Goal: Task Accomplishment & Management: Complete application form

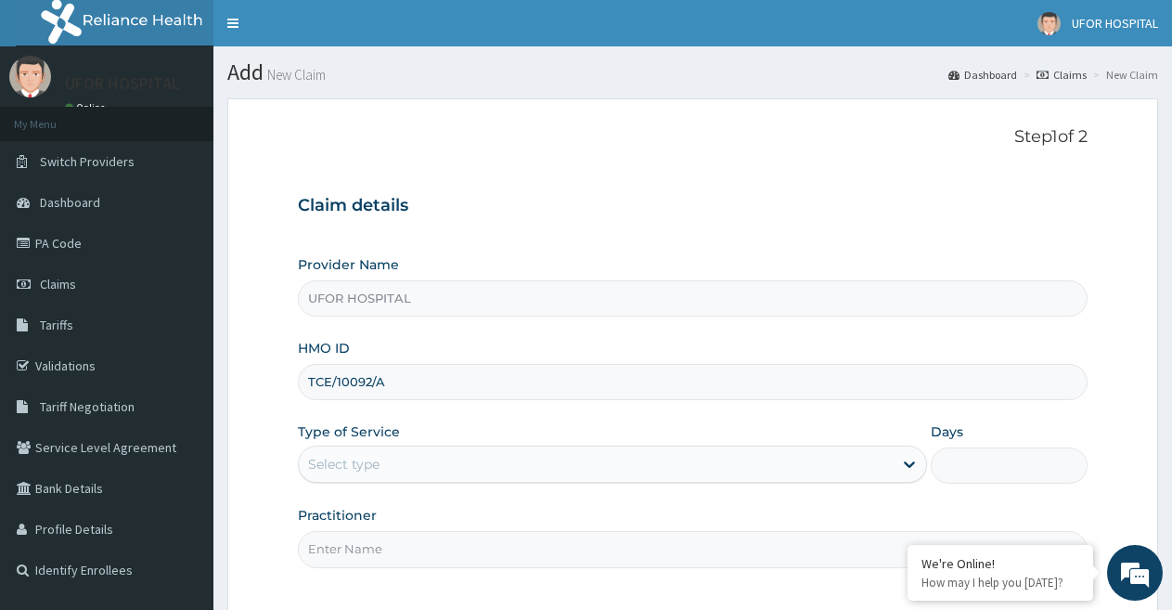
type input "TCE/10092/A"
click at [640, 453] on div "Select type" at bounding box center [595, 464] width 593 height 30
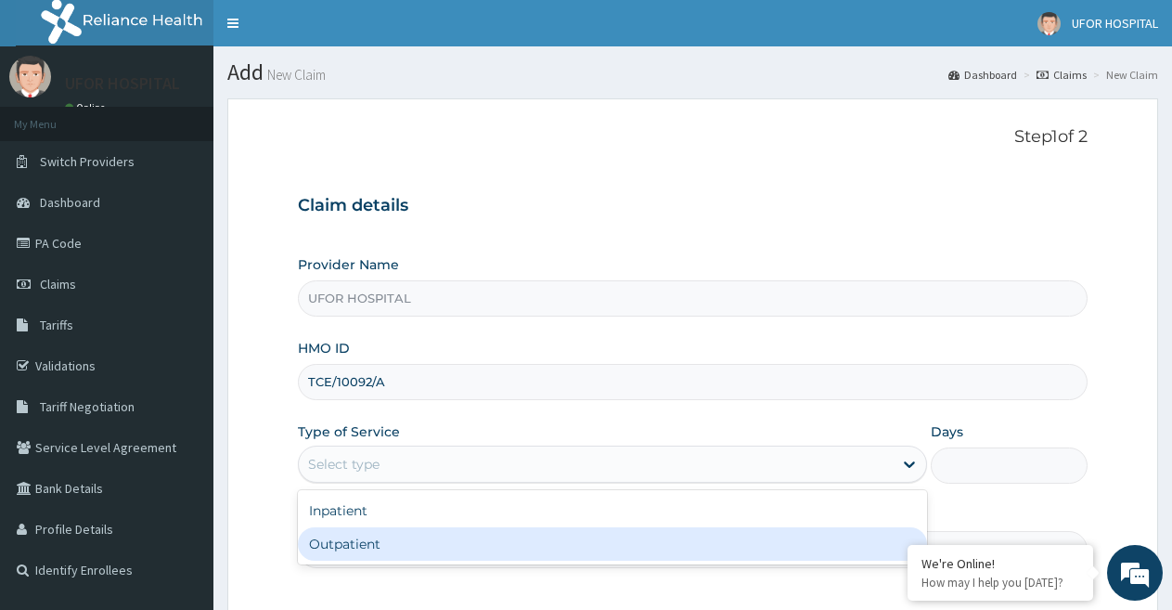
click at [592, 532] on div "Outpatient" at bounding box center [612, 543] width 628 height 33
type input "1"
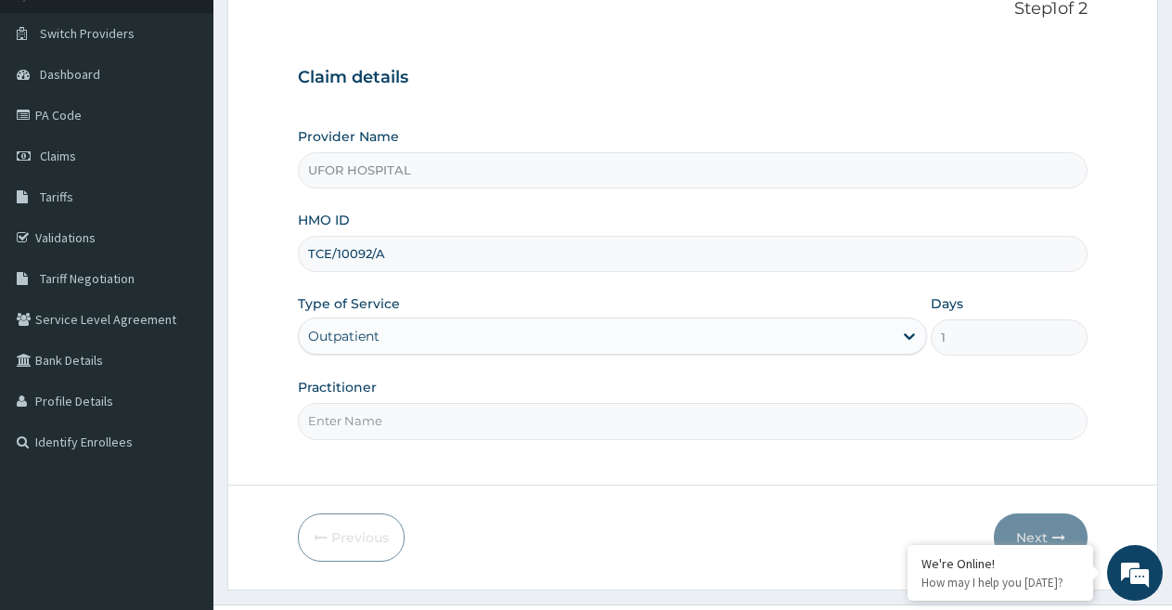
scroll to position [170, 0]
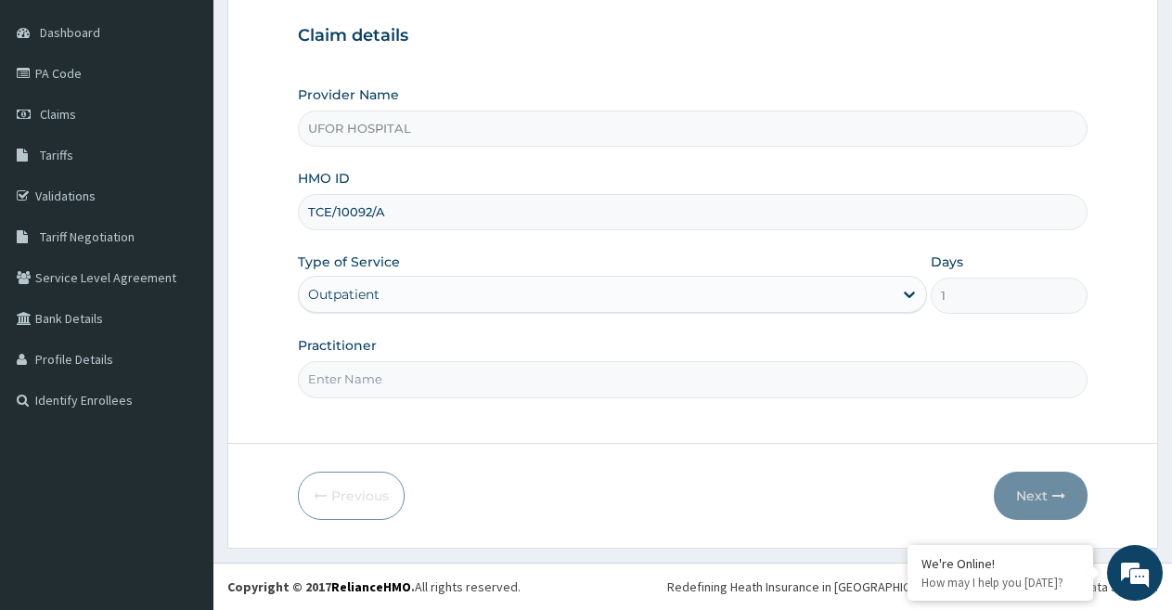
click at [1000, 374] on input "Practitioner" at bounding box center [692, 379] width 789 height 36
click at [793, 374] on input "Practitioner" at bounding box center [692, 379] width 789 height 36
type input "[PERSON_NAME]"
click at [1059, 493] on icon "button" at bounding box center [1058, 495] width 13 height 13
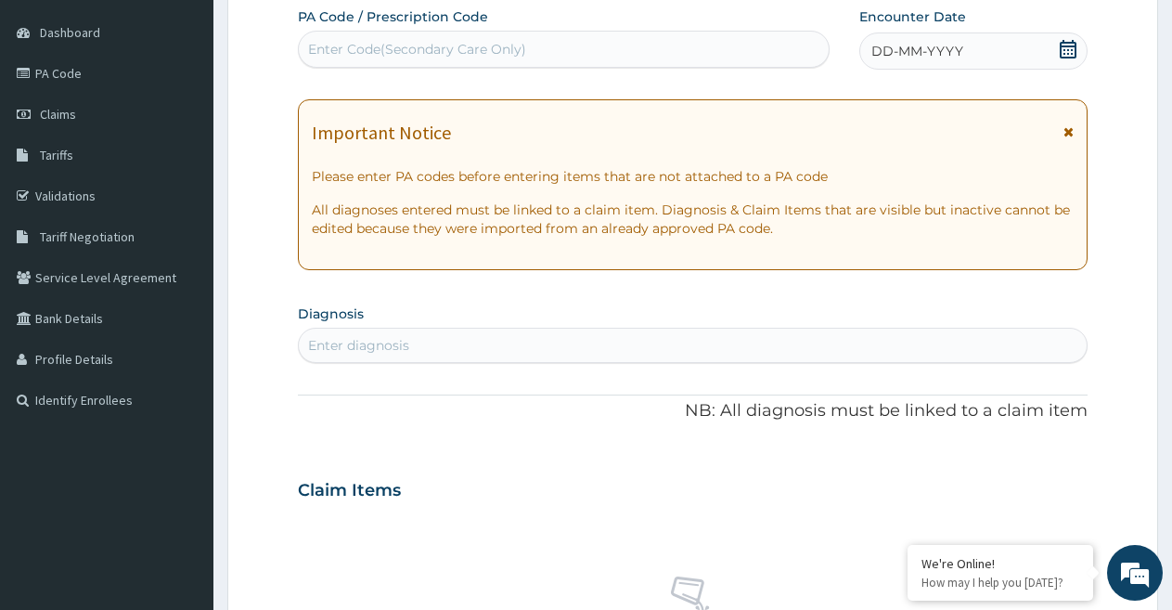
click at [1060, 48] on icon at bounding box center [1067, 49] width 17 height 19
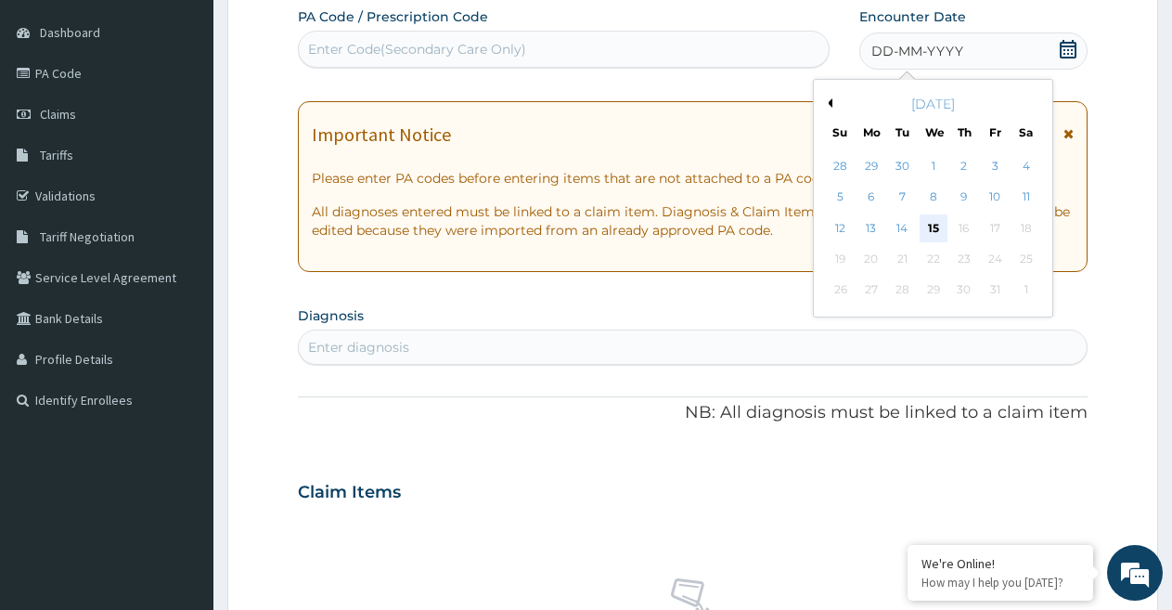
click at [934, 234] on div "15" at bounding box center [933, 228] width 28 height 28
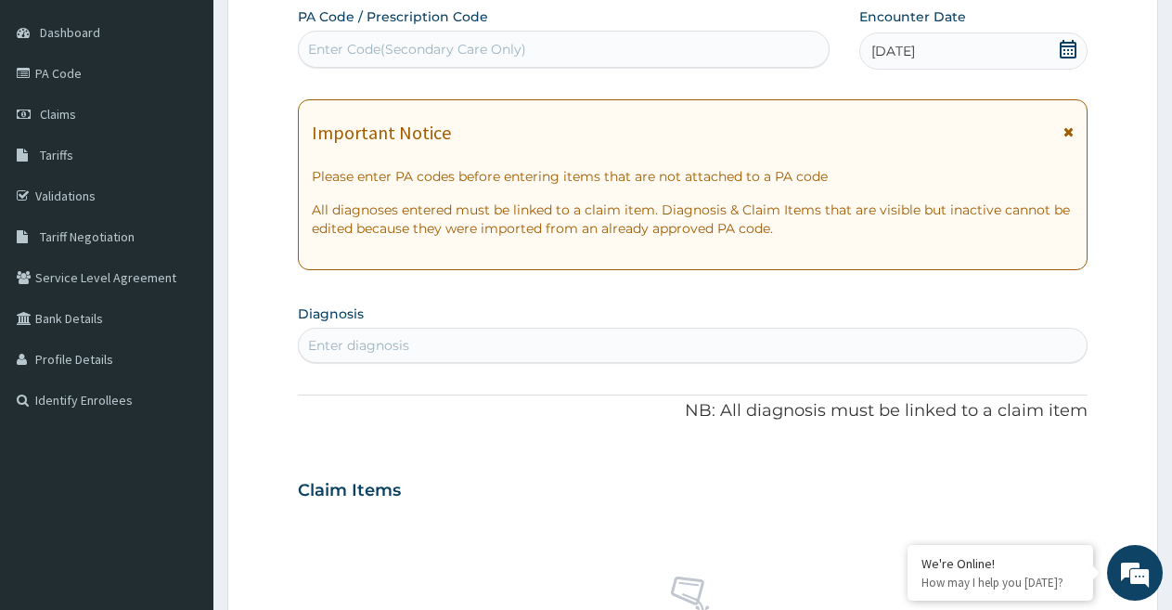
click at [674, 346] on div "Enter diagnosis" at bounding box center [693, 345] width 788 height 30
type input "urinary"
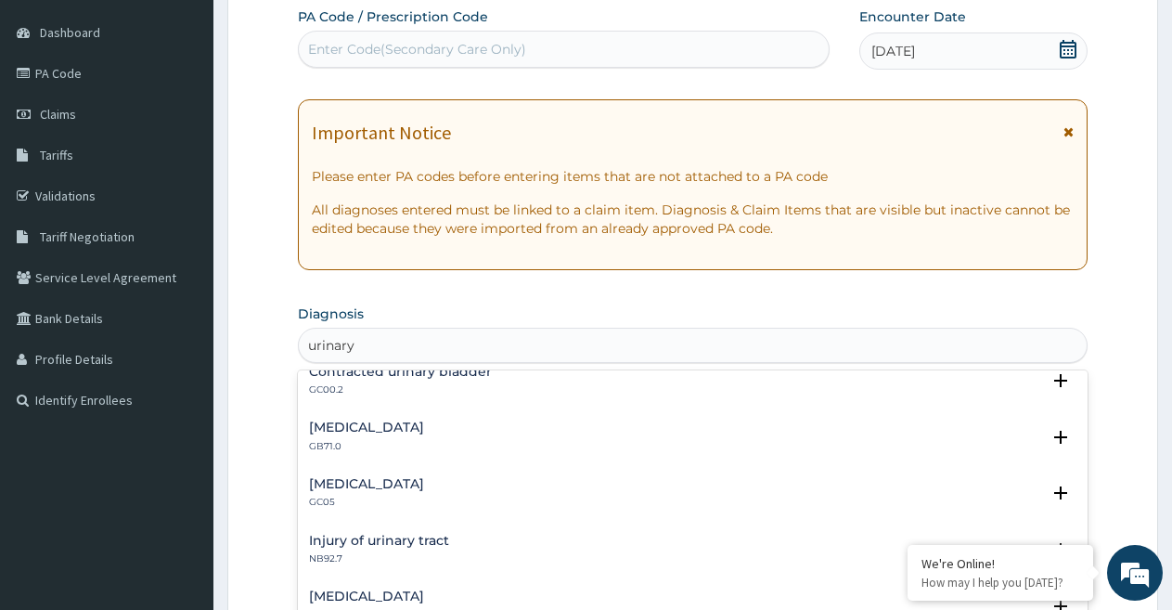
scroll to position [1218, 0]
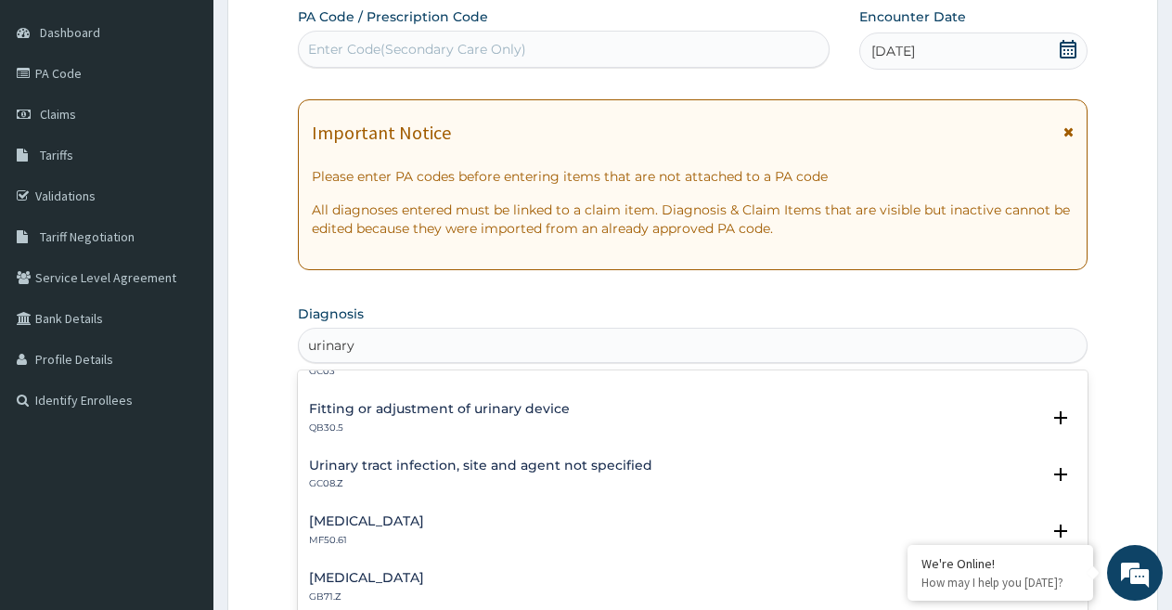
click at [608, 467] on h4 "Urinary tract infection, site and agent not specified" at bounding box center [480, 465] width 343 height 14
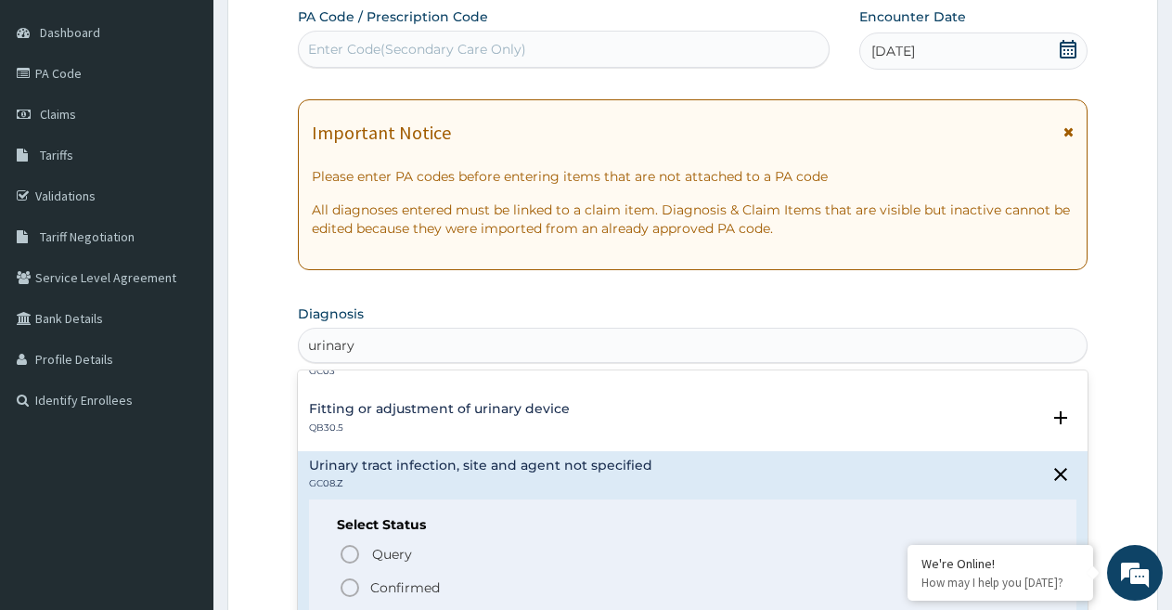
click at [347, 584] on icon "status option filled" at bounding box center [350, 587] width 22 height 22
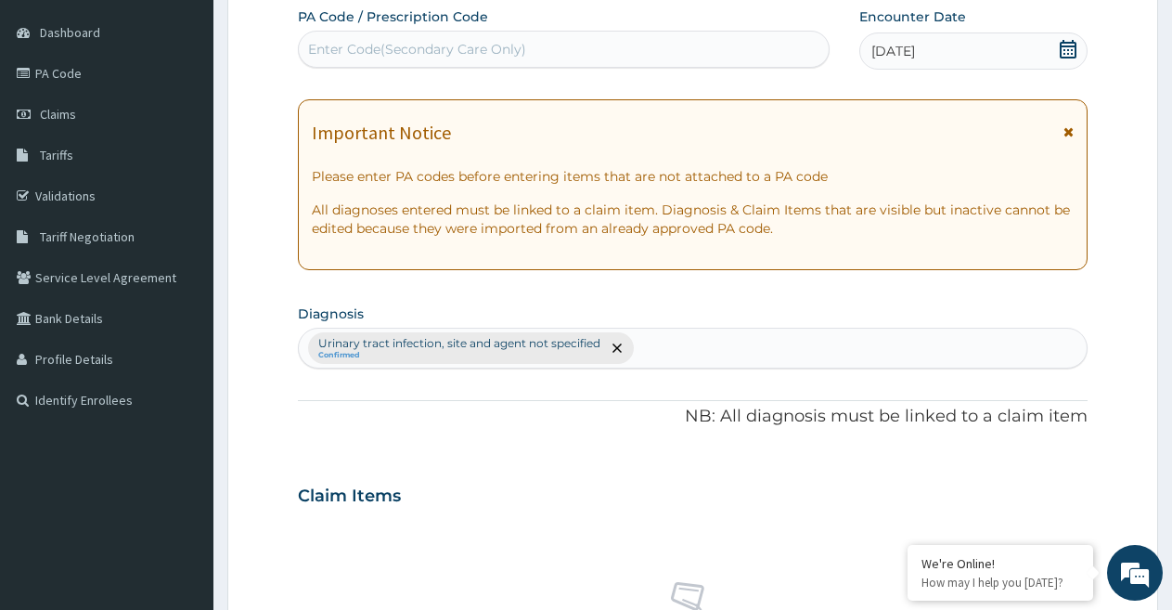
click at [649, 350] on div "[MEDICAL_DATA], site and agent not specified Confirmed" at bounding box center [693, 347] width 788 height 39
click at [649, 349] on div "[MEDICAL_DATA], site and agent not specified Confirmed" at bounding box center [693, 347] width 788 height 39
type input "[MEDICAL_DATA]"
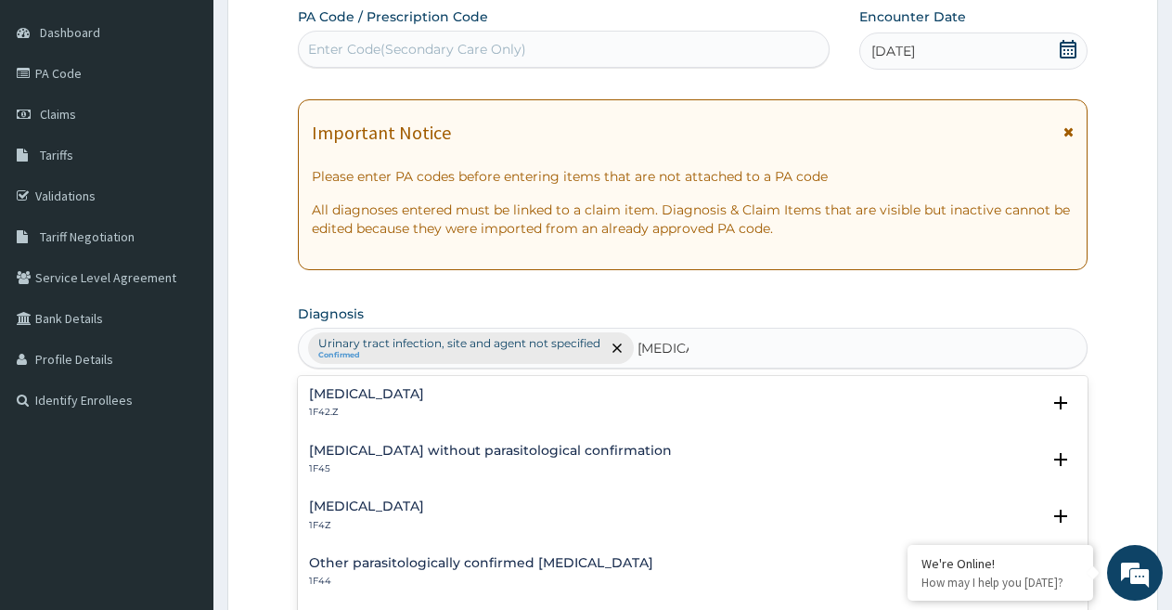
click at [368, 503] on h4 "[MEDICAL_DATA]" at bounding box center [366, 506] width 115 height 14
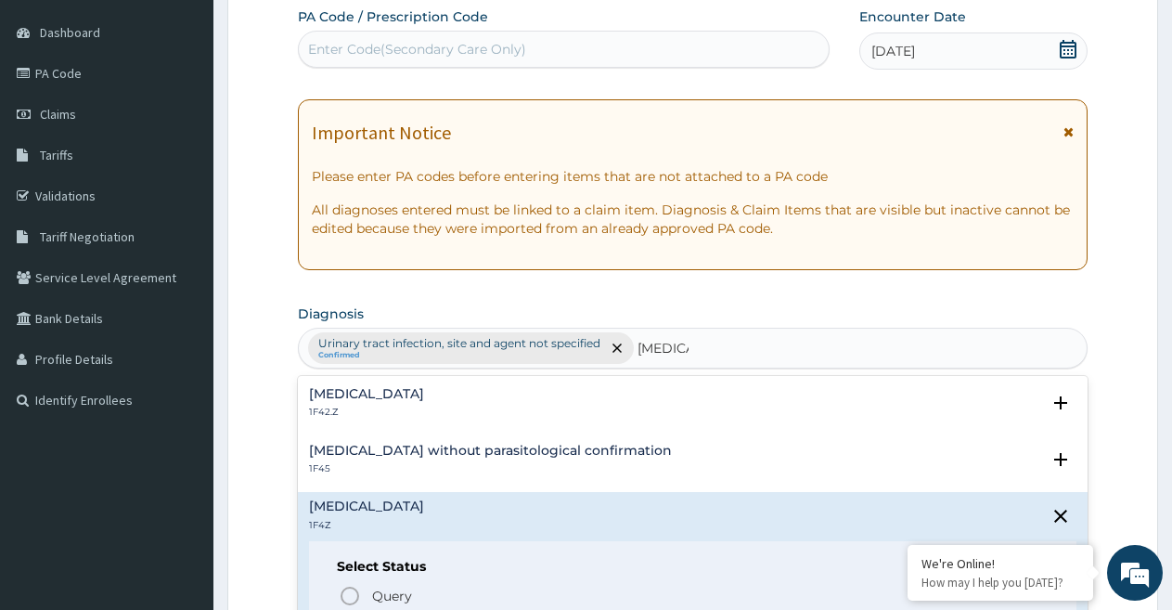
scroll to position [244, 0]
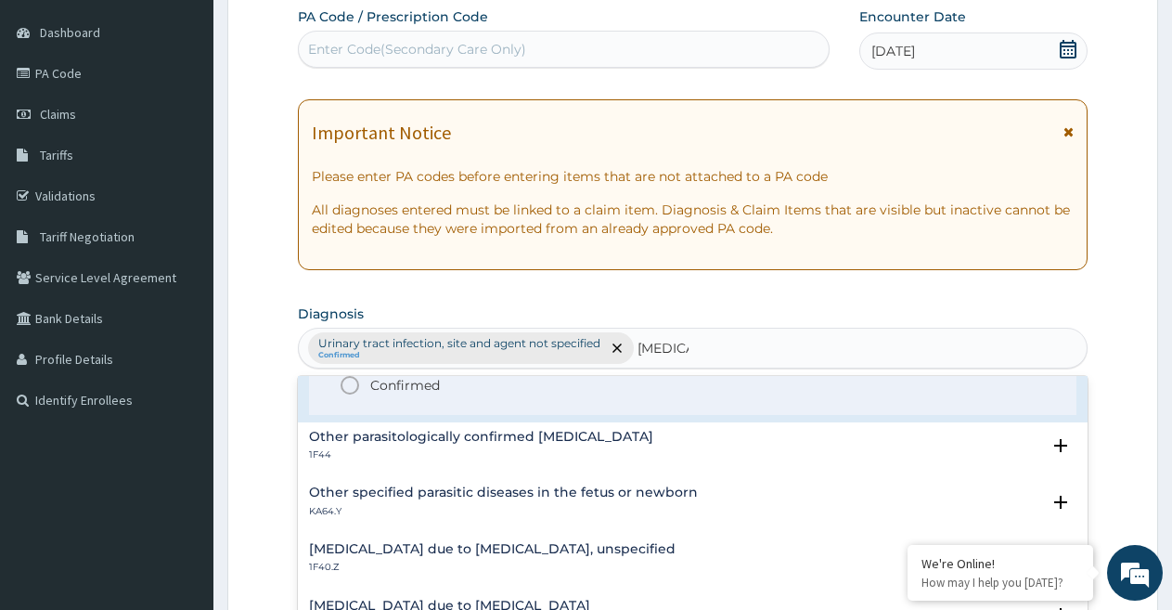
click at [351, 391] on icon "status option filled" at bounding box center [350, 385] width 22 height 22
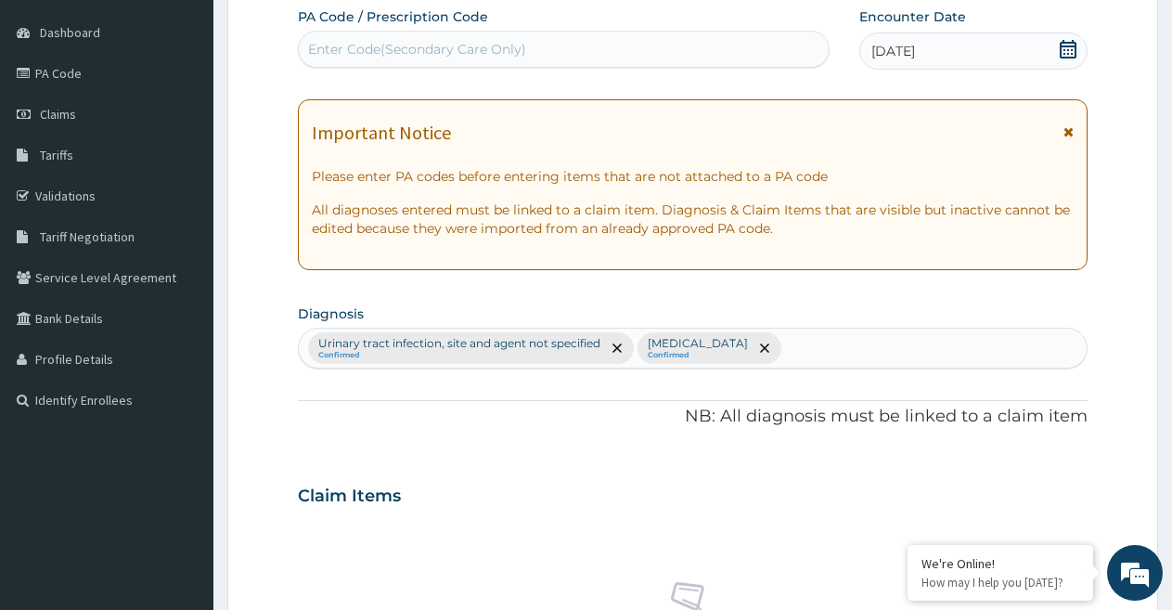
click at [797, 350] on div "[MEDICAL_DATA], site and agent not specified Confirmed [MEDICAL_DATA] Confirmed" at bounding box center [693, 347] width 788 height 39
type input "pylo"
click at [804, 345] on div "[MEDICAL_DATA], site and agent not specified Confirmed [MEDICAL_DATA] Confirmed" at bounding box center [693, 347] width 788 height 39
type input "p"
click at [802, 349] on div "[MEDICAL_DATA], site and agent not specified Confirmed [MEDICAL_DATA] Confirmed" at bounding box center [693, 347] width 788 height 39
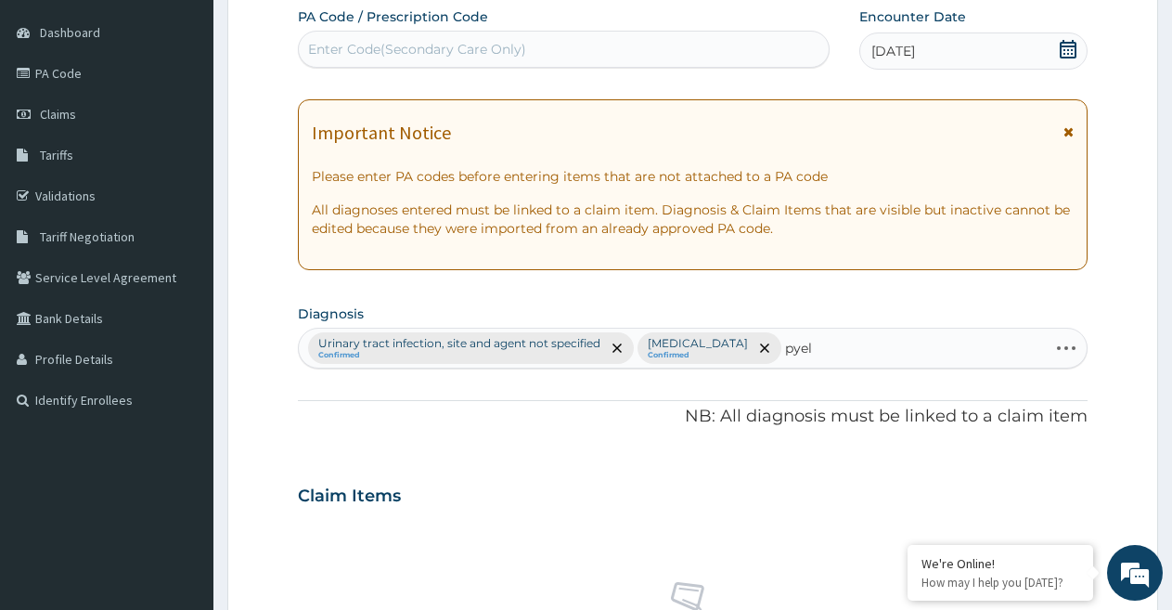
type input "pyelo"
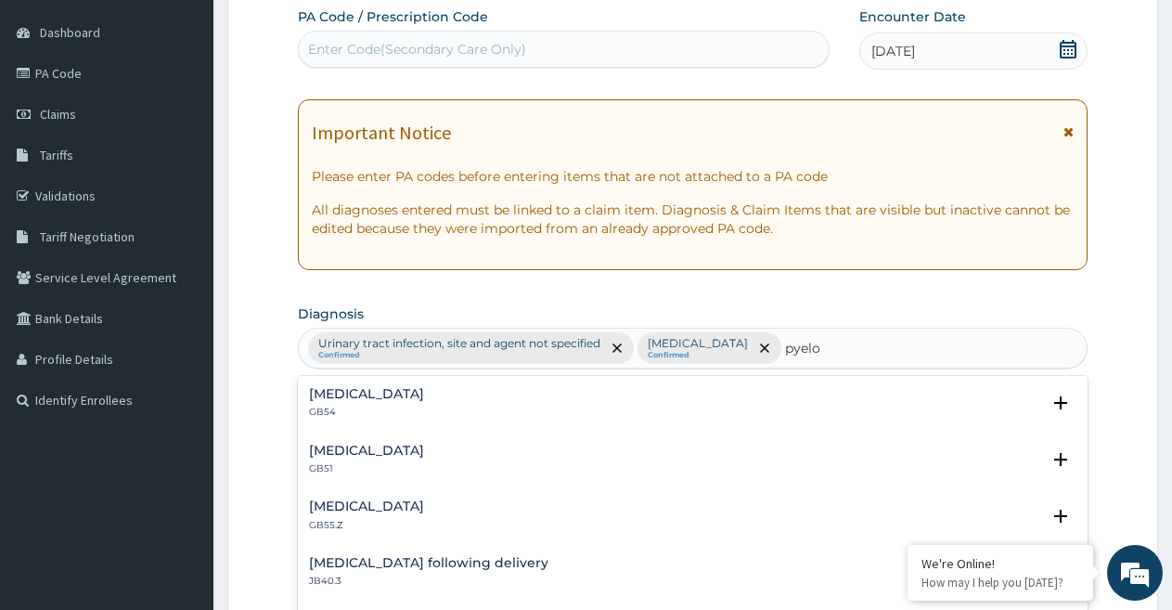
click at [424, 455] on h4 "[MEDICAL_DATA]" at bounding box center [366, 450] width 115 height 14
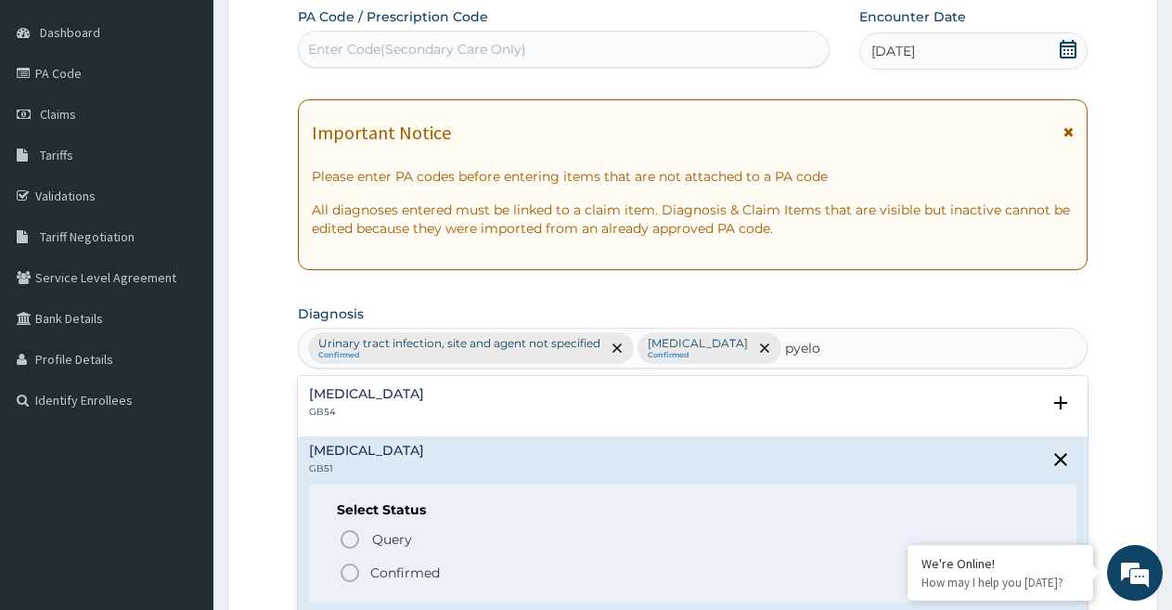
click at [350, 574] on icon "status option filled" at bounding box center [350, 572] width 22 height 22
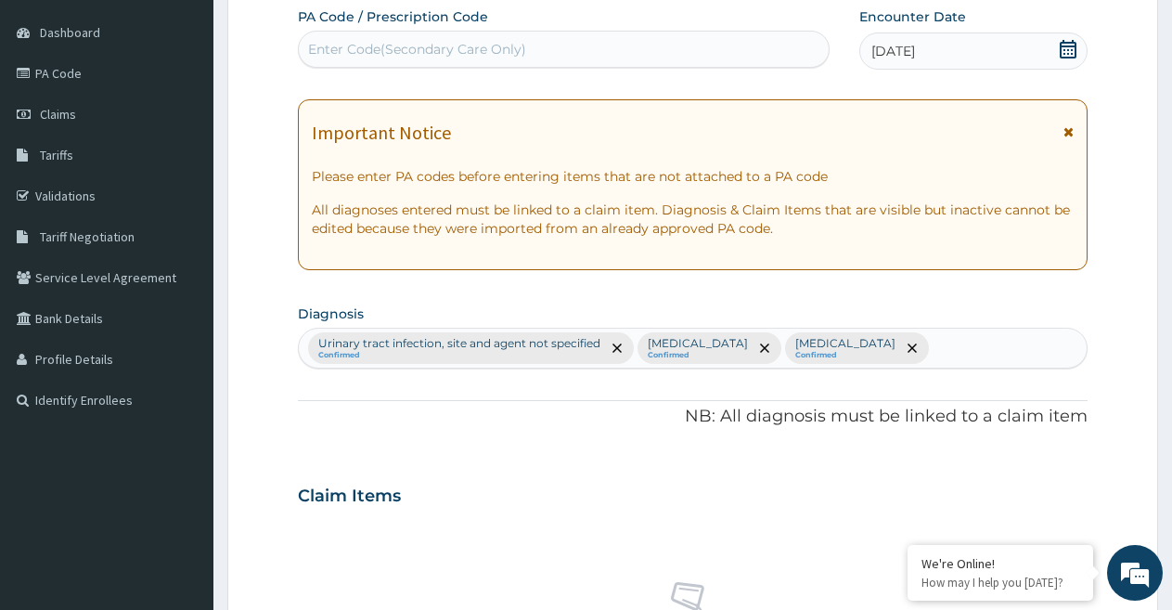
scroll to position [703, 0]
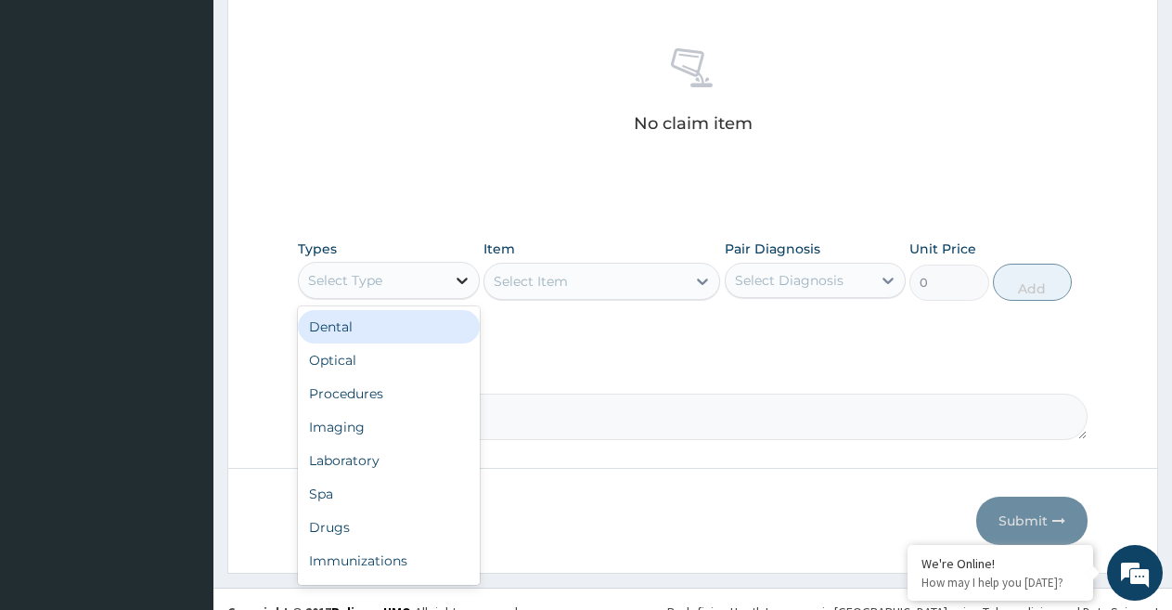
click at [463, 276] on icon at bounding box center [462, 280] width 19 height 19
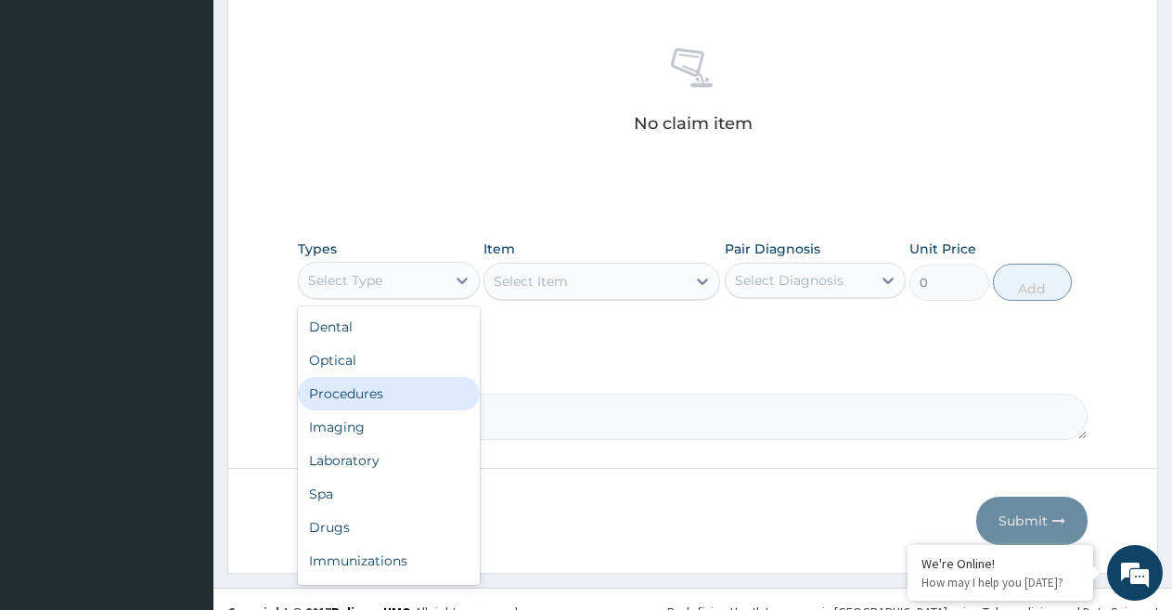
click at [379, 391] on div "Procedures" at bounding box center [389, 393] width 182 height 33
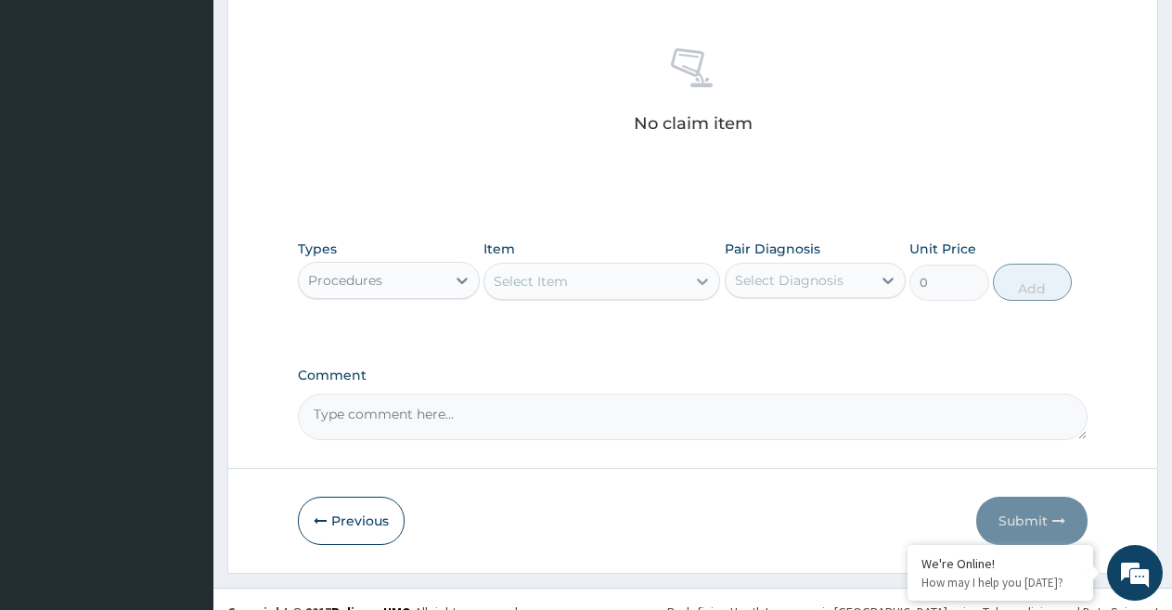
click at [704, 284] on icon at bounding box center [702, 281] width 19 height 19
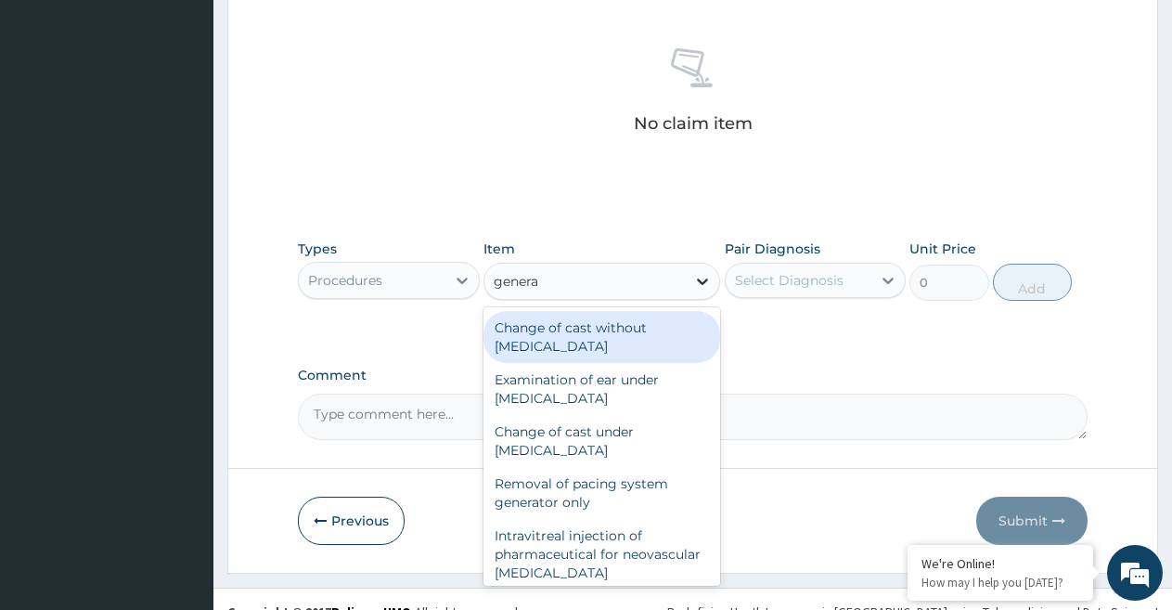
type input "general"
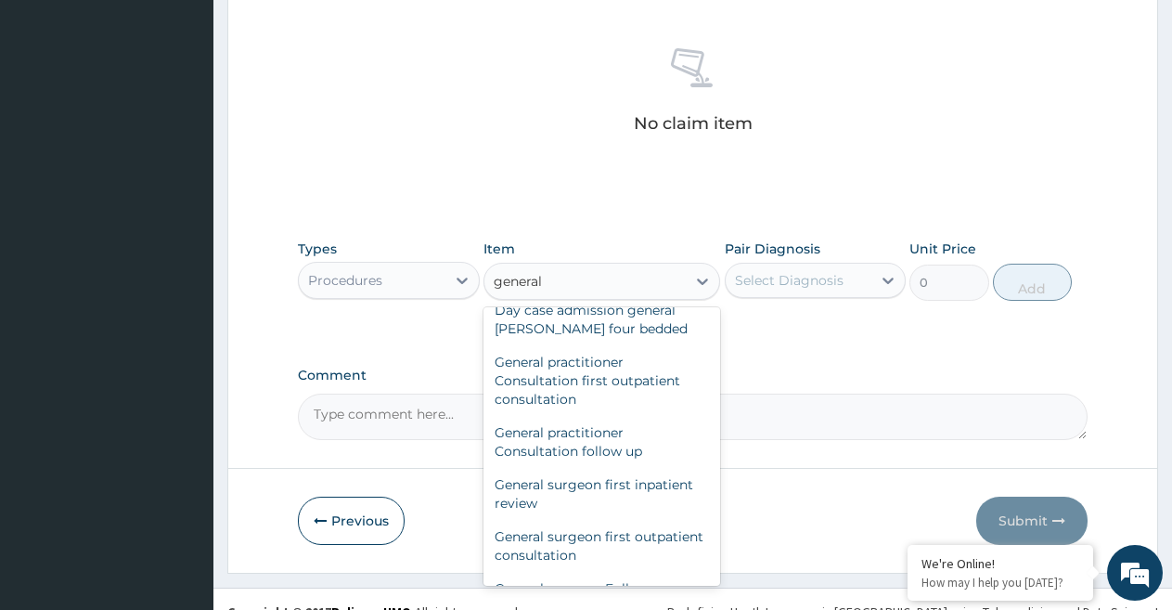
scroll to position [244, 0]
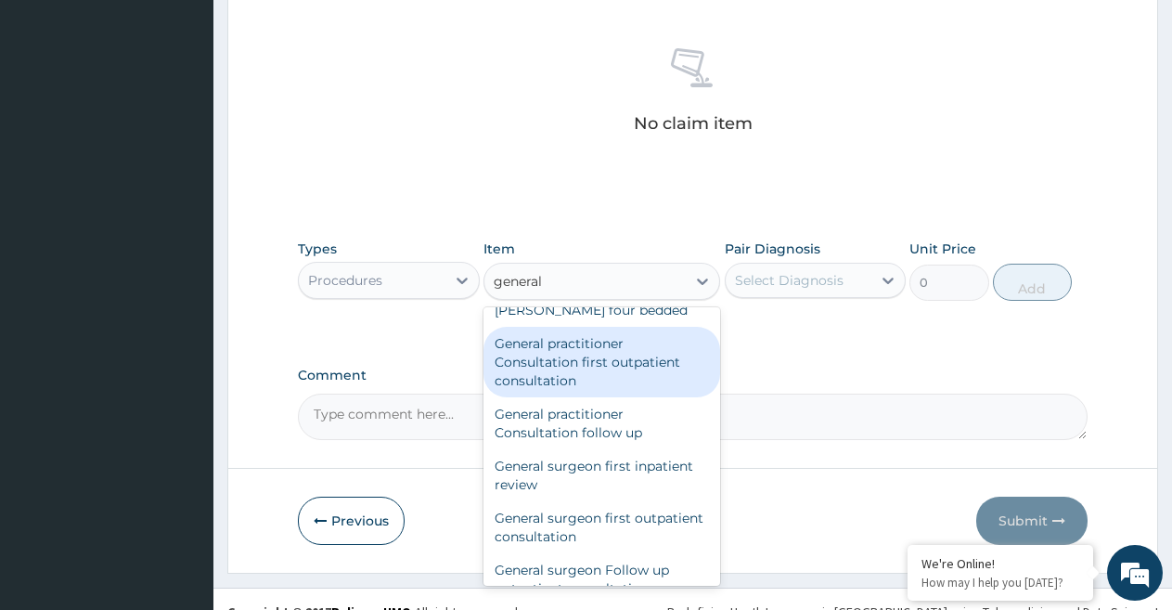
click at [634, 337] on div "General practitioner Consultation first outpatient consultation" at bounding box center [601, 362] width 237 height 71
type input "2400"
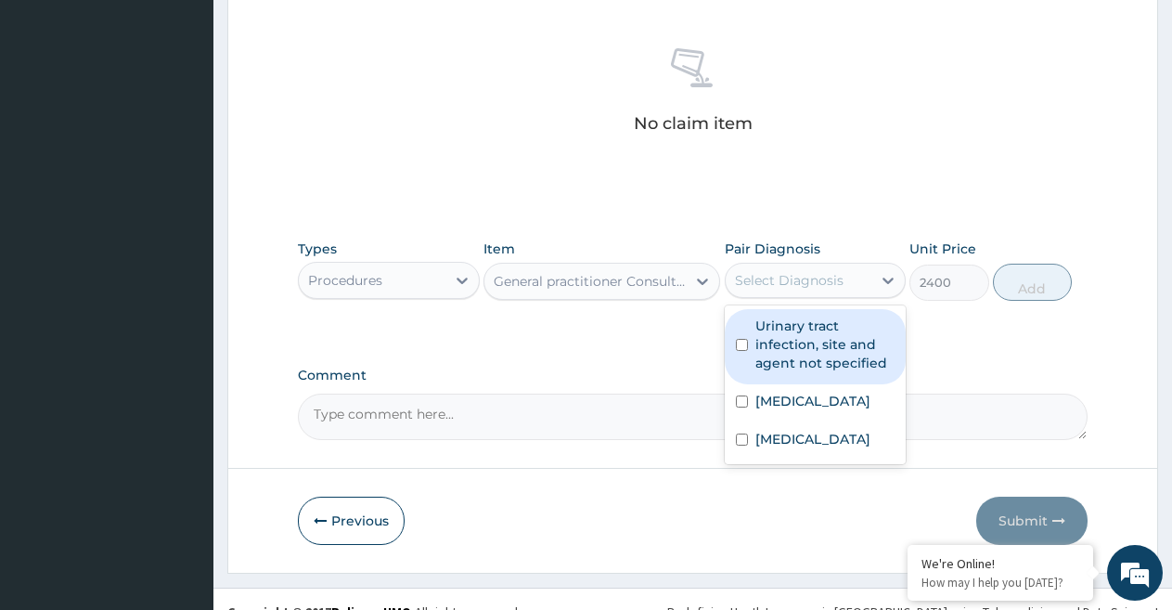
click at [838, 274] on div "Select Diagnosis" at bounding box center [789, 280] width 109 height 19
click at [744, 340] on input "checkbox" at bounding box center [742, 345] width 12 height 12
checkbox input "true"
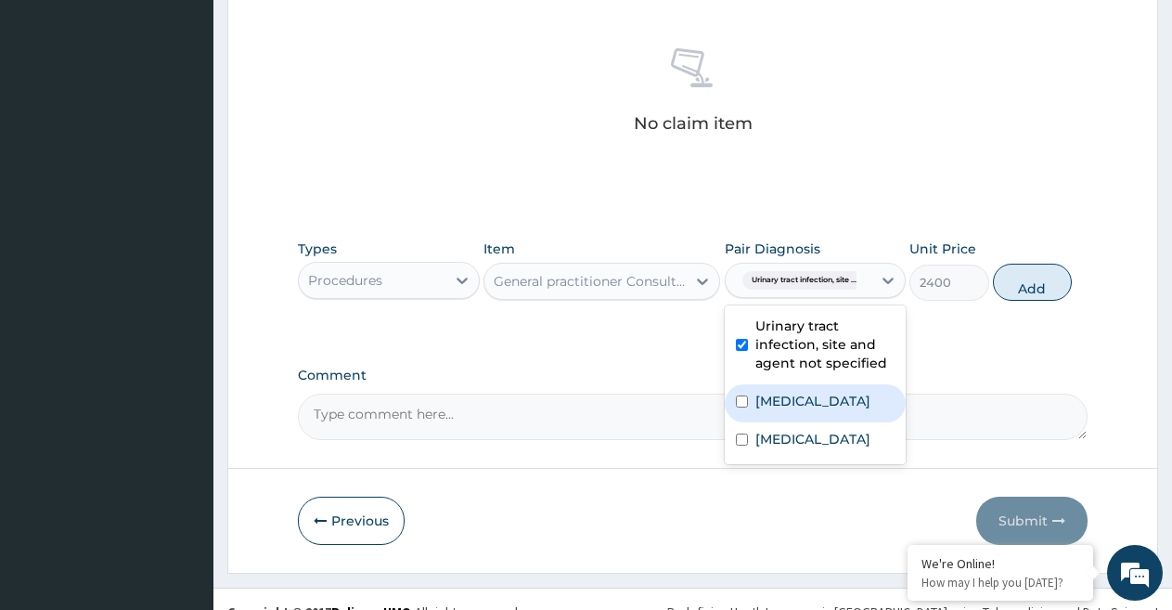
click at [738, 404] on input "checkbox" at bounding box center [742, 401] width 12 height 12
checkbox input "true"
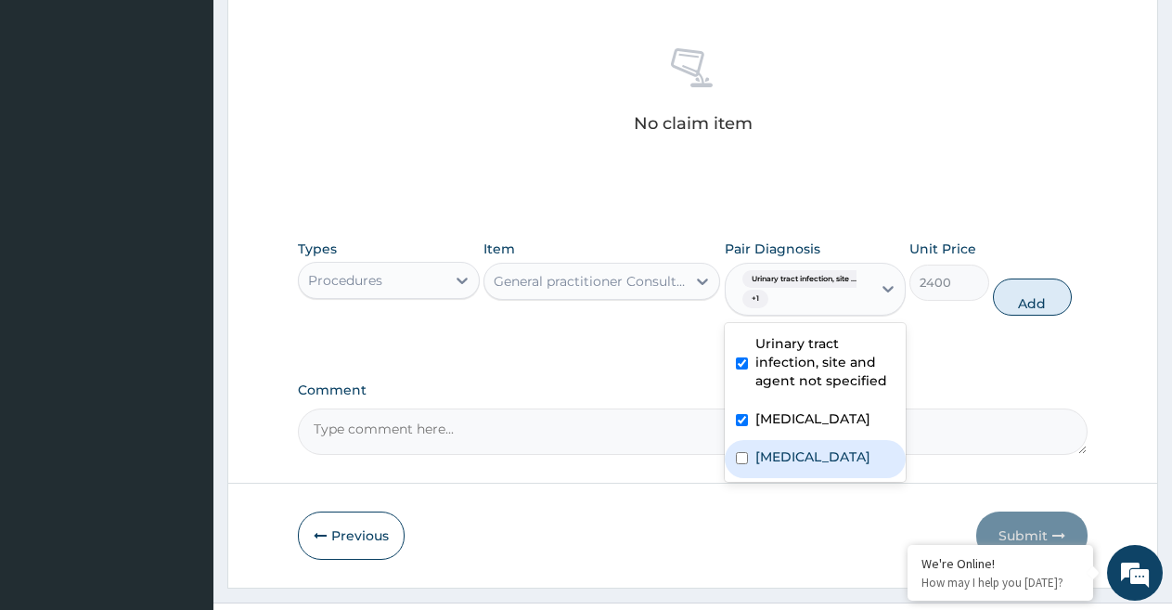
click at [739, 462] on input "checkbox" at bounding box center [742, 458] width 12 height 12
checkbox input "true"
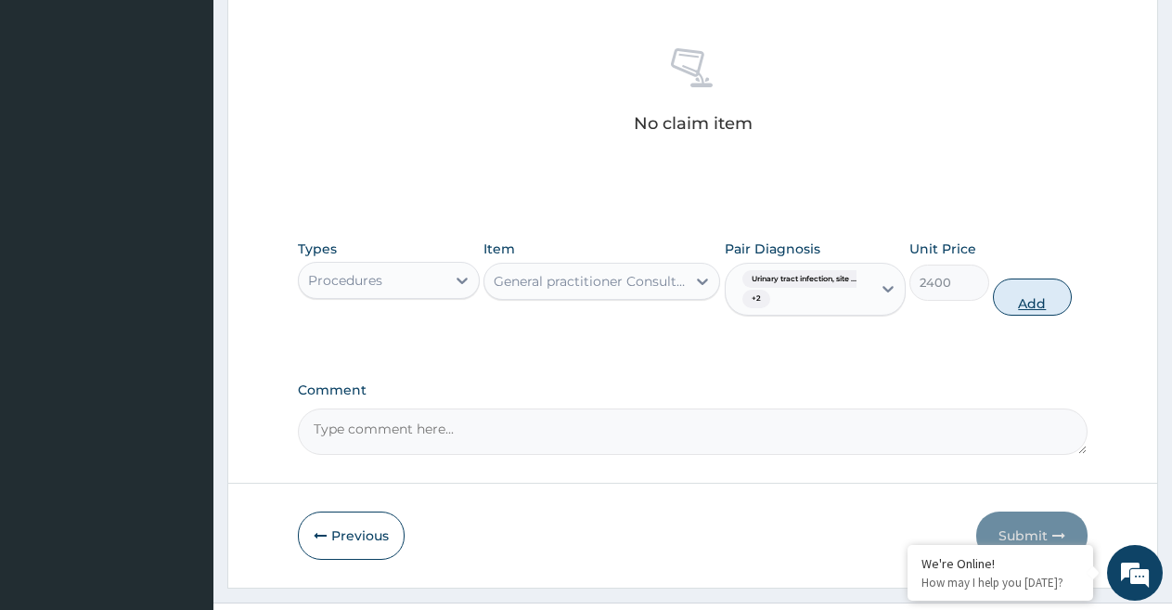
click at [1036, 302] on button "Add" at bounding box center [1032, 296] width 79 height 37
type input "0"
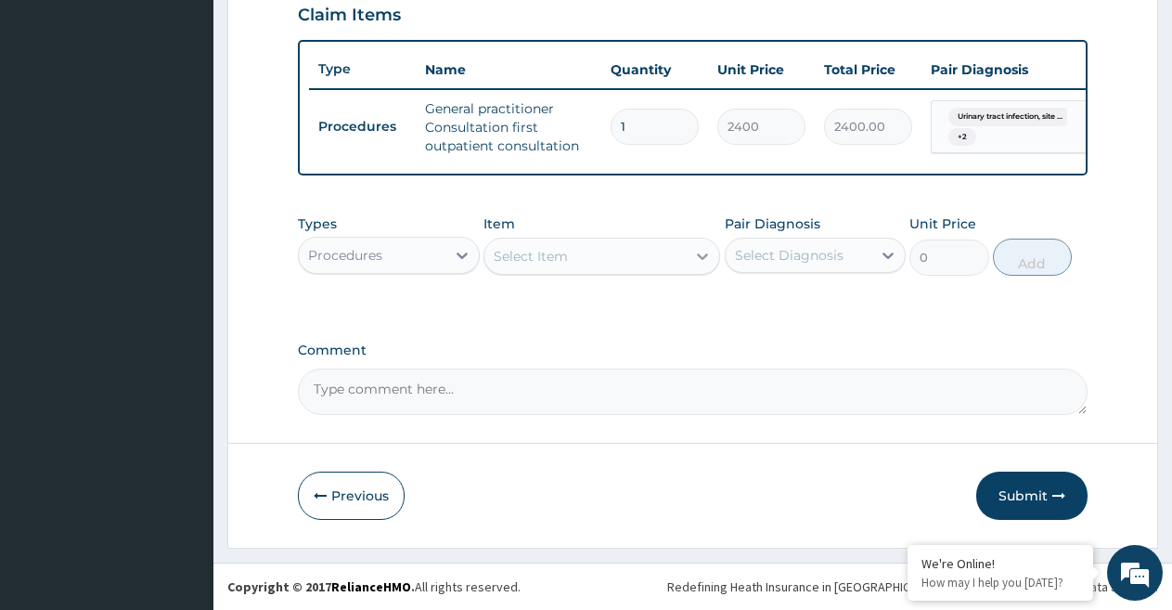
click at [700, 263] on icon at bounding box center [702, 256] width 19 height 19
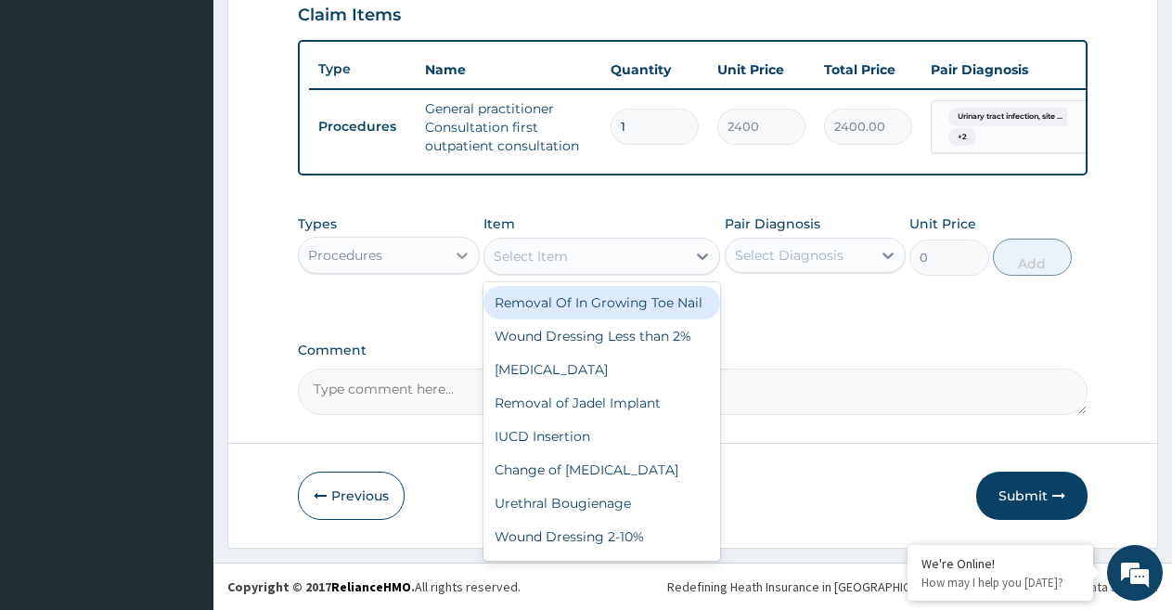
click at [463, 251] on icon at bounding box center [462, 255] width 19 height 19
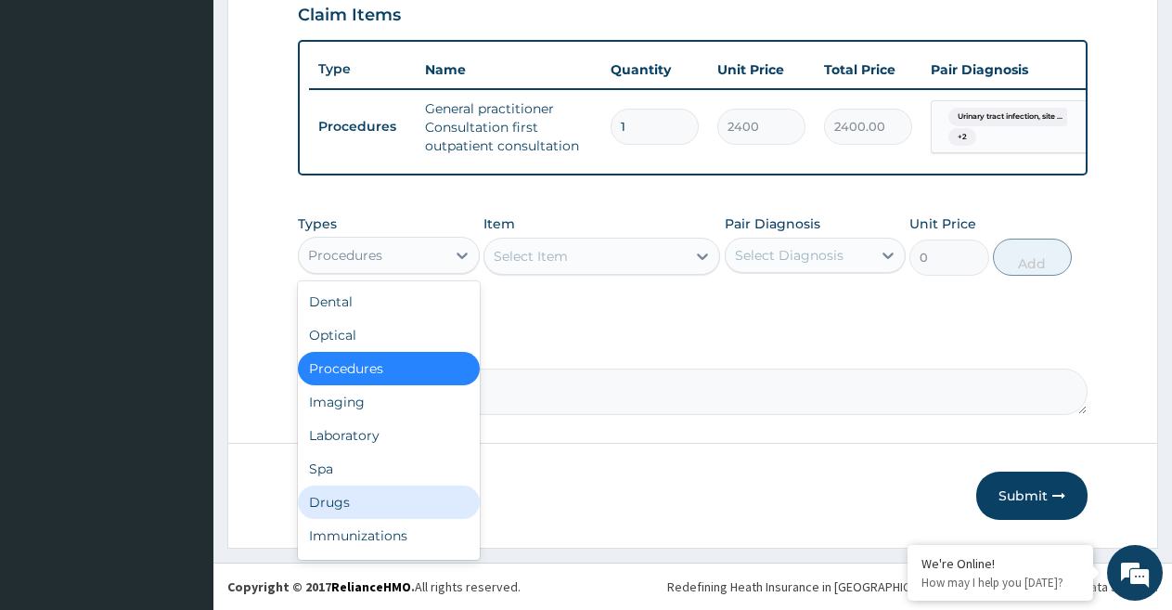
click at [336, 497] on div "Drugs" at bounding box center [389, 501] width 182 height 33
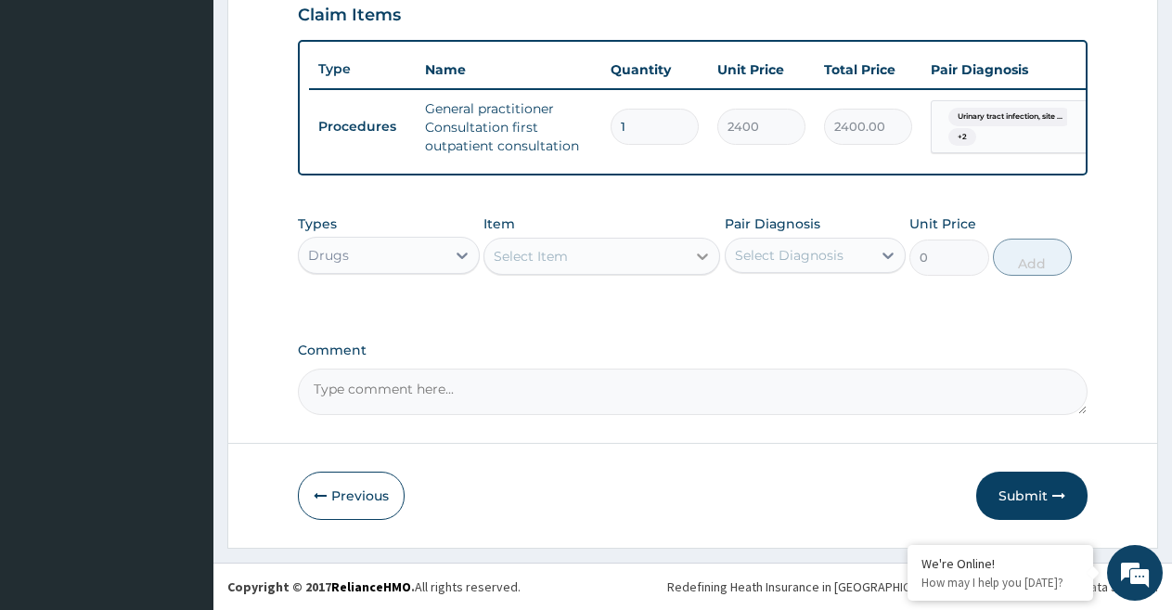
click at [701, 254] on icon at bounding box center [702, 256] width 19 height 19
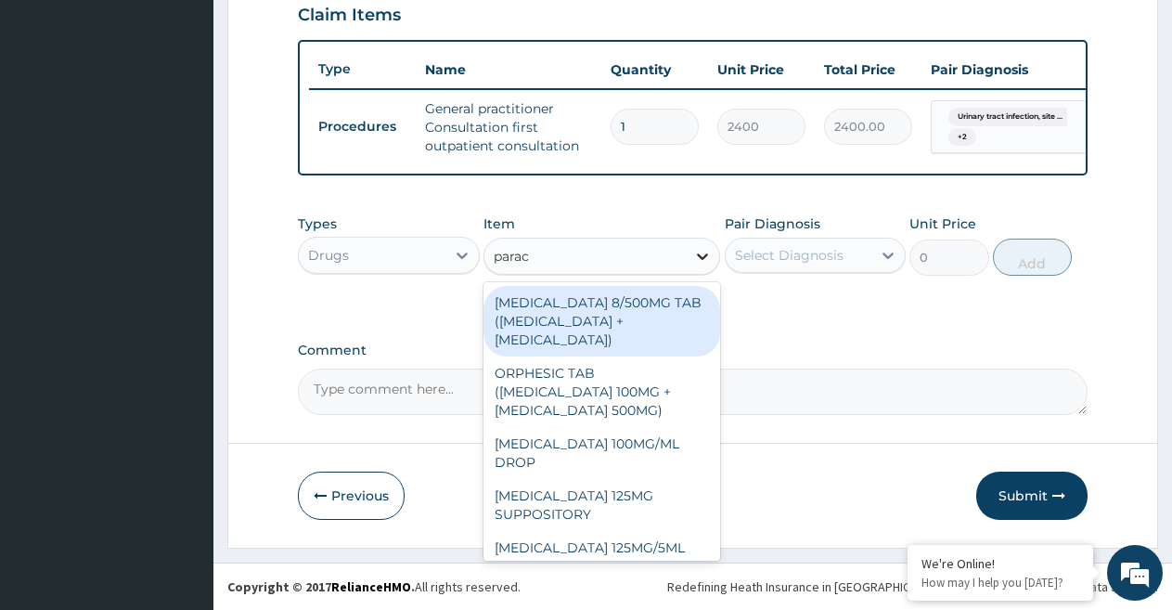
type input "parace"
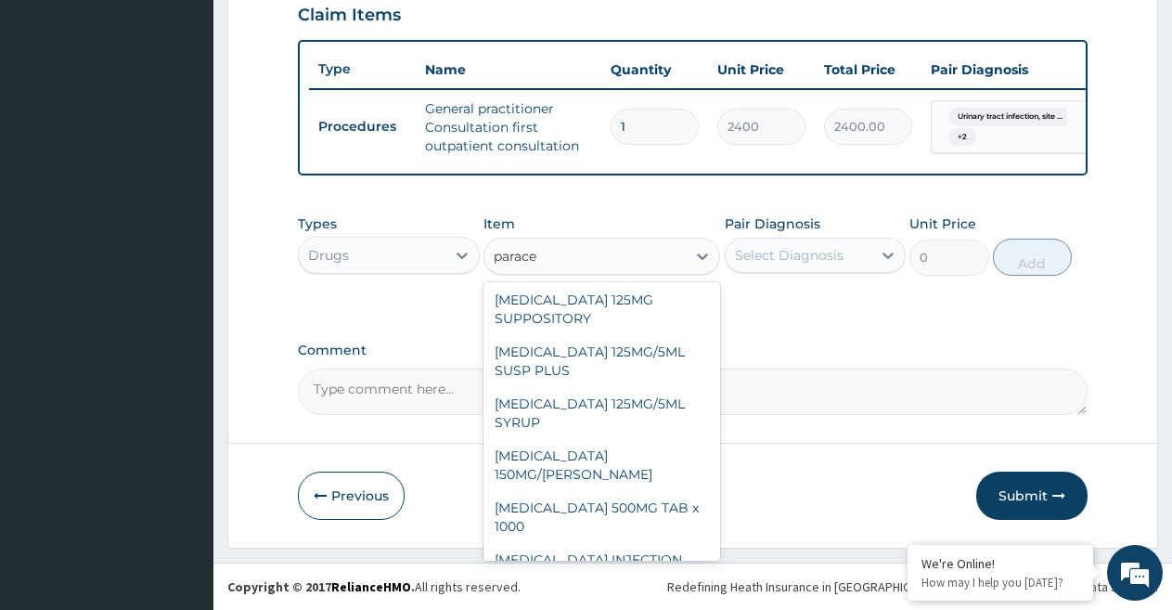
scroll to position [244, 0]
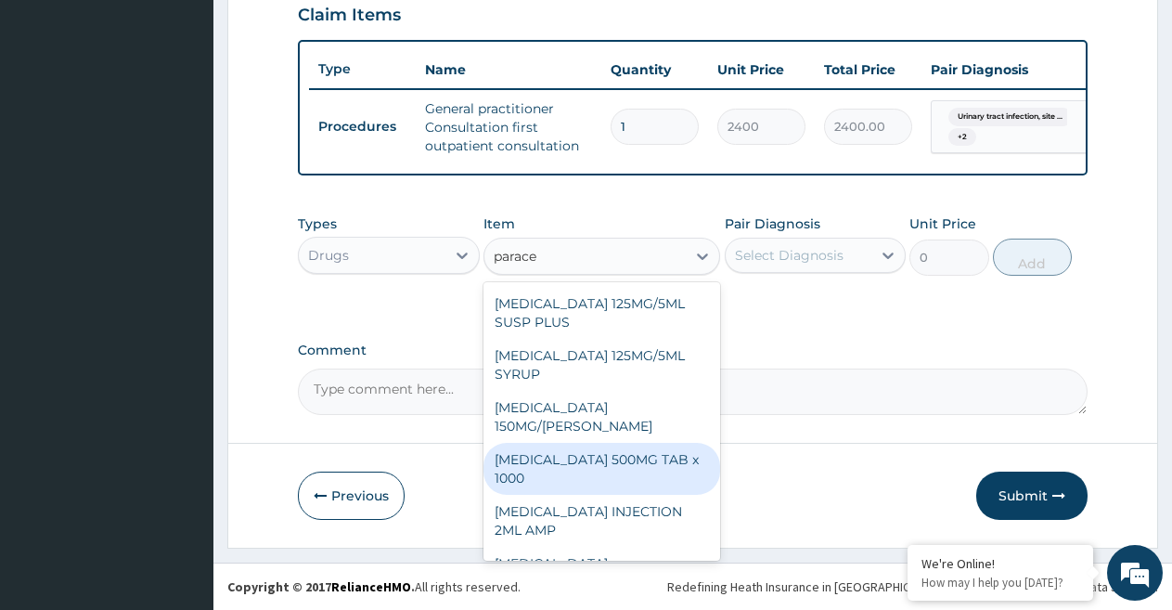
click at [645, 461] on div "[MEDICAL_DATA] 500MG TAB x 1000" at bounding box center [601, 469] width 237 height 52
type input "8.26875"
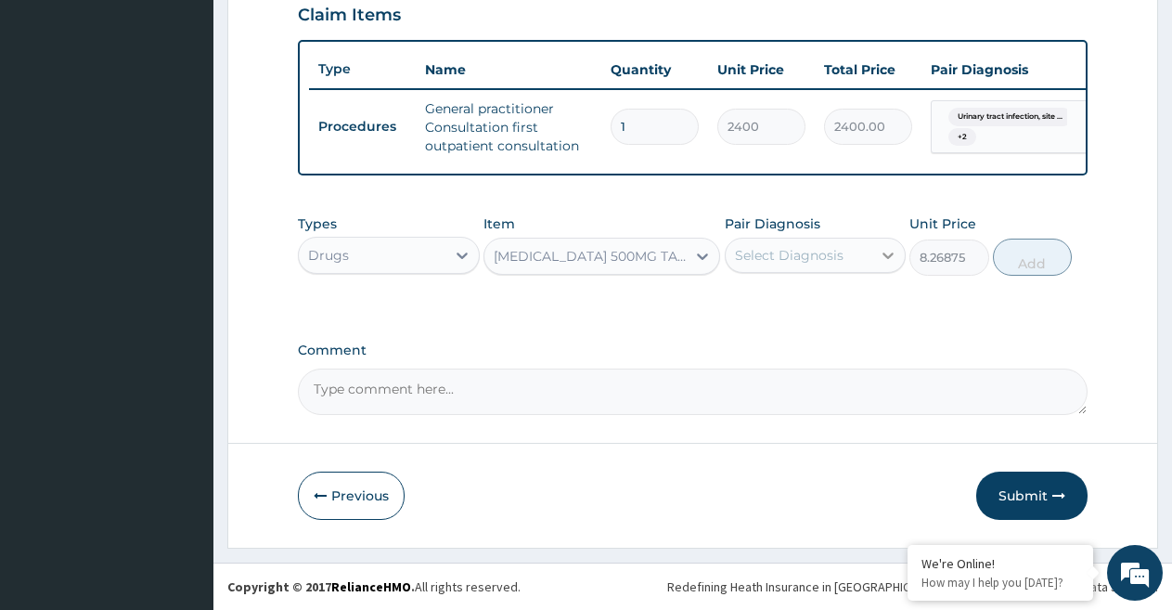
click at [886, 249] on icon at bounding box center [888, 255] width 19 height 19
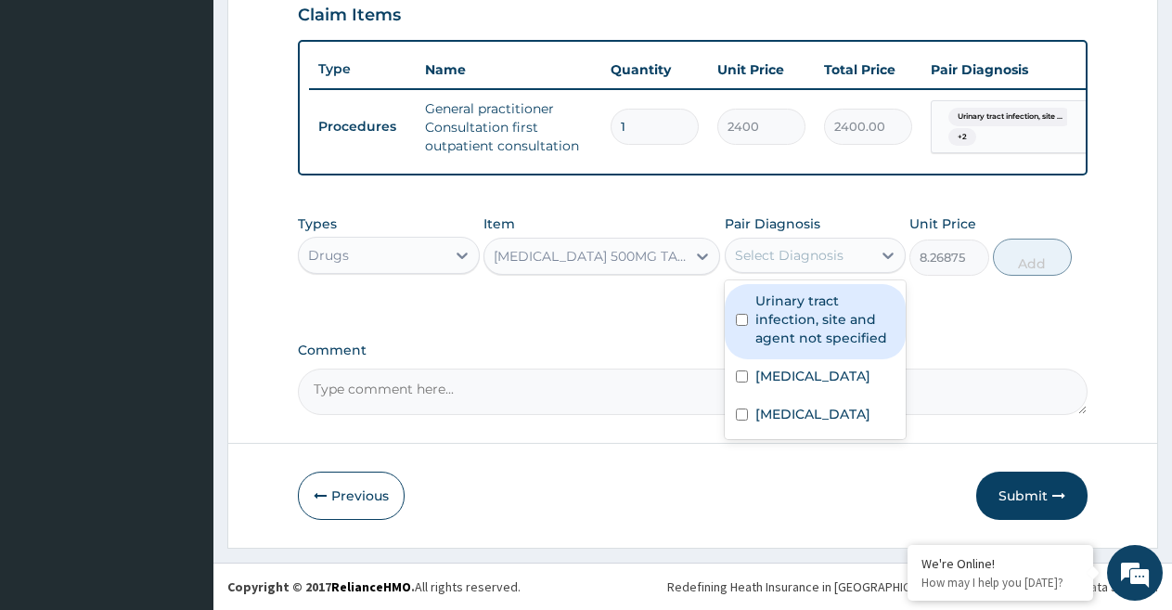
click at [742, 314] on input "checkbox" at bounding box center [742, 320] width 12 height 12
checkbox input "true"
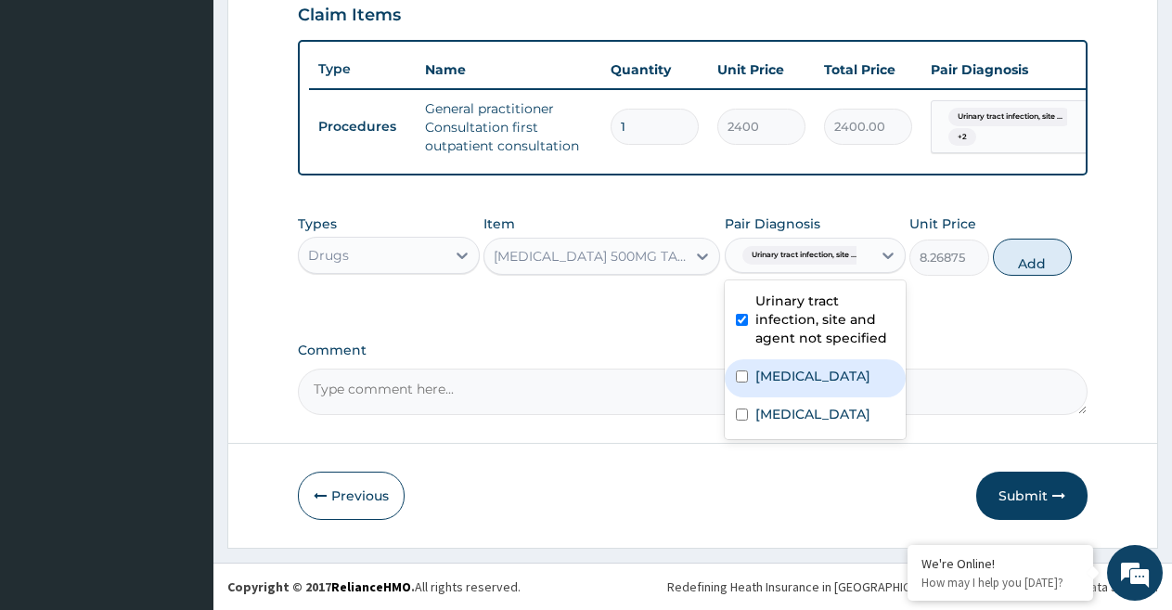
click at [748, 378] on div "[MEDICAL_DATA]" at bounding box center [816, 378] width 182 height 38
checkbox input "true"
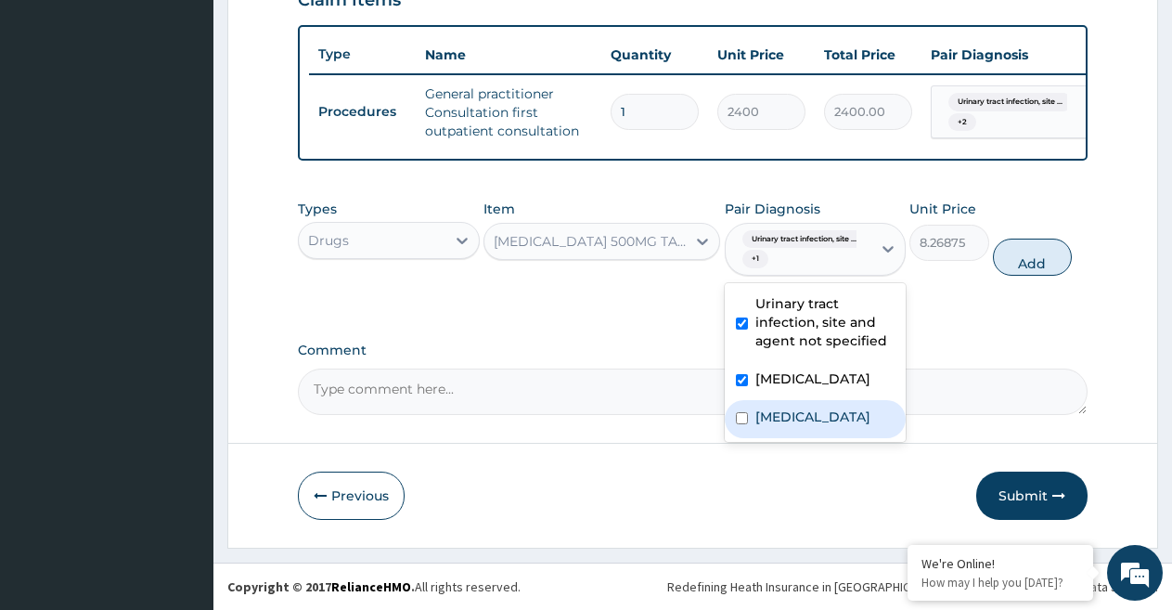
click at [745, 424] on input "checkbox" at bounding box center [742, 418] width 12 height 12
checkbox input "true"
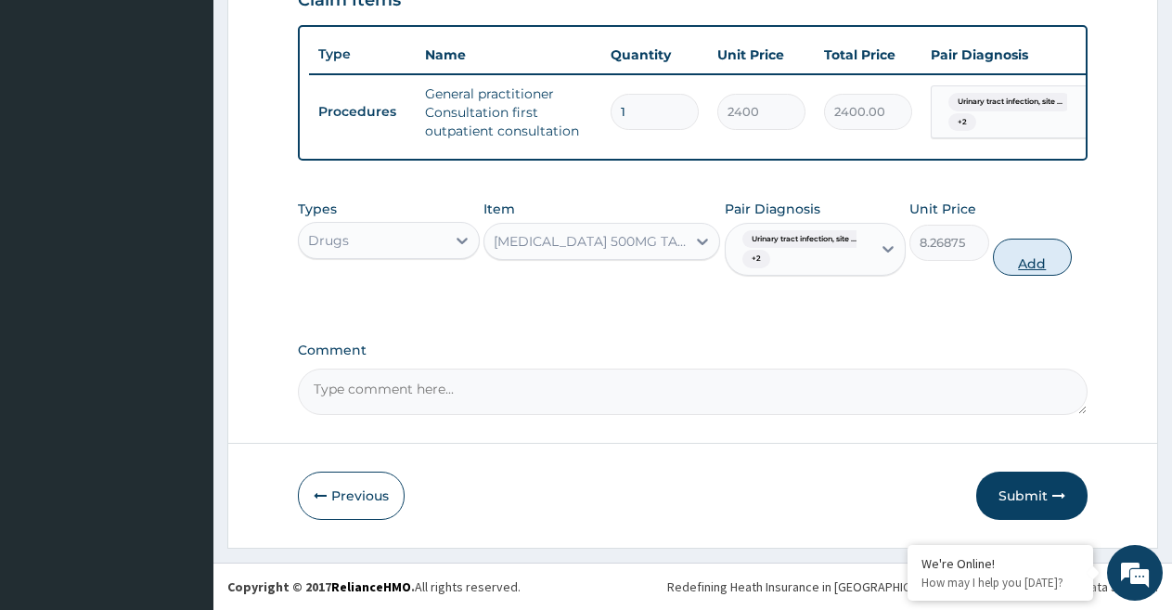
click at [997, 276] on button "Add" at bounding box center [1032, 256] width 79 height 37
type input "0"
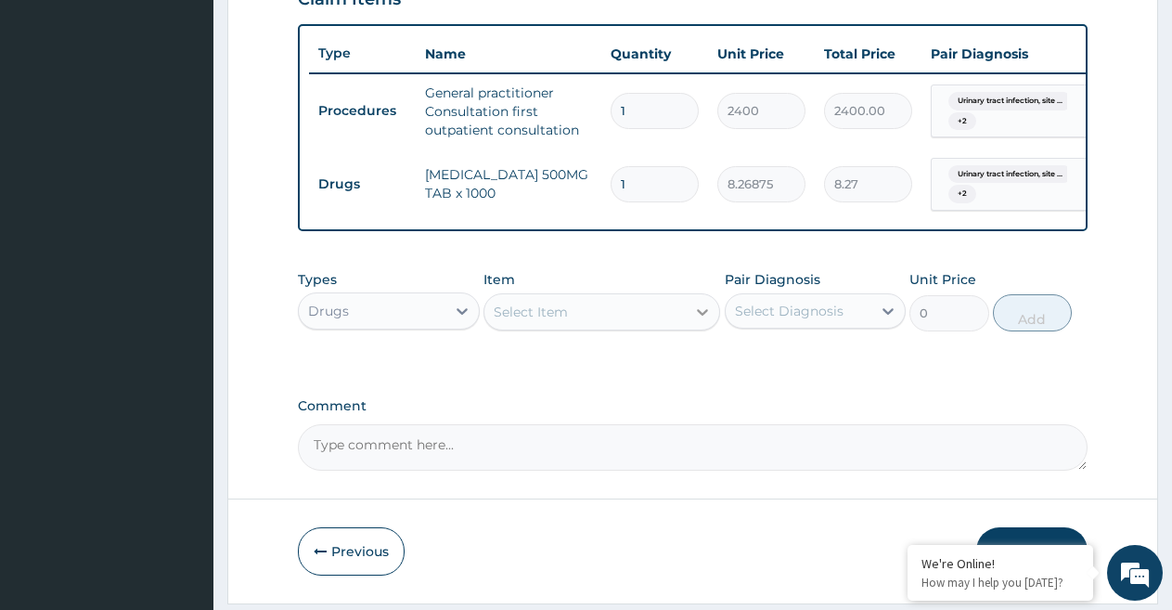
click at [702, 321] on icon at bounding box center [702, 311] width 19 height 19
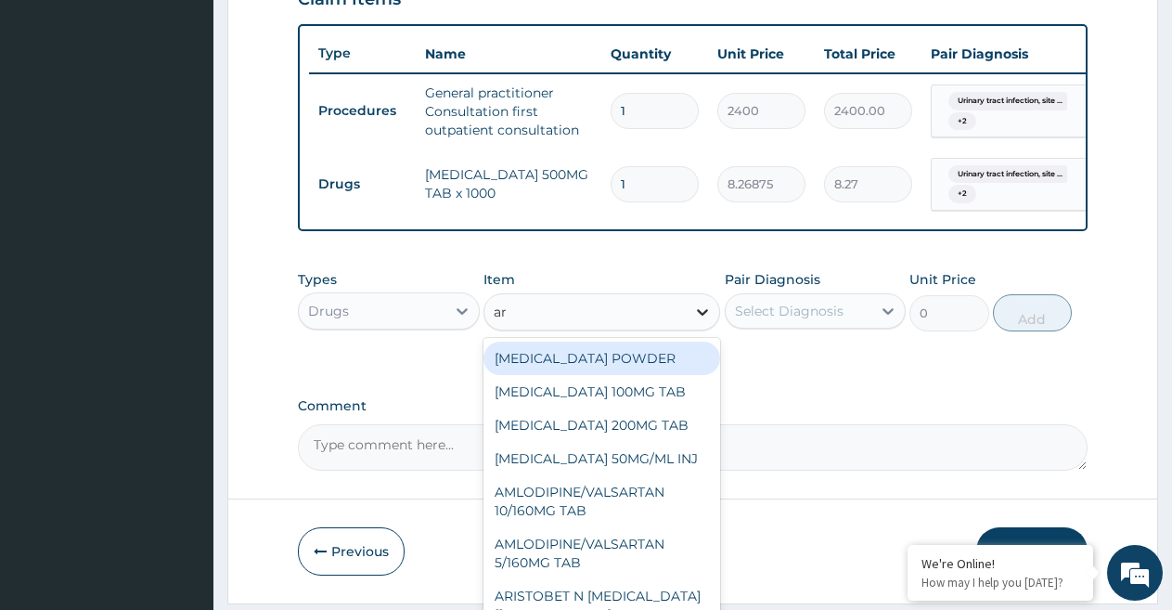
type input "art"
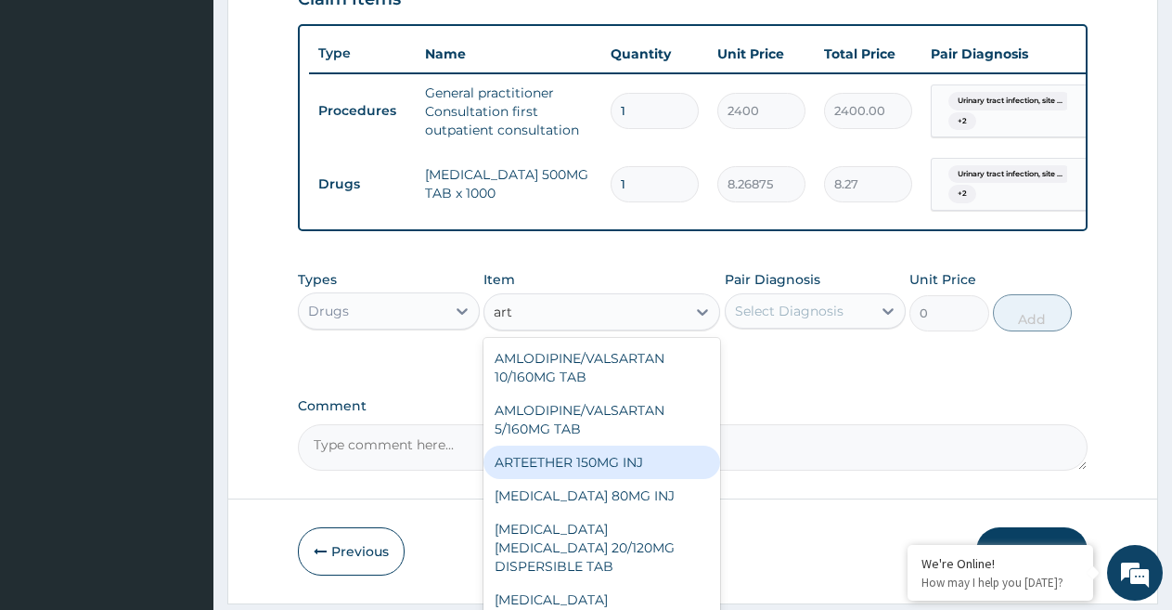
click at [658, 474] on div "ARTEETHER 150MG INJ" at bounding box center [601, 461] width 237 height 33
type input "1050"
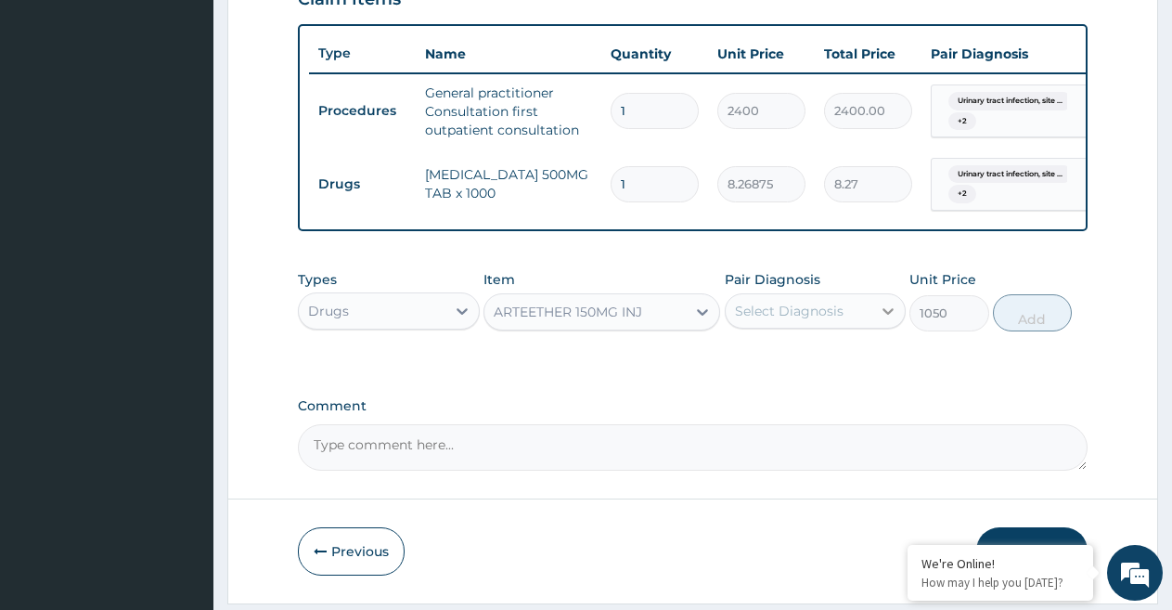
click at [887, 320] on icon at bounding box center [888, 311] width 19 height 19
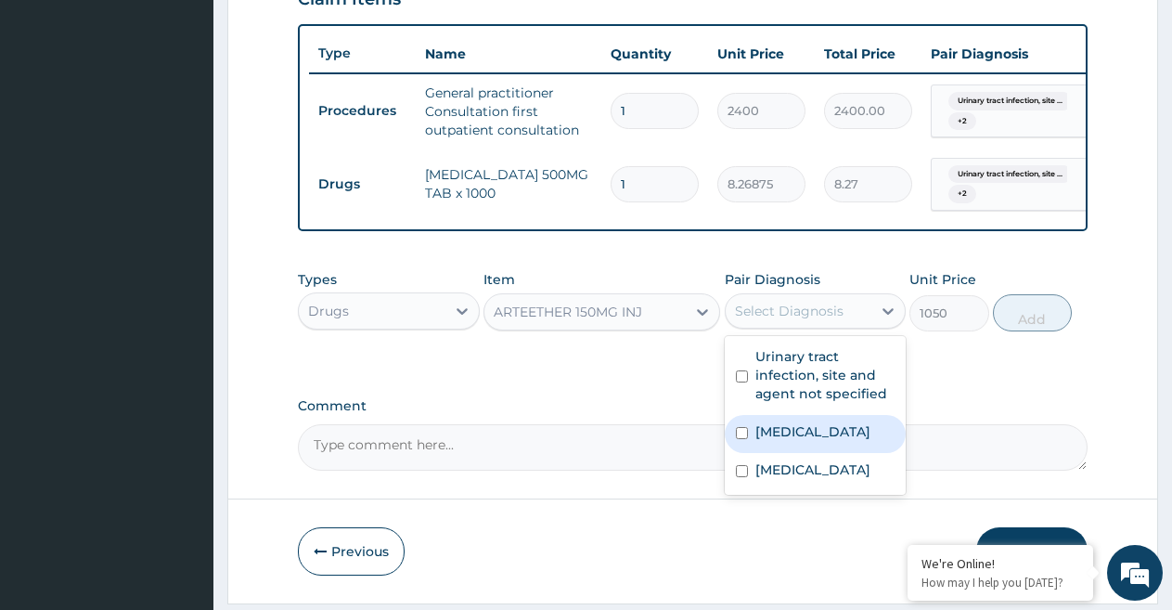
click at [739, 439] on input "checkbox" at bounding box center [742, 433] width 12 height 12
checkbox input "true"
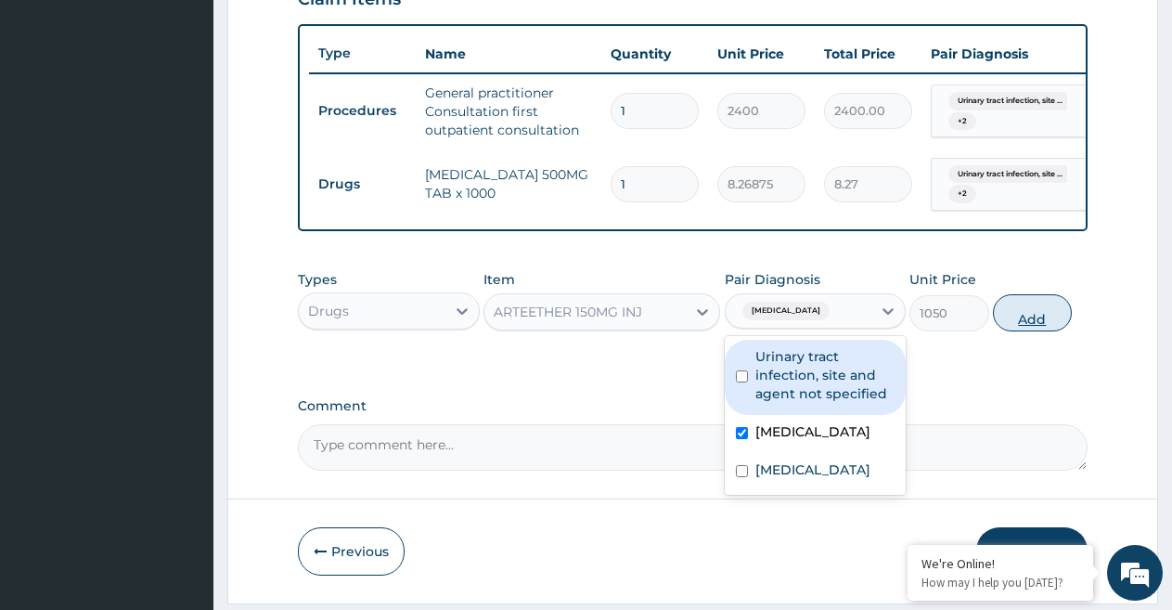
click at [1039, 326] on button "Add" at bounding box center [1032, 312] width 79 height 37
type input "0"
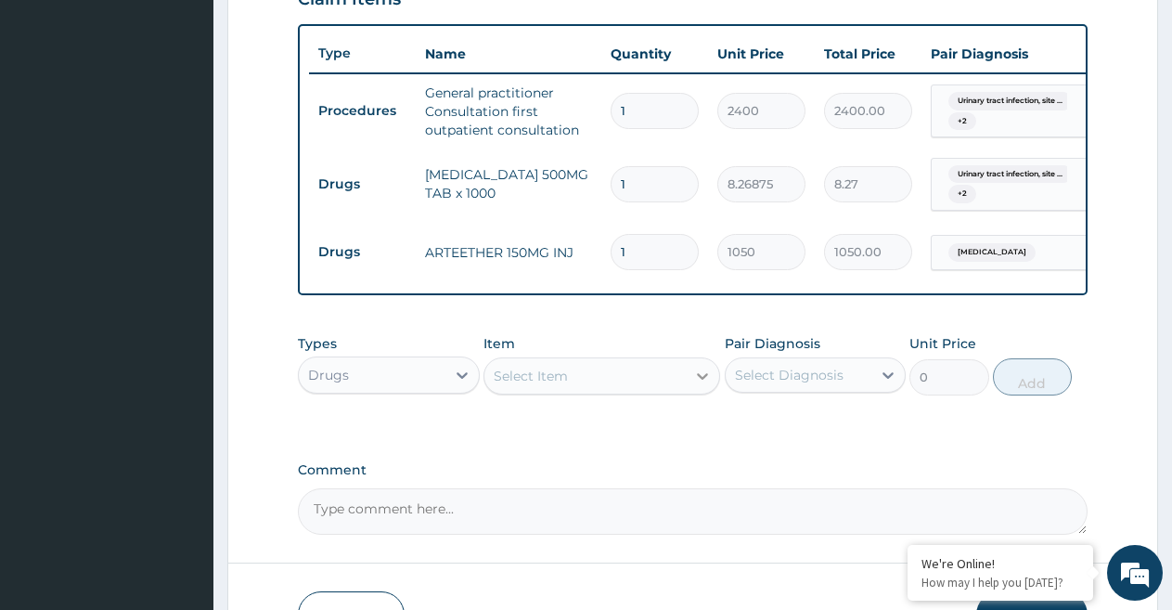
click at [700, 385] on icon at bounding box center [702, 375] width 19 height 19
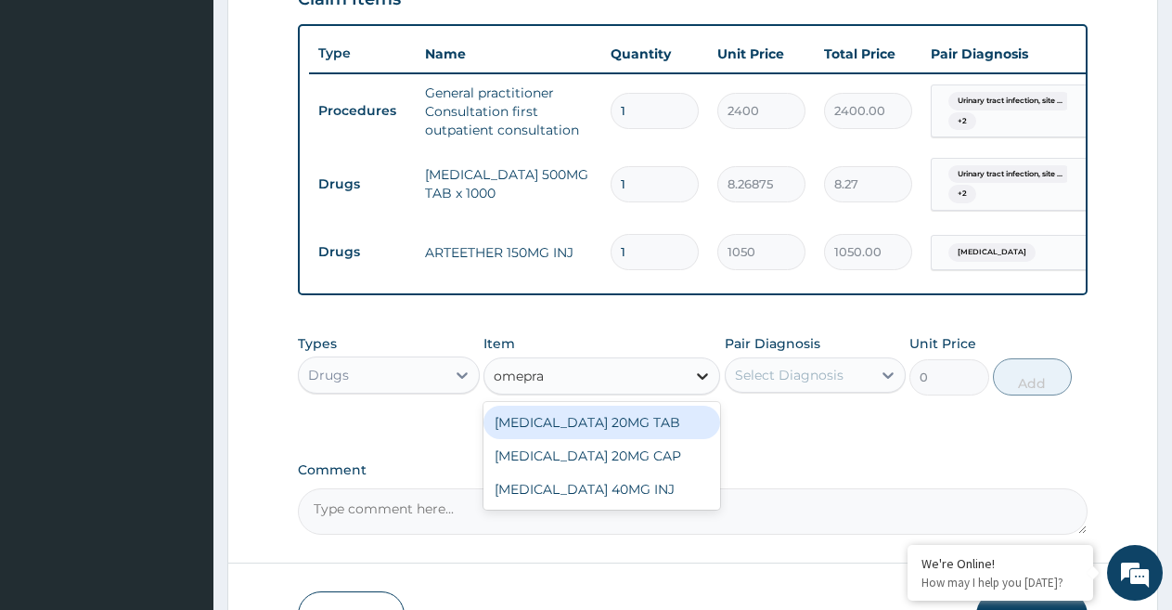
type input "omepraz"
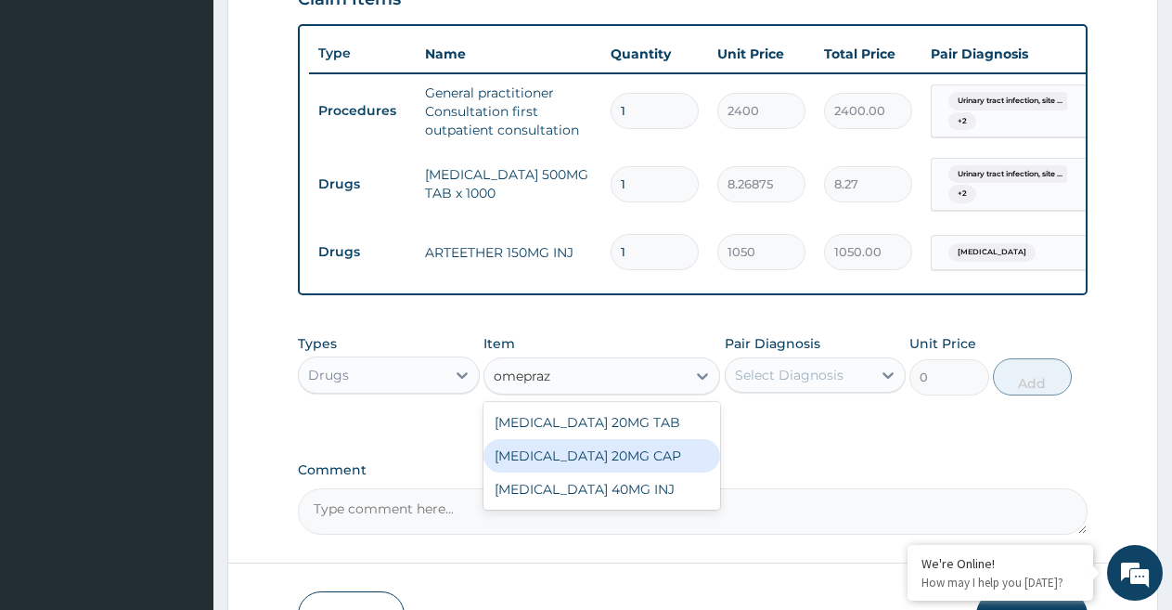
click at [650, 468] on div "[MEDICAL_DATA] 20MG CAP" at bounding box center [601, 455] width 237 height 33
type input "39.375"
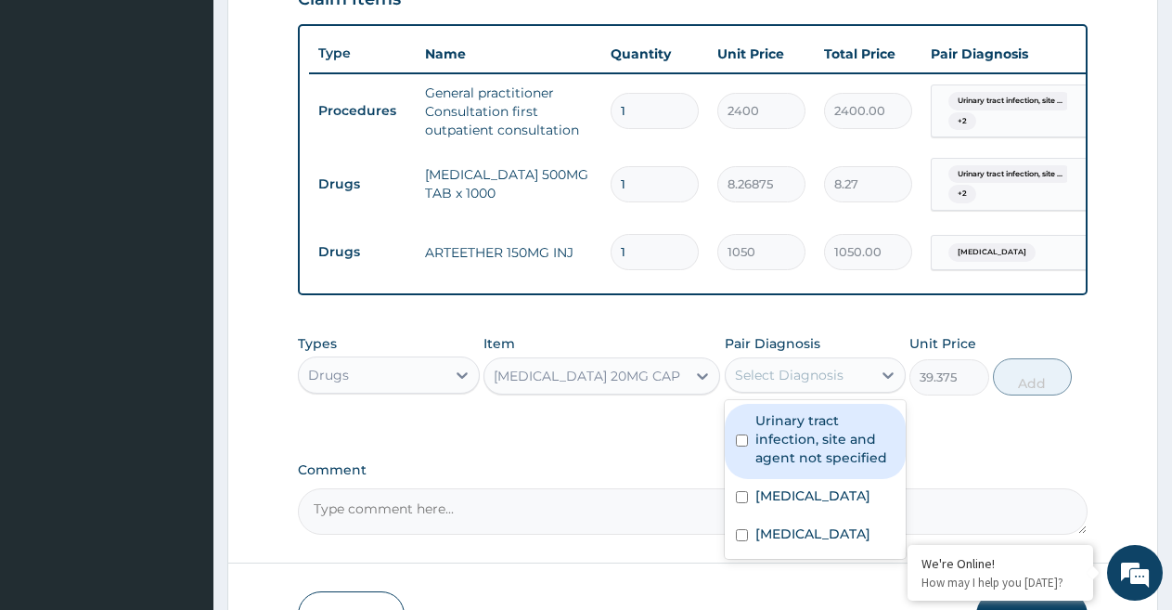
click at [868, 390] on div "Select Diagnosis" at bounding box center [798, 375] width 147 height 30
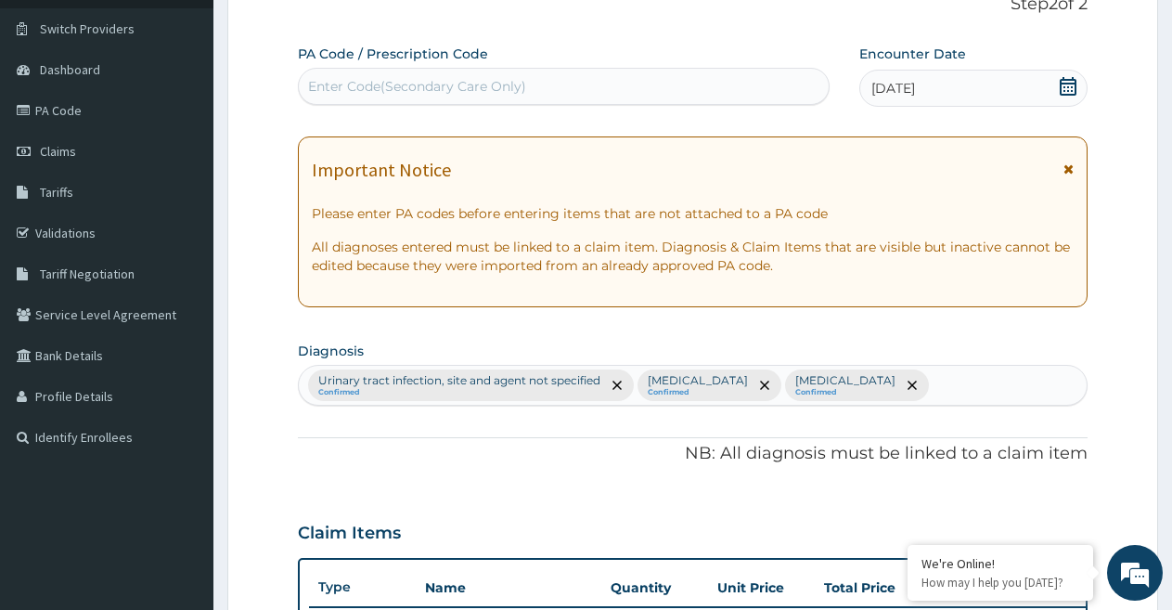
click at [976, 393] on div "[MEDICAL_DATA], site and agent not specified Confirmed [MEDICAL_DATA] Confirmed…" at bounding box center [693, 385] width 788 height 39
type input "peptic"
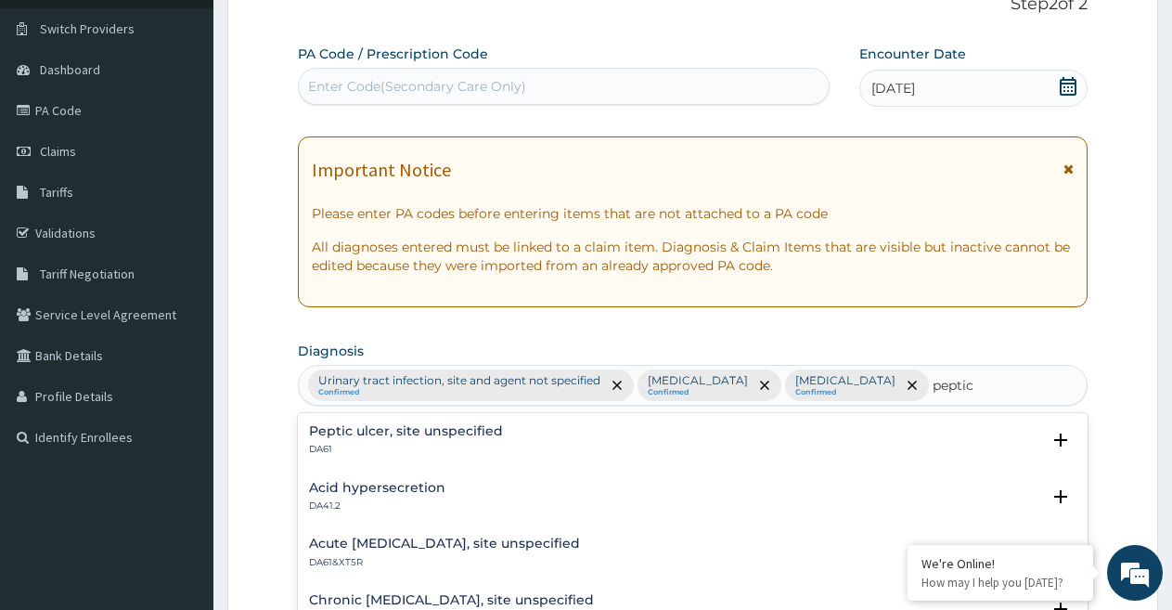
click at [481, 429] on h4 "Peptic ulcer, site unspecified" at bounding box center [406, 431] width 194 height 14
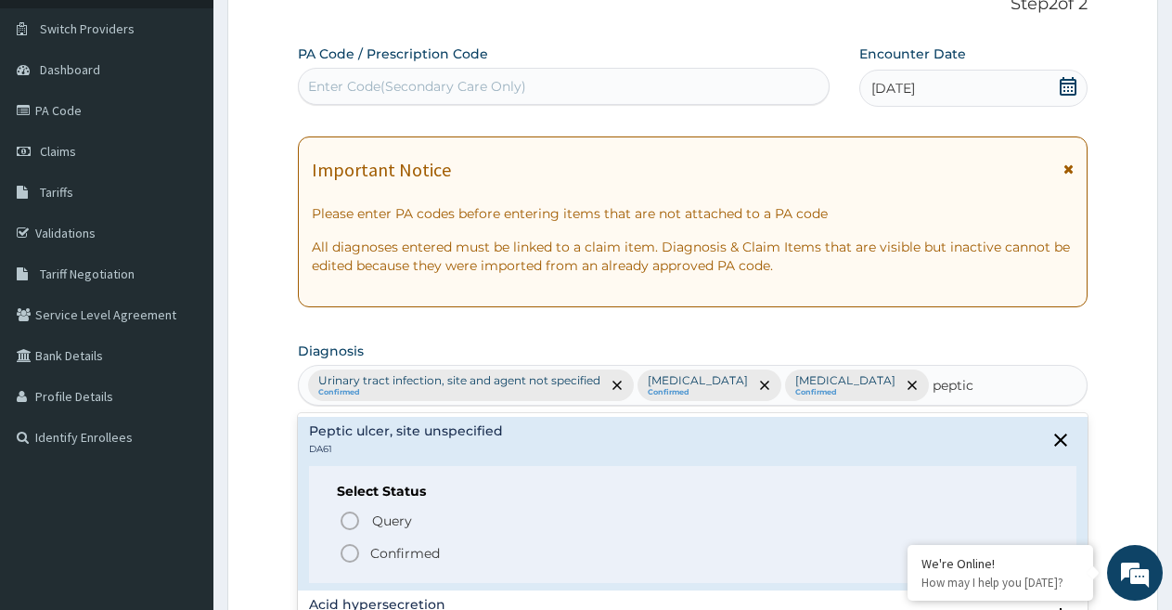
click at [347, 557] on icon "status option filled" at bounding box center [350, 553] width 22 height 22
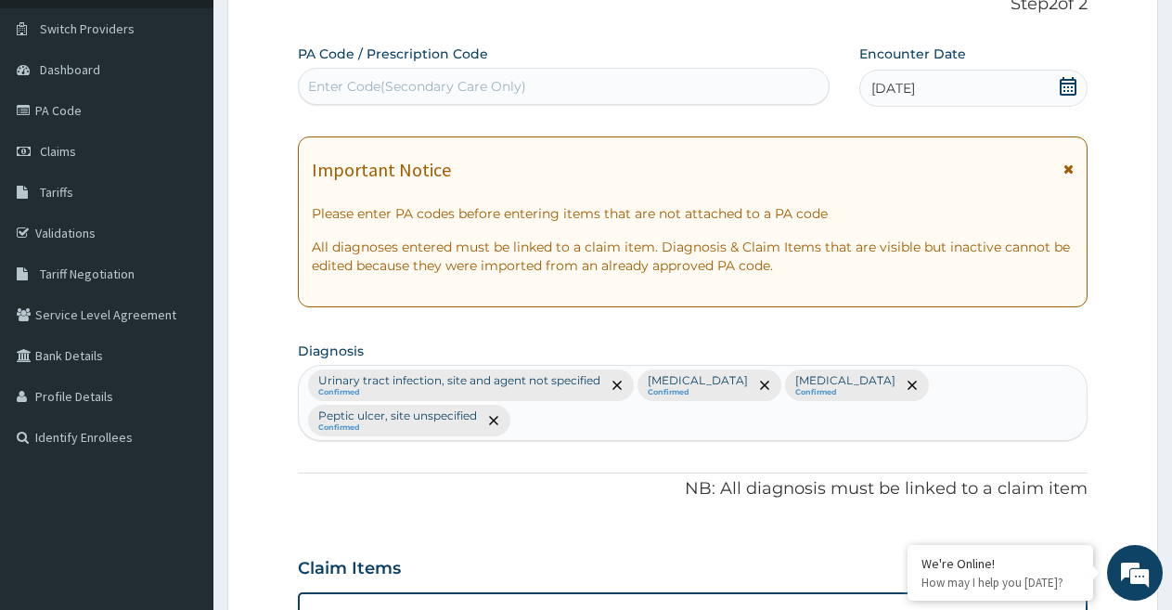
scroll to position [666, 0]
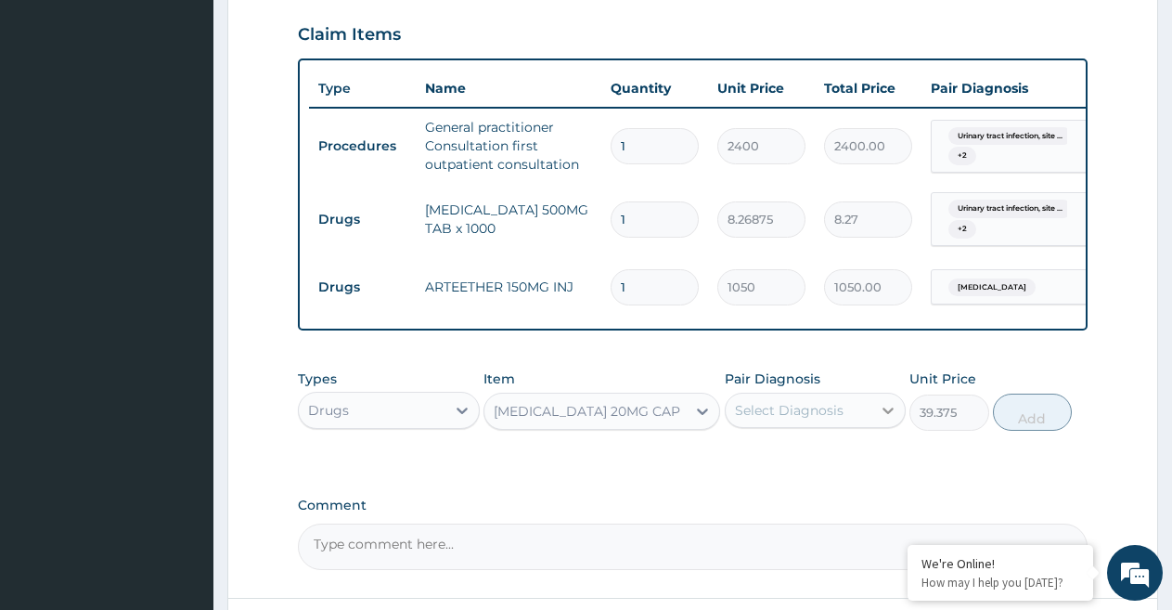
click at [875, 427] on div at bounding box center [887, 409] width 33 height 33
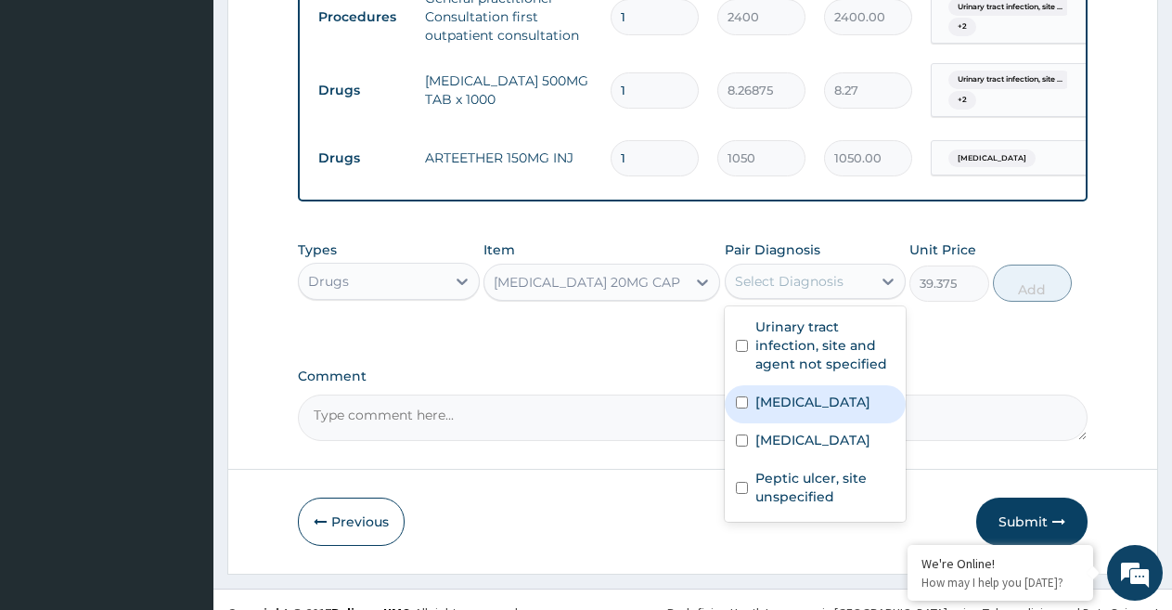
scroll to position [837, 0]
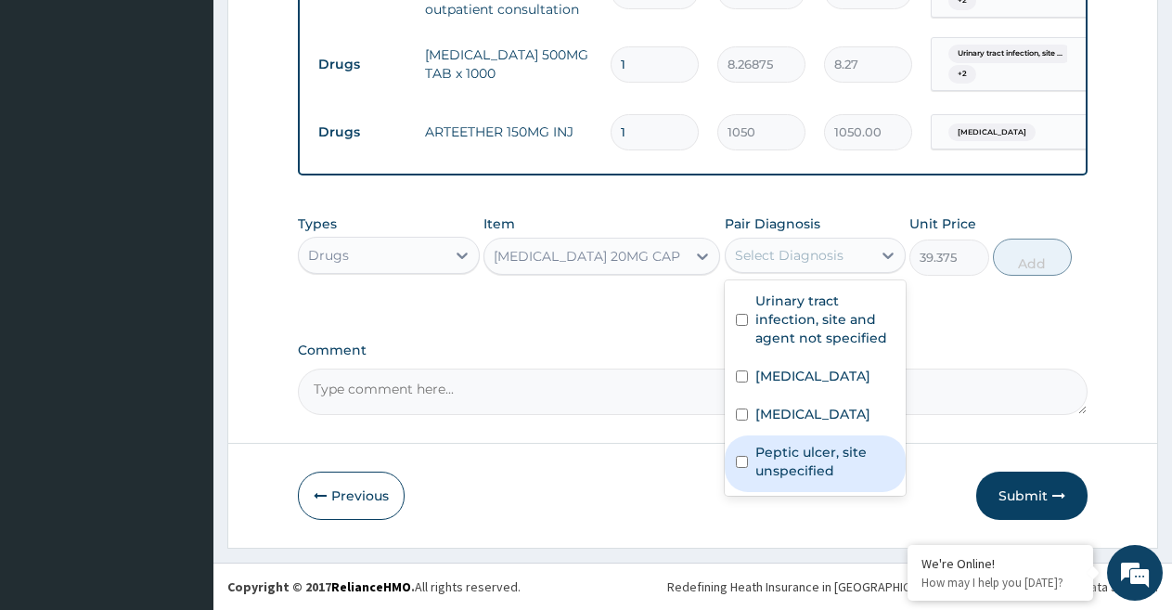
click at [742, 468] on input "checkbox" at bounding box center [742, 462] width 12 height 12
checkbox input "true"
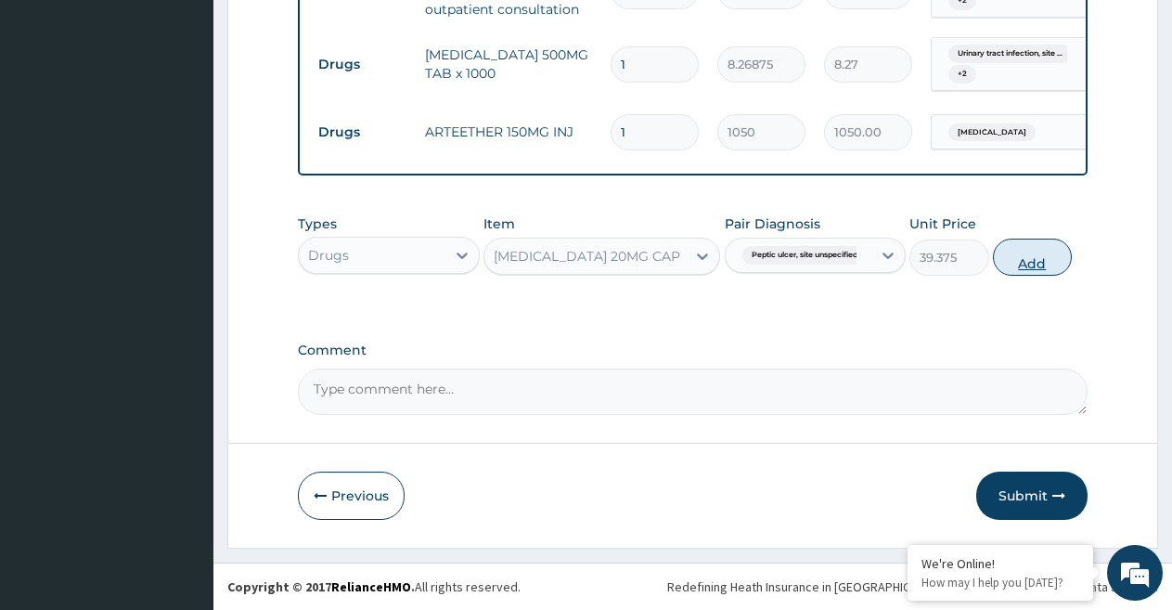
click at [1035, 263] on button "Add" at bounding box center [1032, 256] width 79 height 37
type input "0"
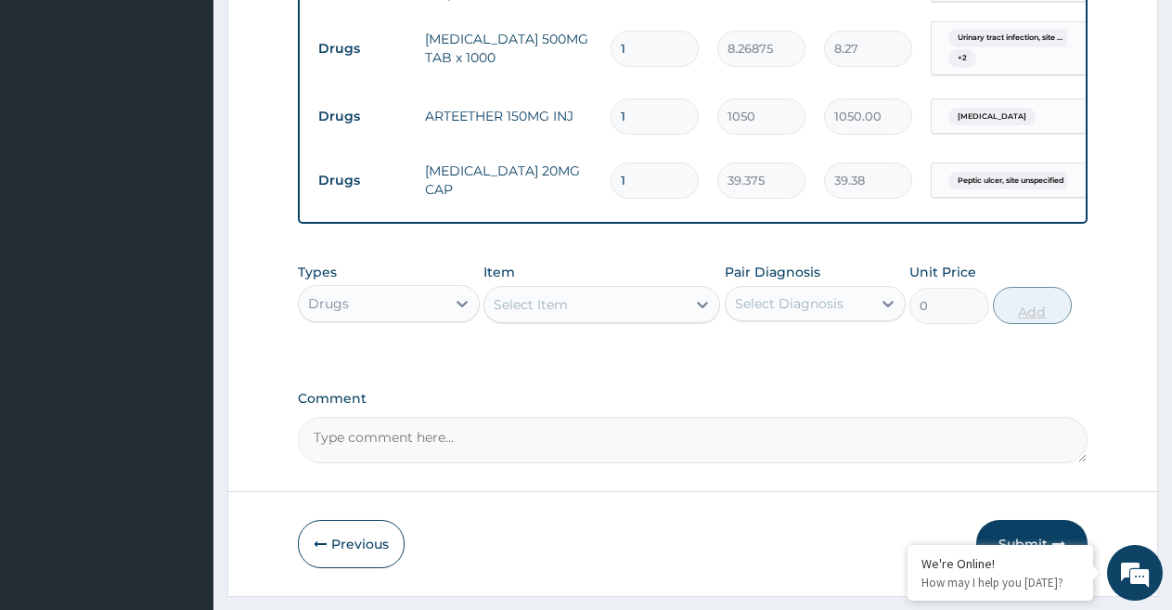
type input "10"
type input "393.75"
type input "10"
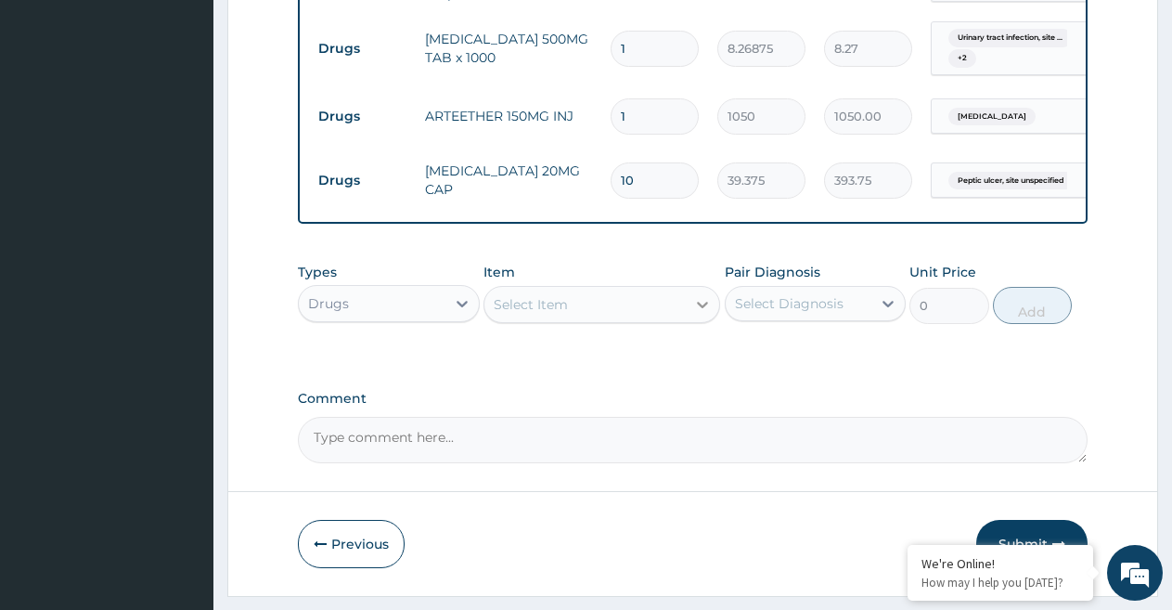
click at [700, 314] on icon at bounding box center [702, 304] width 19 height 19
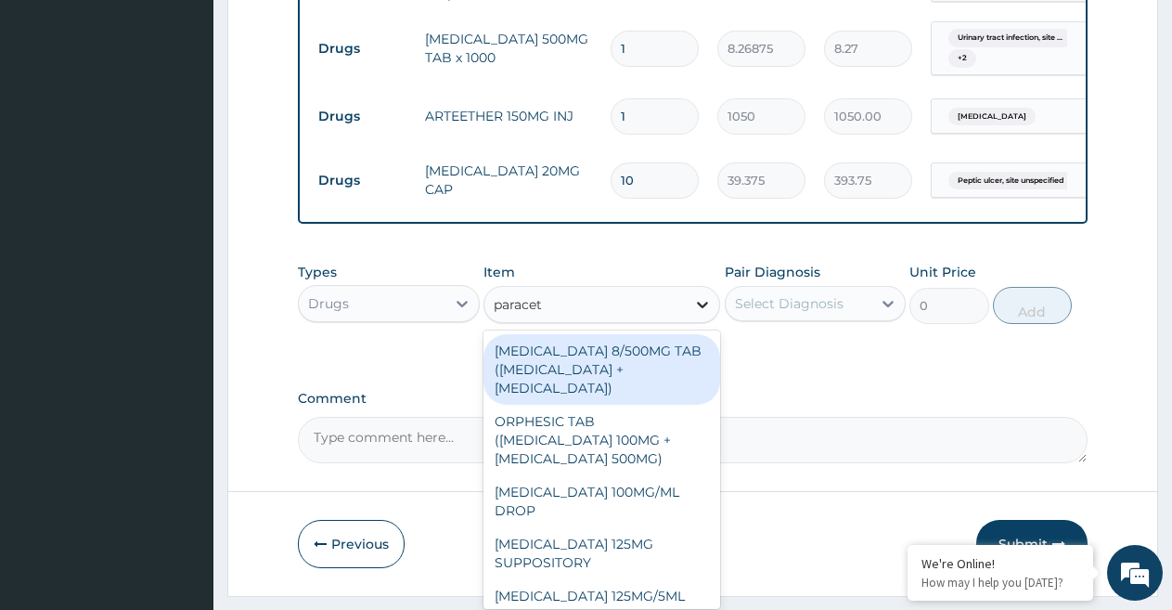
type input "paraceta"
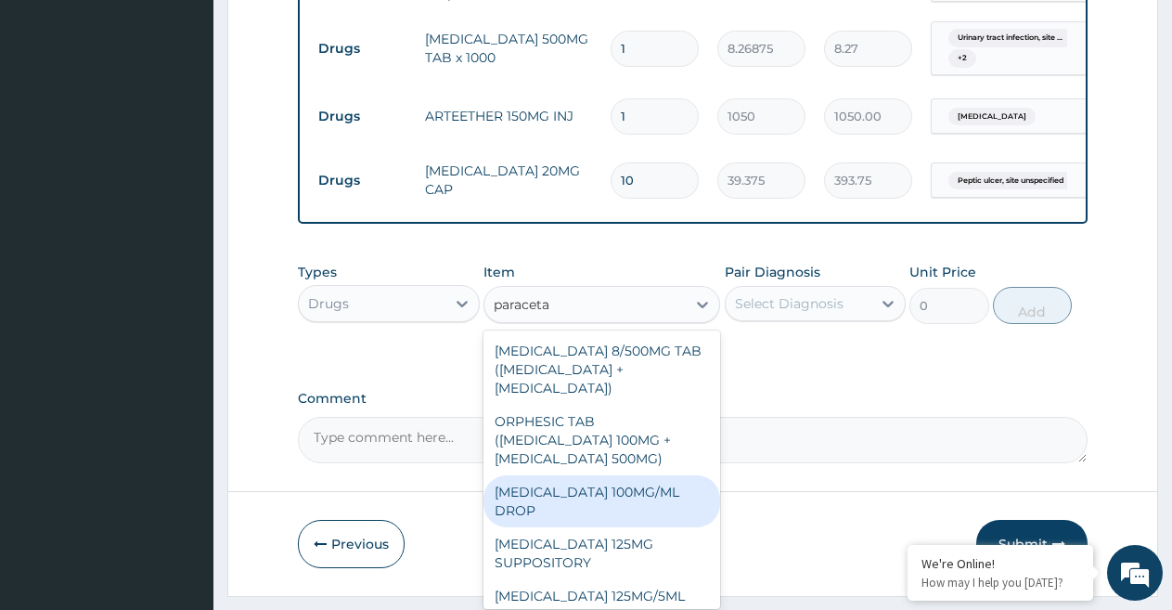
scroll to position [244, 0]
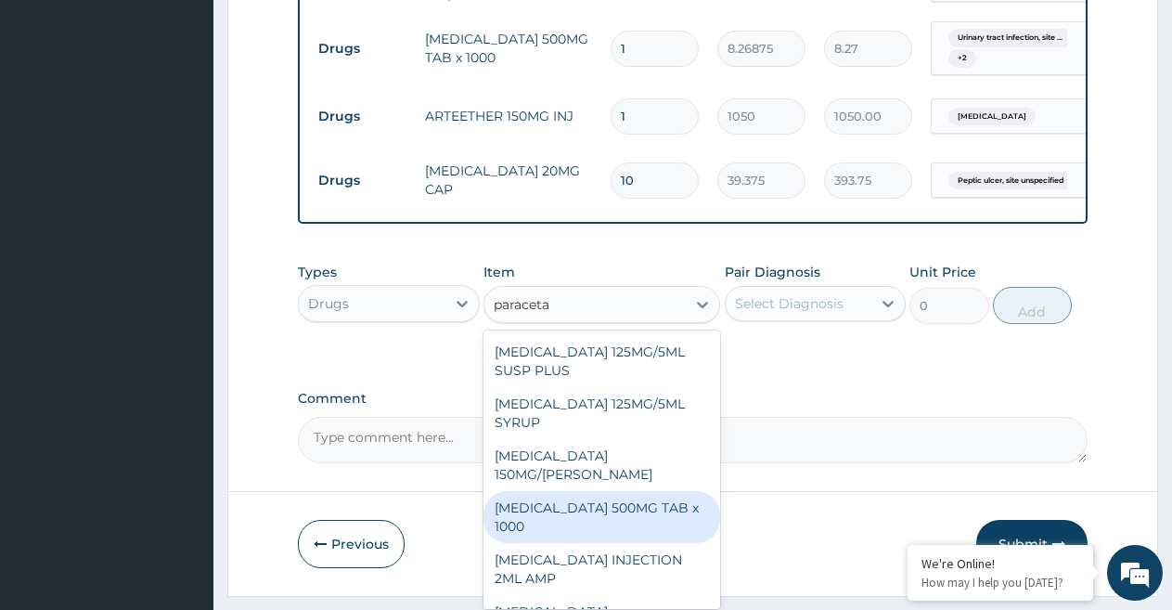
click at [659, 526] on div "[MEDICAL_DATA] 500MG TAB x 1000" at bounding box center [601, 517] width 237 height 52
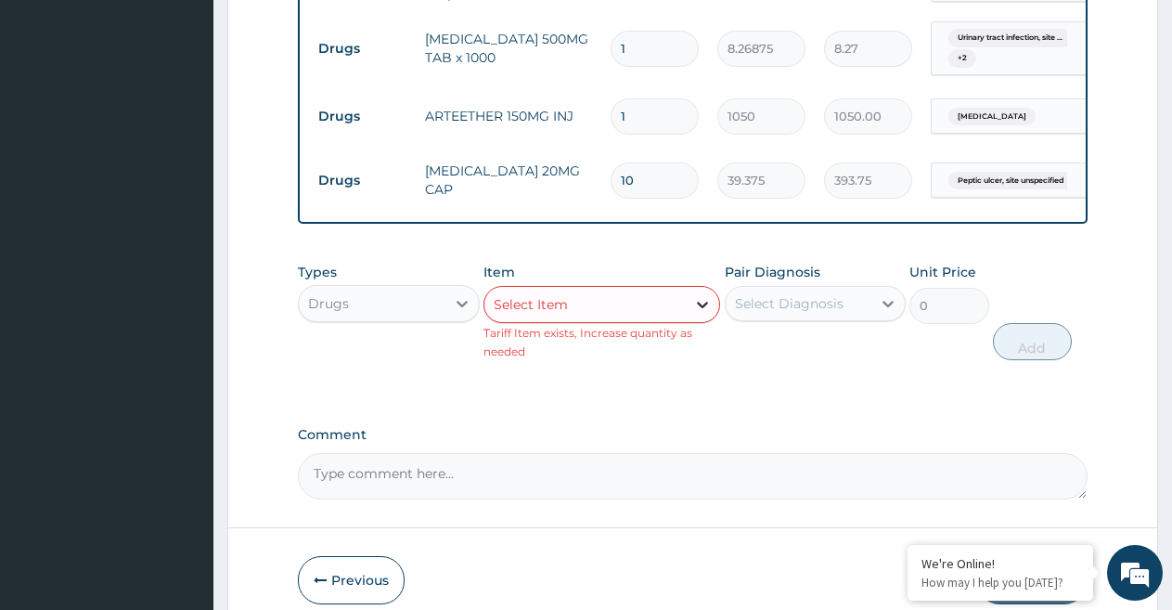
click at [704, 314] on icon at bounding box center [702, 304] width 19 height 19
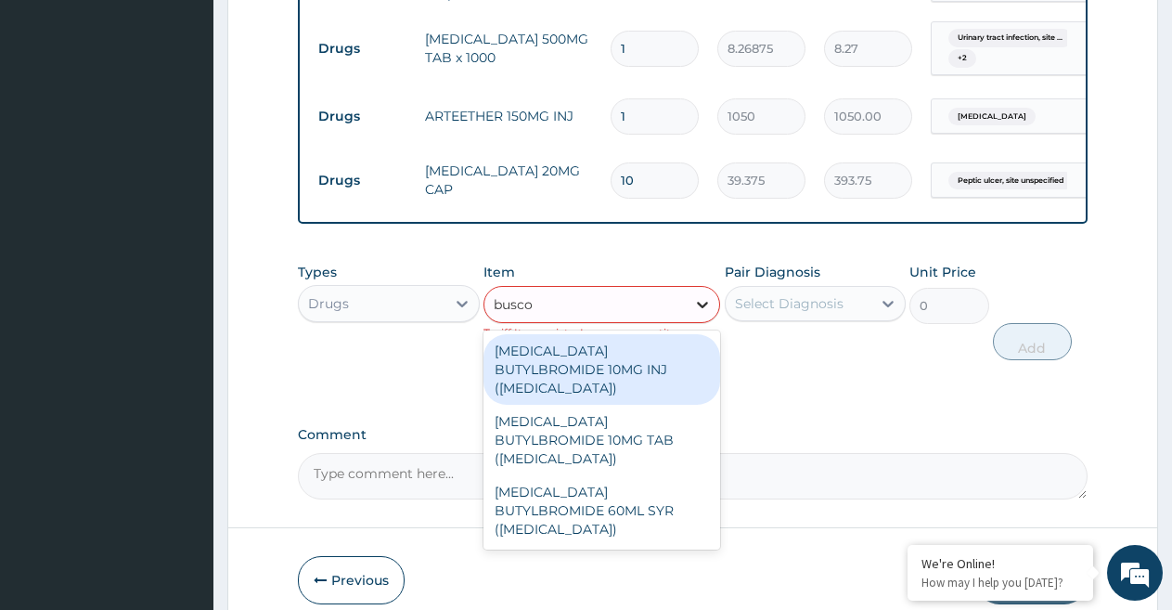
type input "buscop"
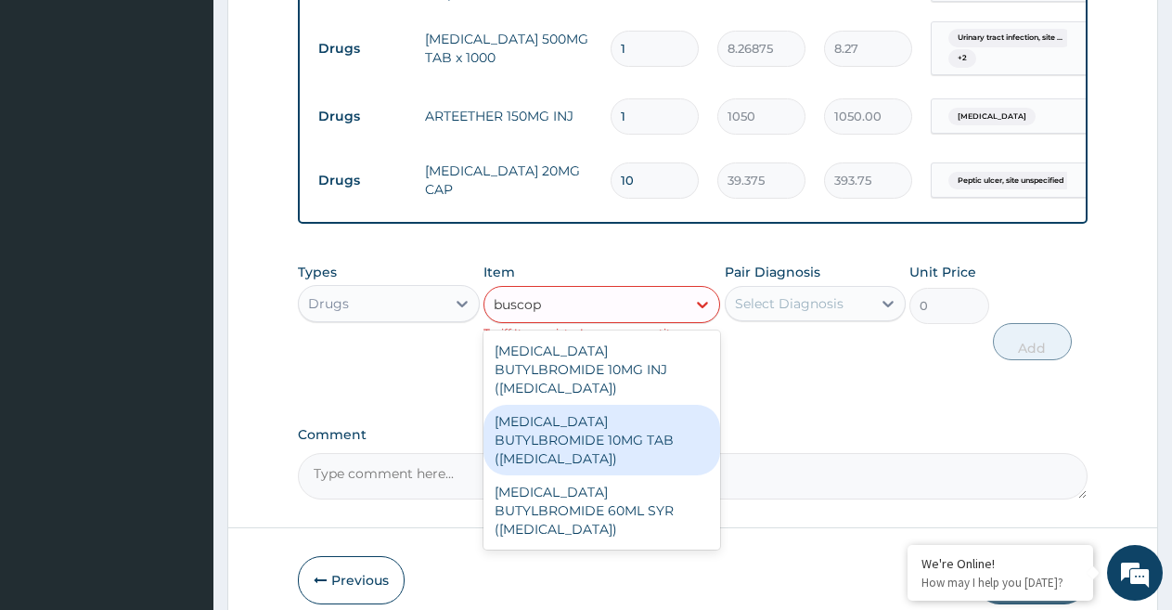
click at [680, 423] on div "[MEDICAL_DATA] BUTYLBROMIDE 10MG TAB ([MEDICAL_DATA])" at bounding box center [601, 439] width 237 height 71
type input "39.375"
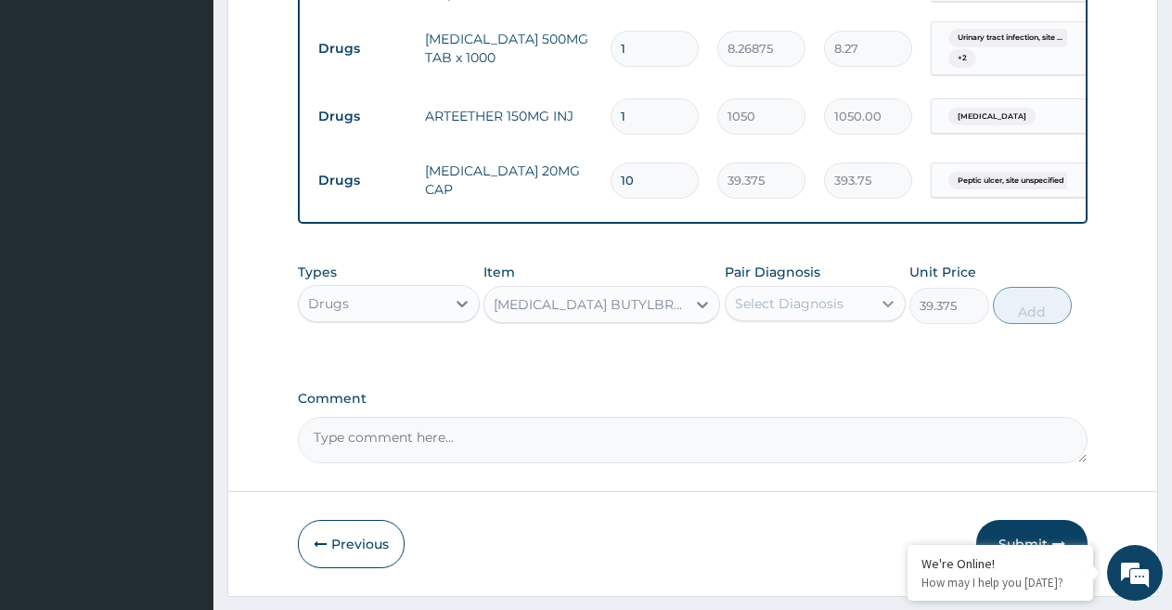
click at [890, 313] on icon at bounding box center [888, 303] width 19 height 19
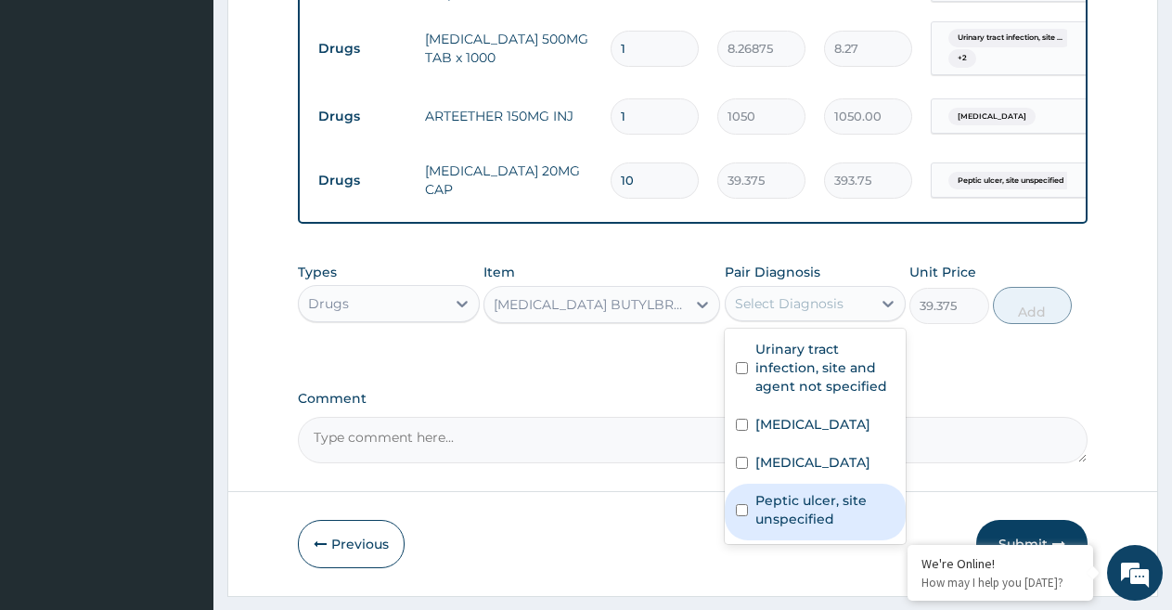
click at [743, 516] on input "checkbox" at bounding box center [742, 510] width 12 height 12
checkbox input "true"
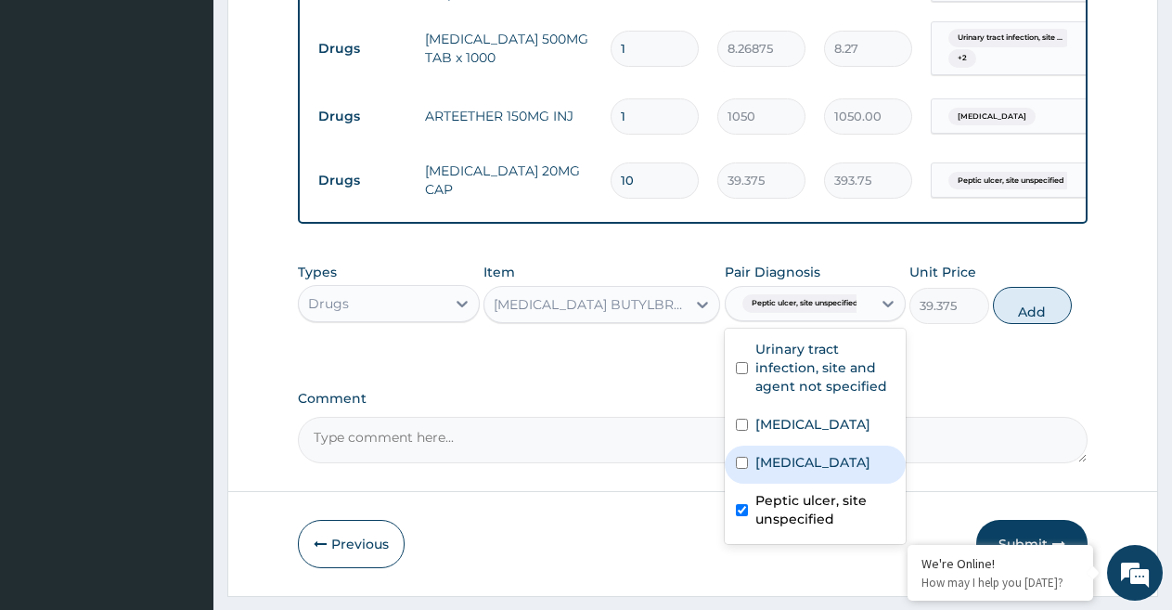
click at [741, 468] on input "checkbox" at bounding box center [742, 462] width 12 height 12
checkbox input "true"
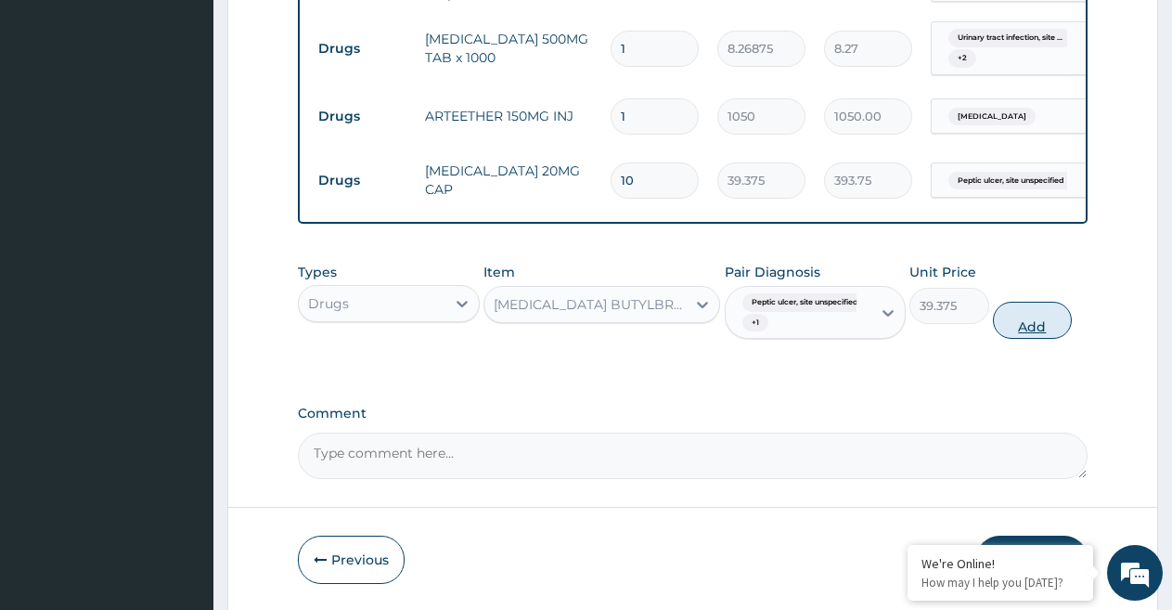
click at [1034, 339] on button "Add" at bounding box center [1032, 320] width 79 height 37
type input "0"
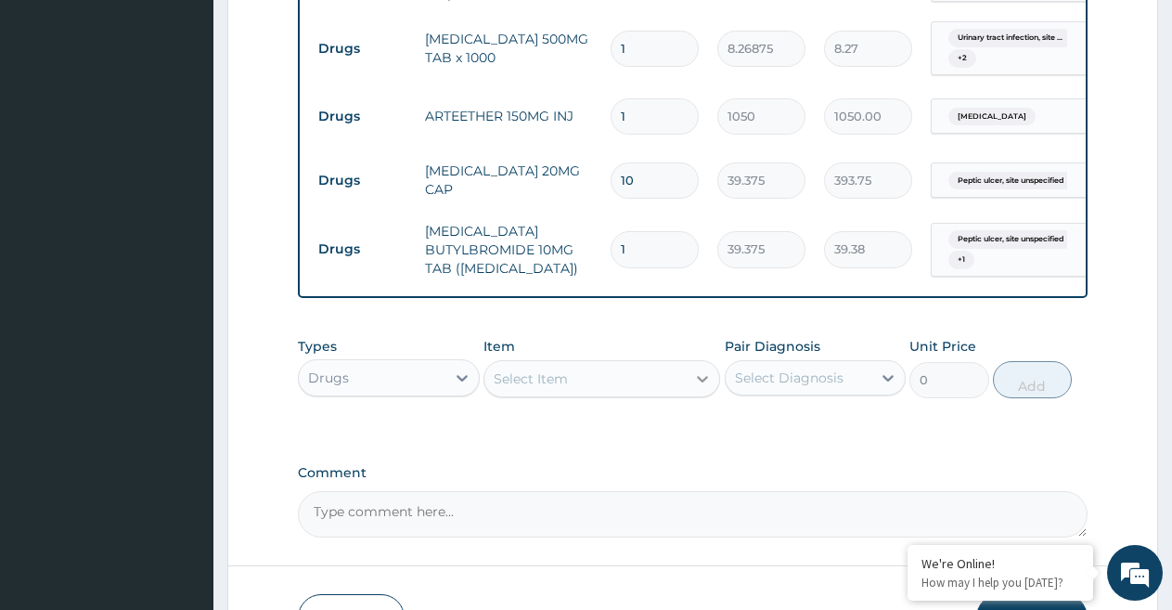
click at [697, 388] on icon at bounding box center [702, 378] width 19 height 19
click at [610, 393] on div "Select Item" at bounding box center [584, 379] width 201 height 30
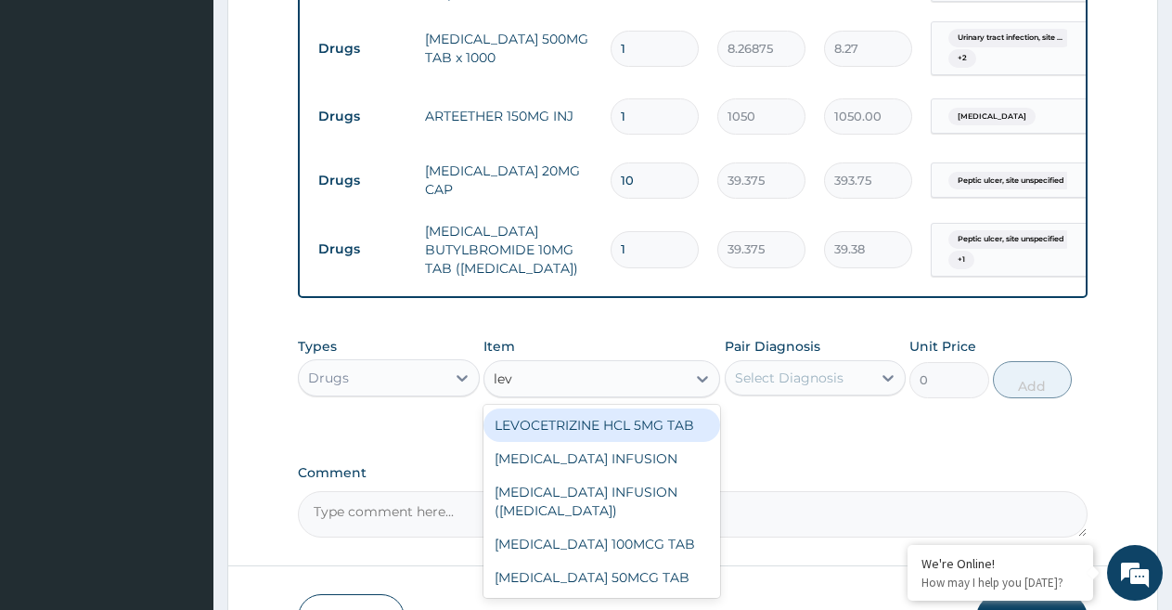
type input "levo"
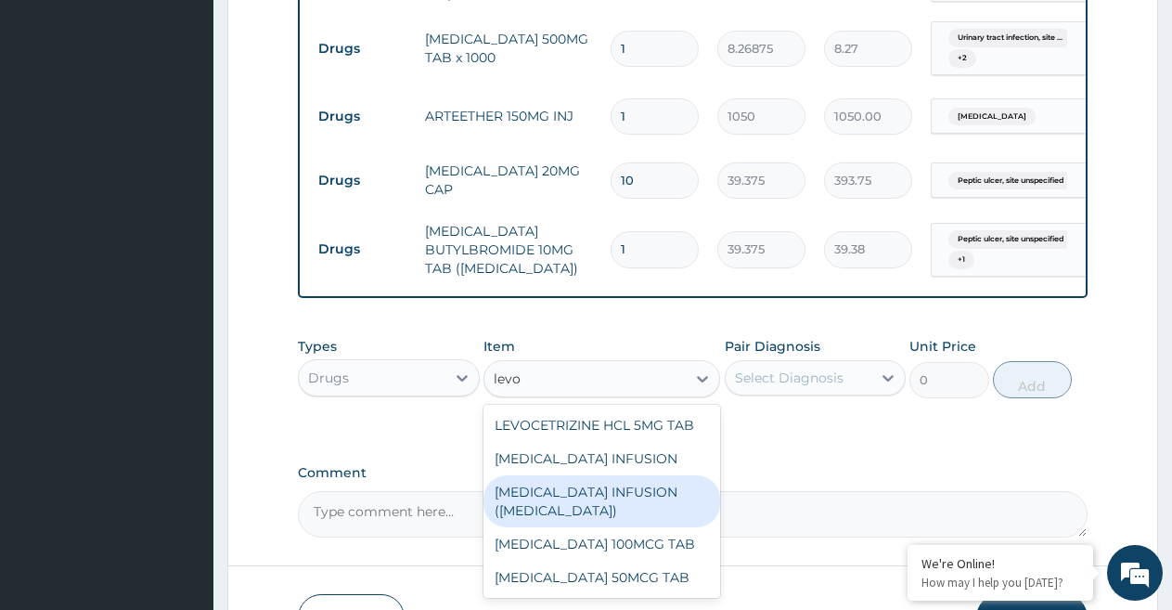
click at [649, 497] on div "[MEDICAL_DATA] INFUSION ([MEDICAL_DATA])" at bounding box center [601, 501] width 237 height 52
type input "11807.775"
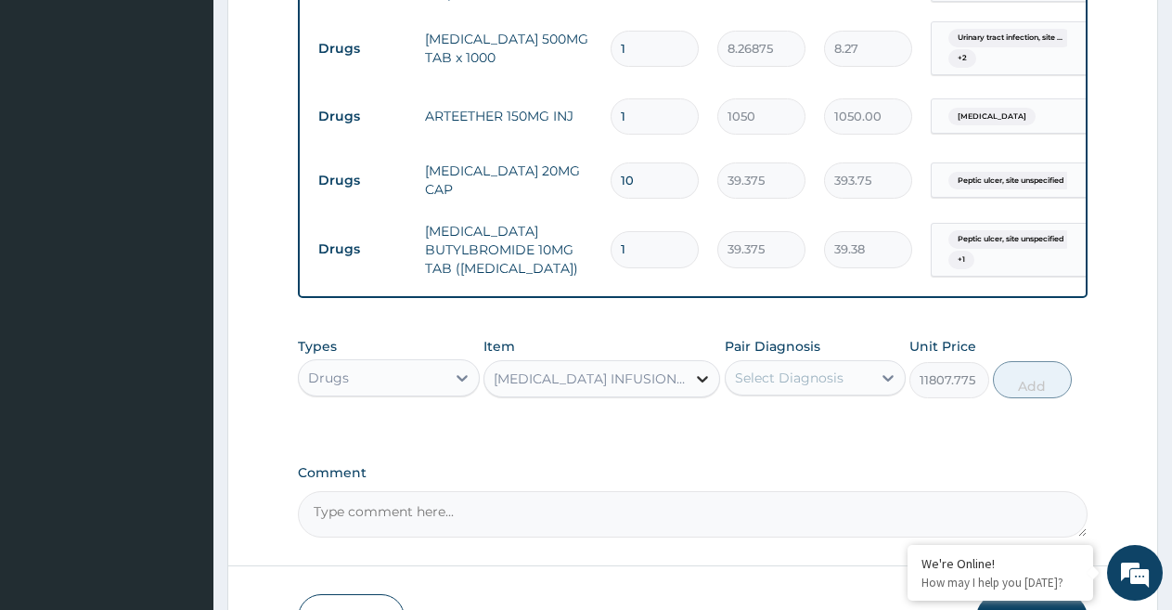
click at [699, 388] on icon at bounding box center [702, 378] width 19 height 19
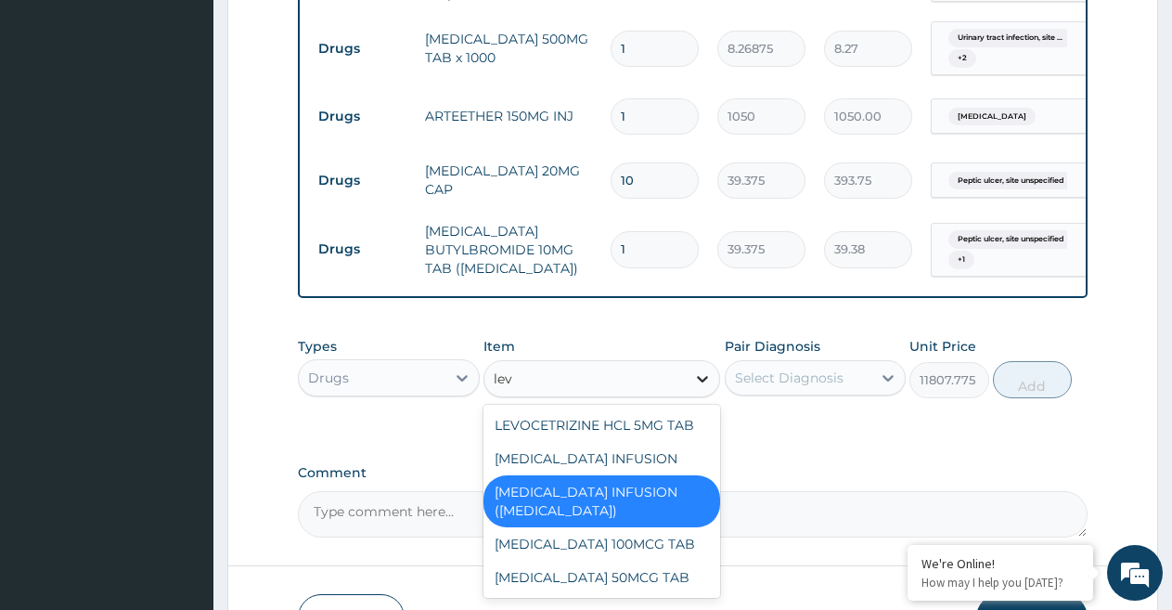
scroll to position [0, 0]
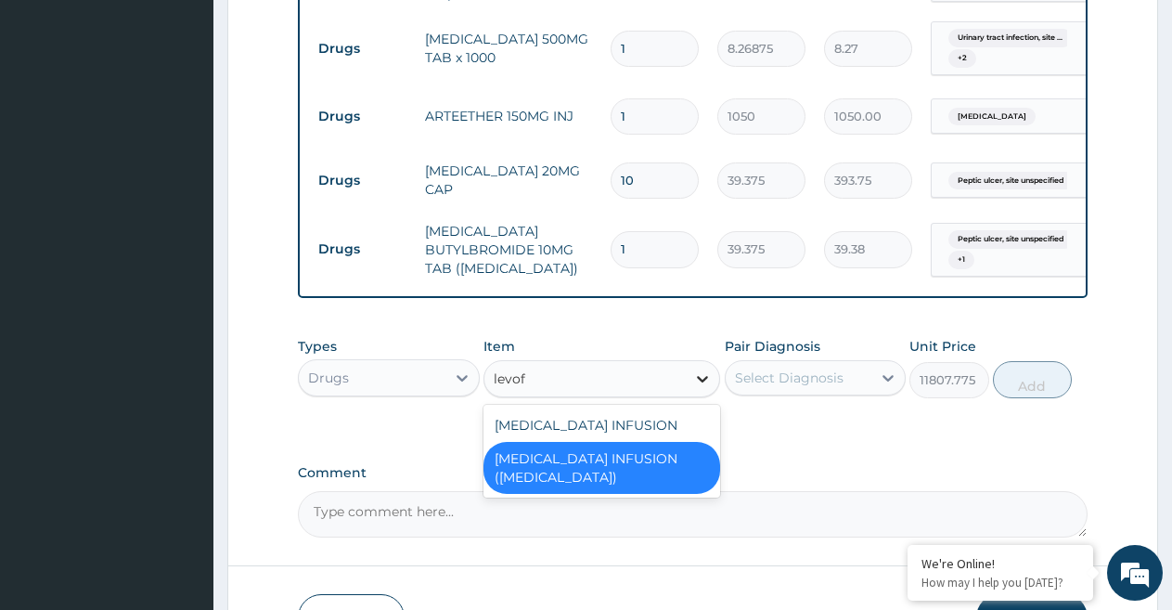
type input "levo"
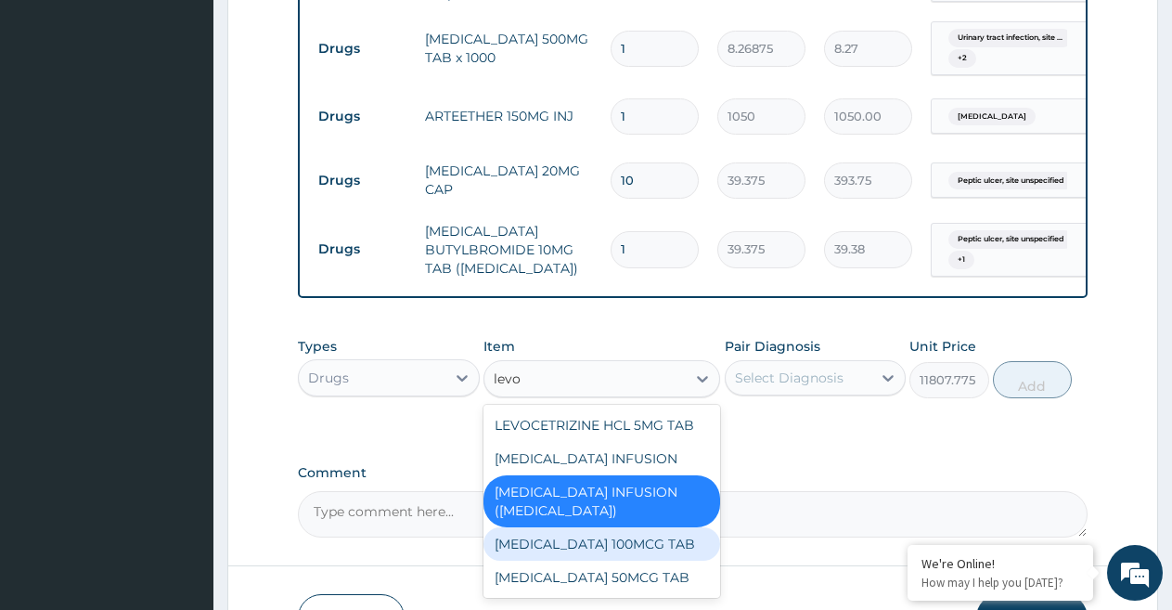
click at [685, 560] on div "[MEDICAL_DATA] 100MCG TAB" at bounding box center [601, 543] width 237 height 33
type input "88.59375"
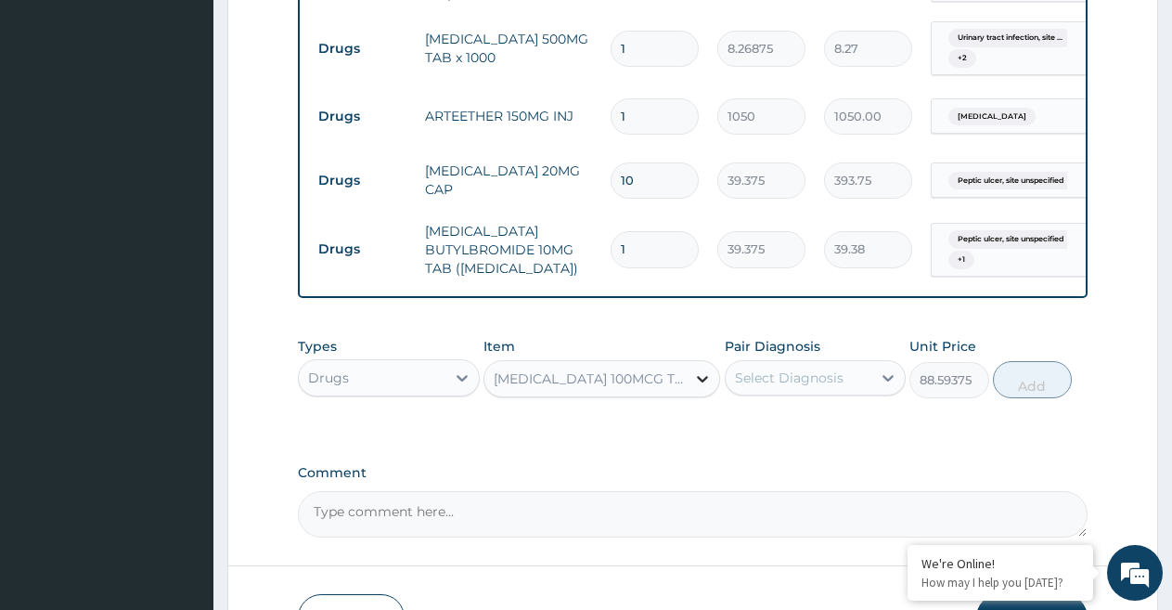
click at [704, 382] on icon at bounding box center [702, 379] width 11 height 6
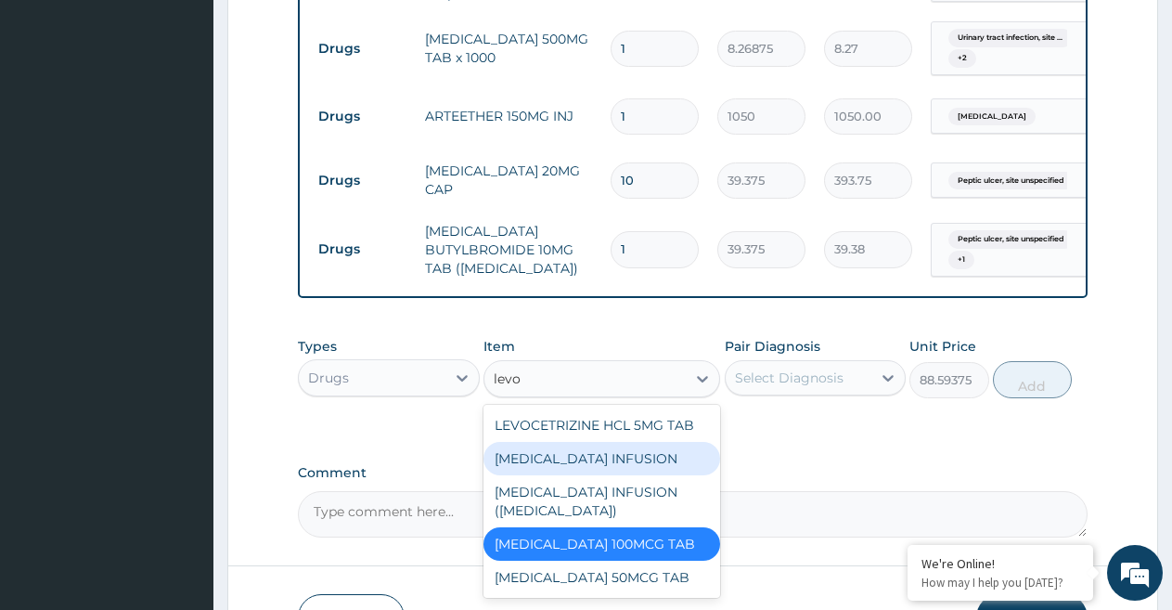
type input "levo"
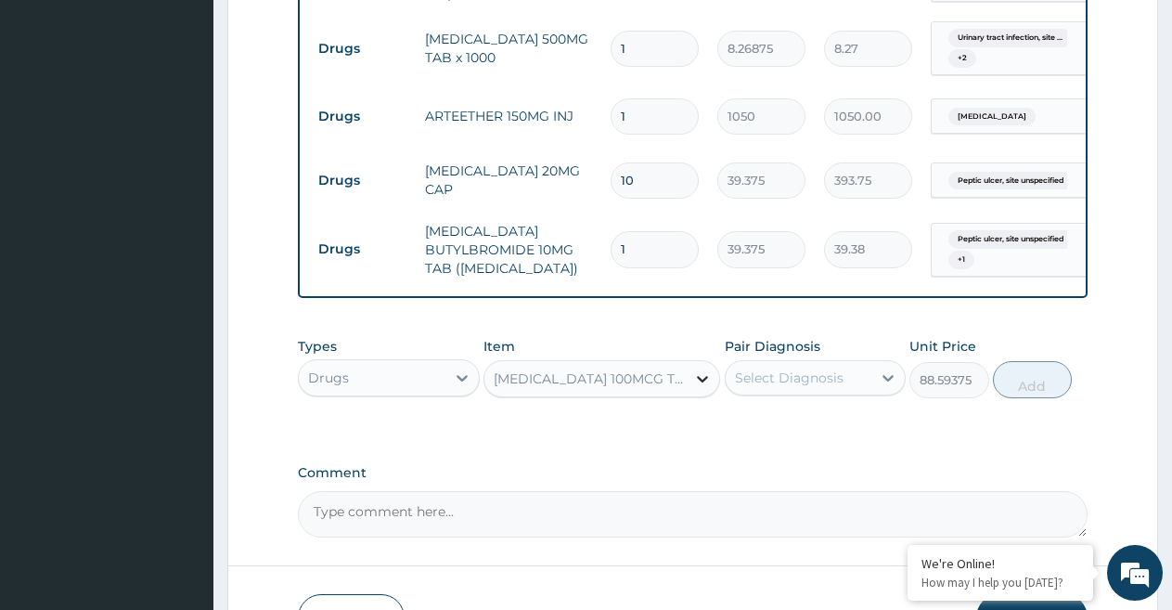
click at [700, 388] on icon at bounding box center [702, 378] width 19 height 19
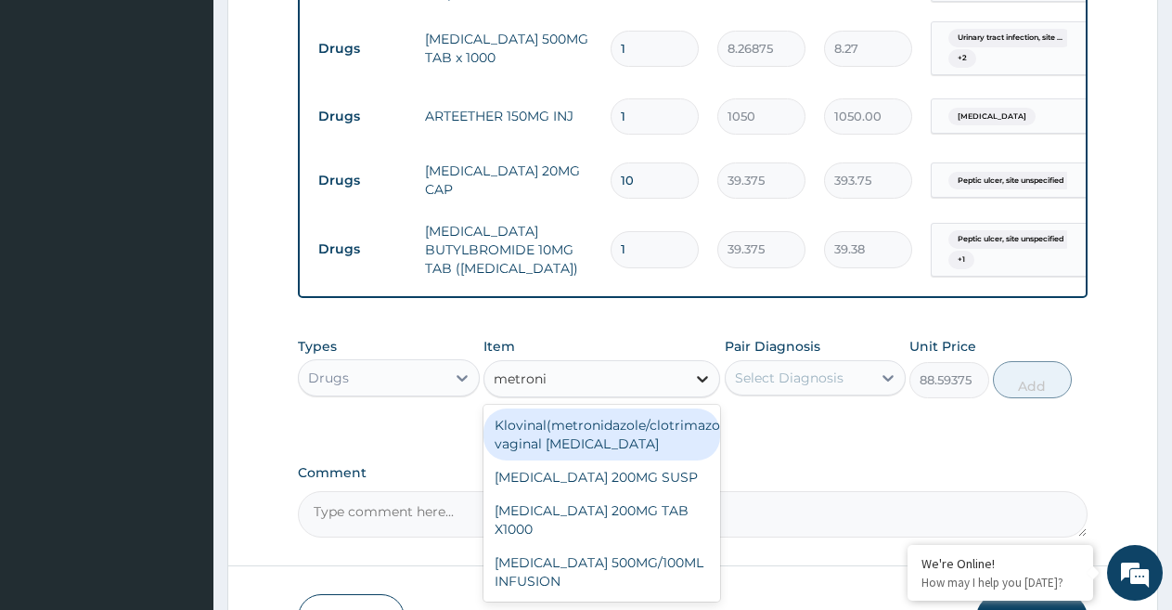
type input "metronid"
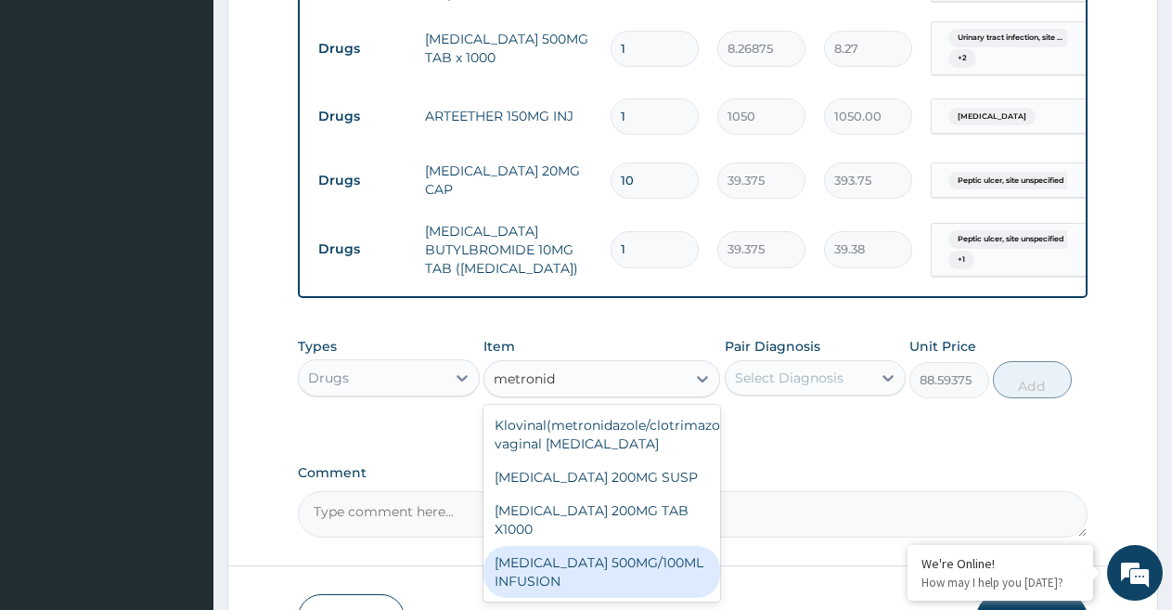
click at [674, 587] on div "[MEDICAL_DATA] 500MG/100ML INFUSION" at bounding box center [601, 571] width 237 height 52
type input "787.5"
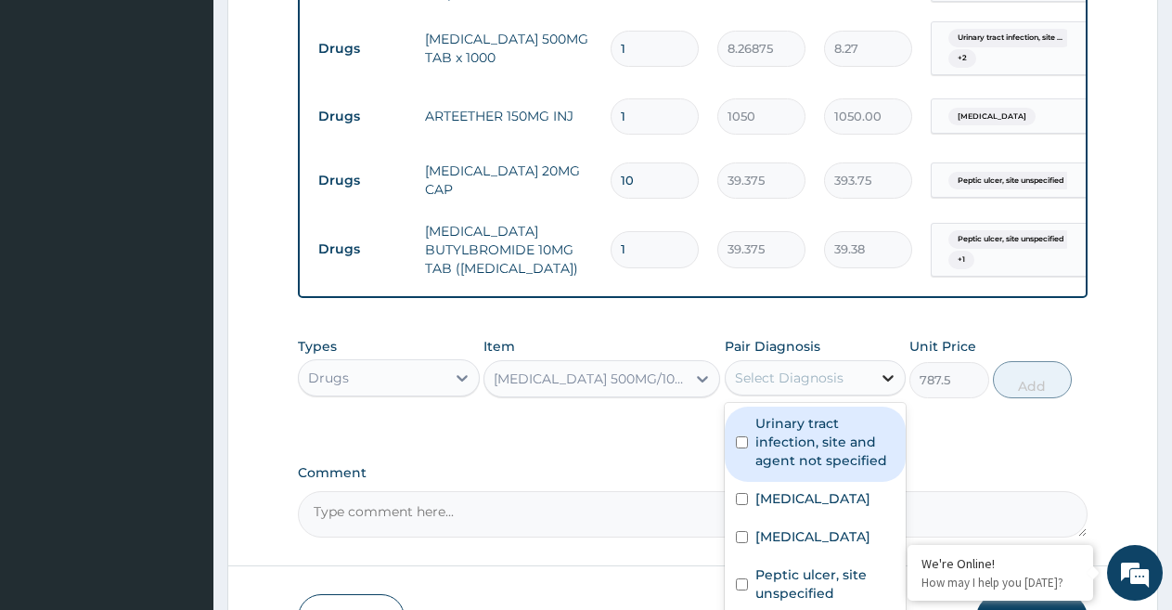
click at [890, 387] on icon at bounding box center [888, 377] width 19 height 19
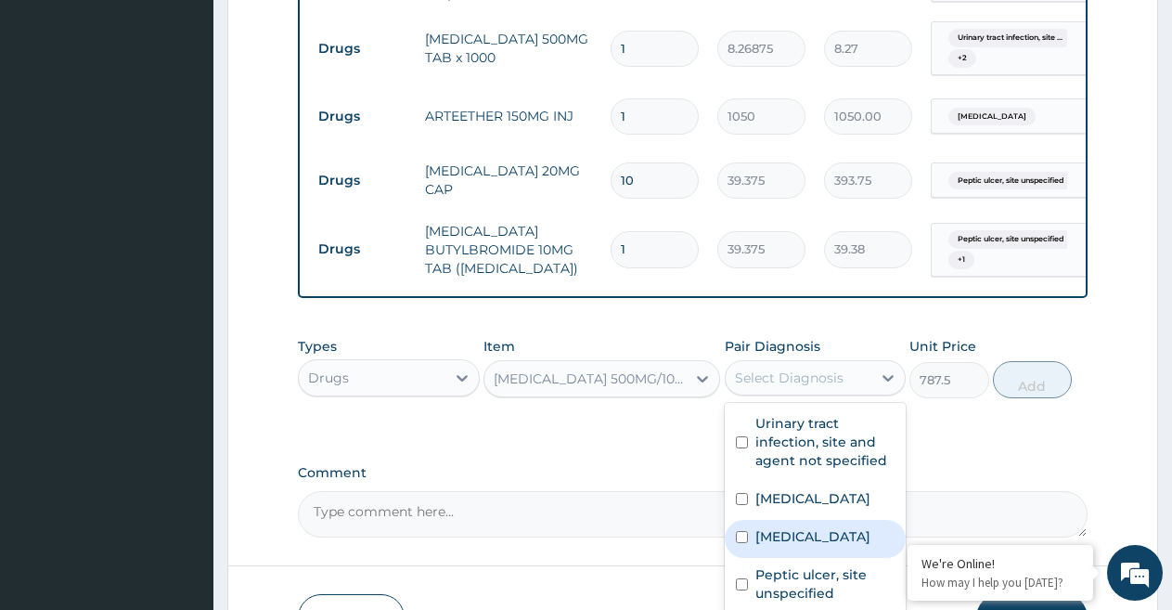
click at [742, 543] on input "checkbox" at bounding box center [742, 537] width 12 height 12
checkbox input "true"
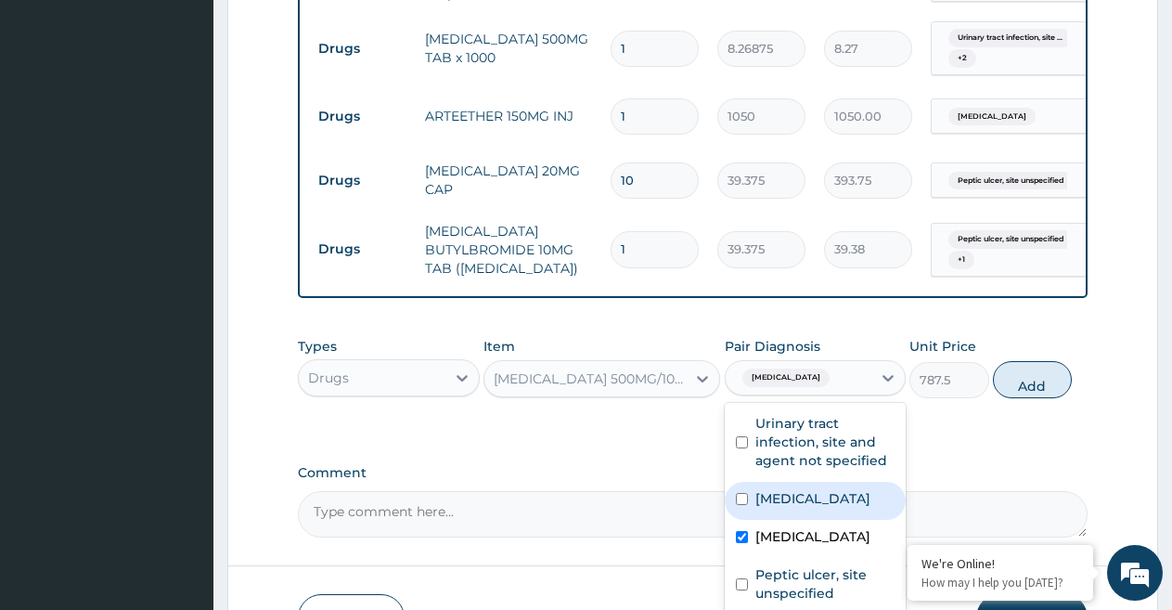
click at [742, 505] on input "checkbox" at bounding box center [742, 499] width 12 height 12
checkbox input "true"
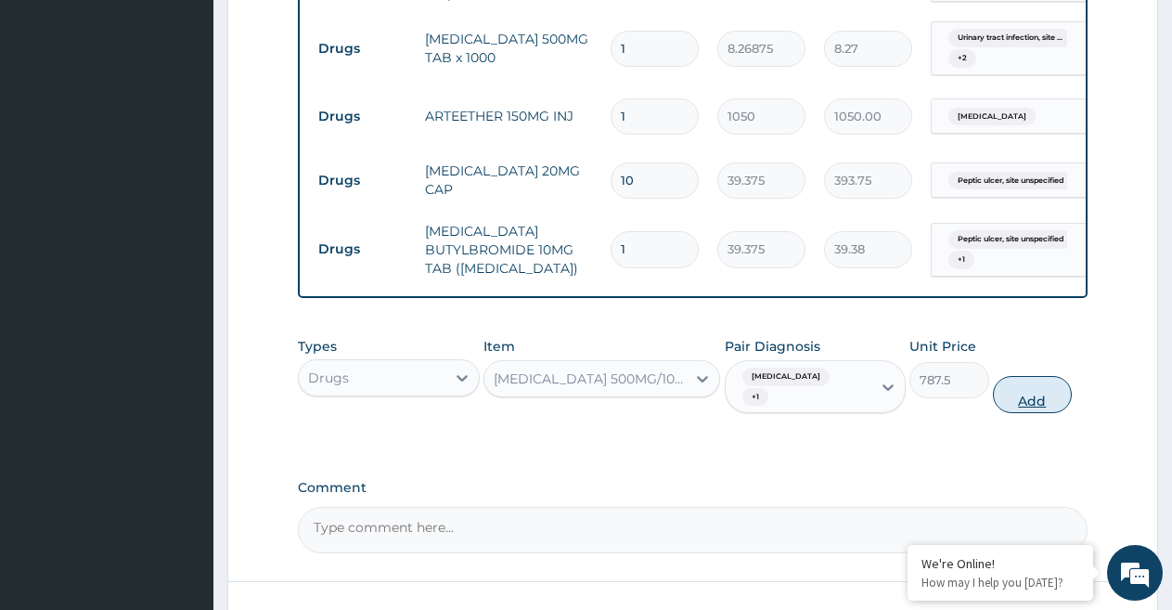
click at [1027, 413] on button "Add" at bounding box center [1032, 394] width 79 height 37
type input "0"
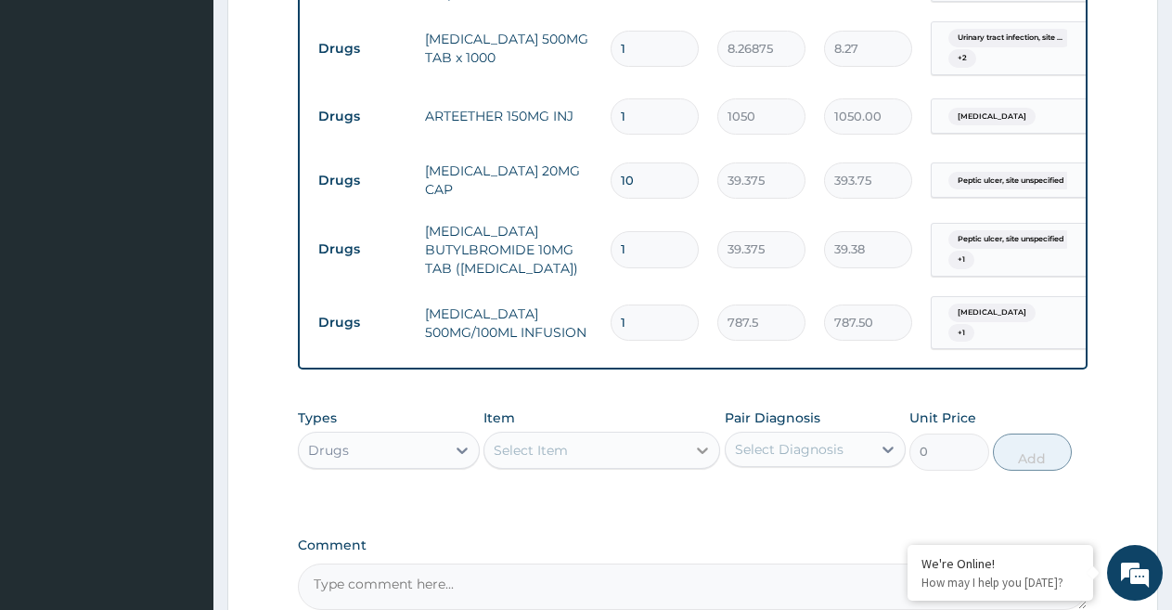
click at [701, 459] on icon at bounding box center [702, 450] width 19 height 19
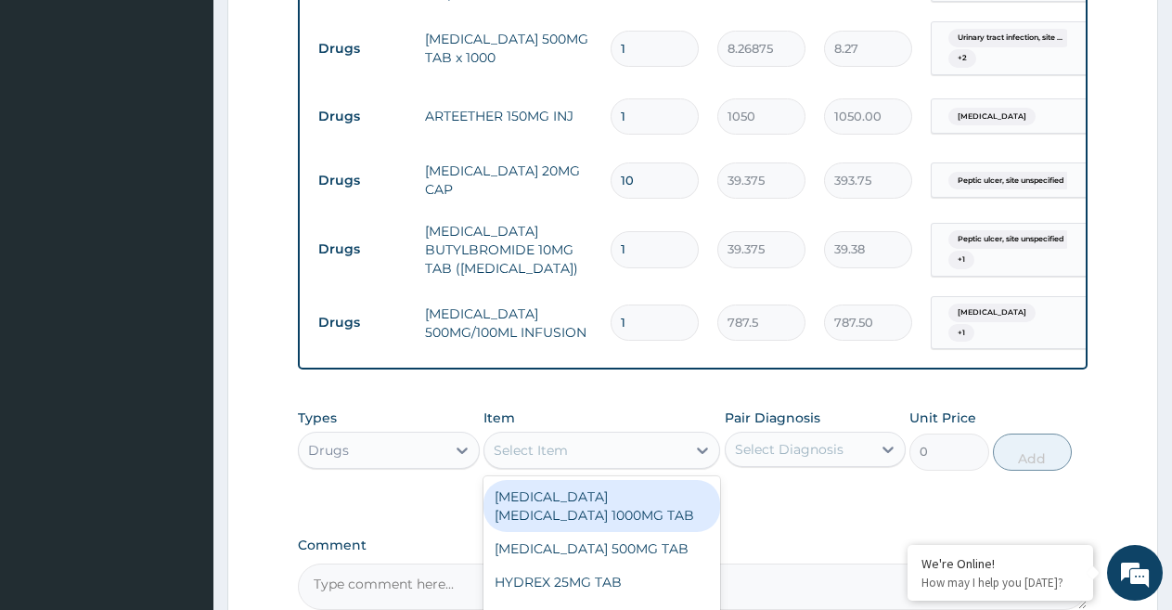
click at [632, 465] on div "Select Item" at bounding box center [584, 450] width 201 height 30
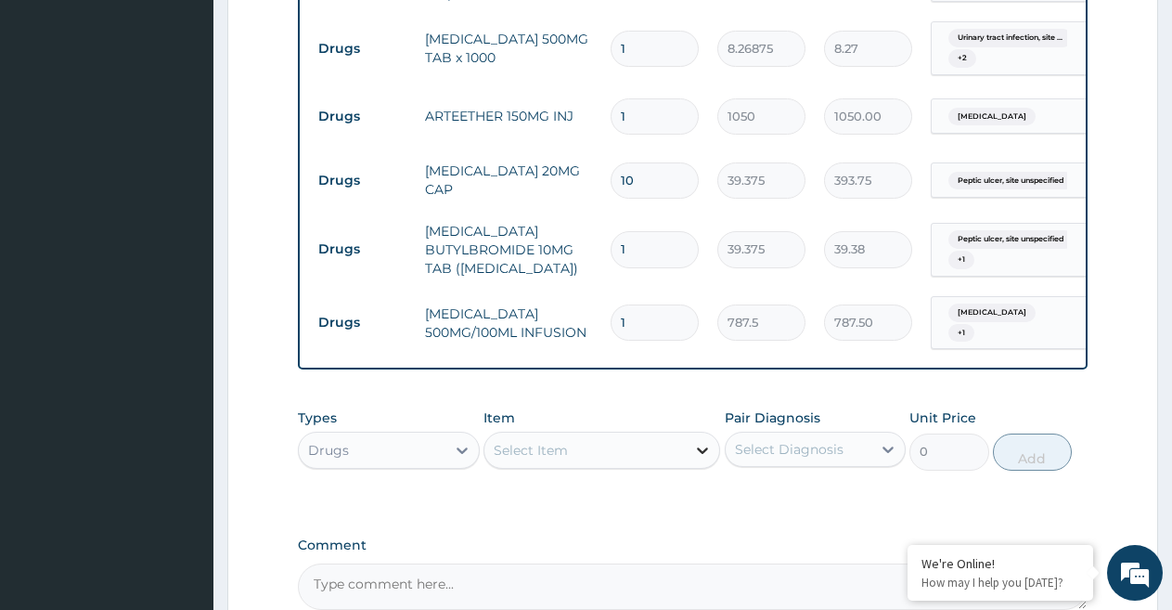
click at [697, 459] on icon at bounding box center [702, 450] width 19 height 19
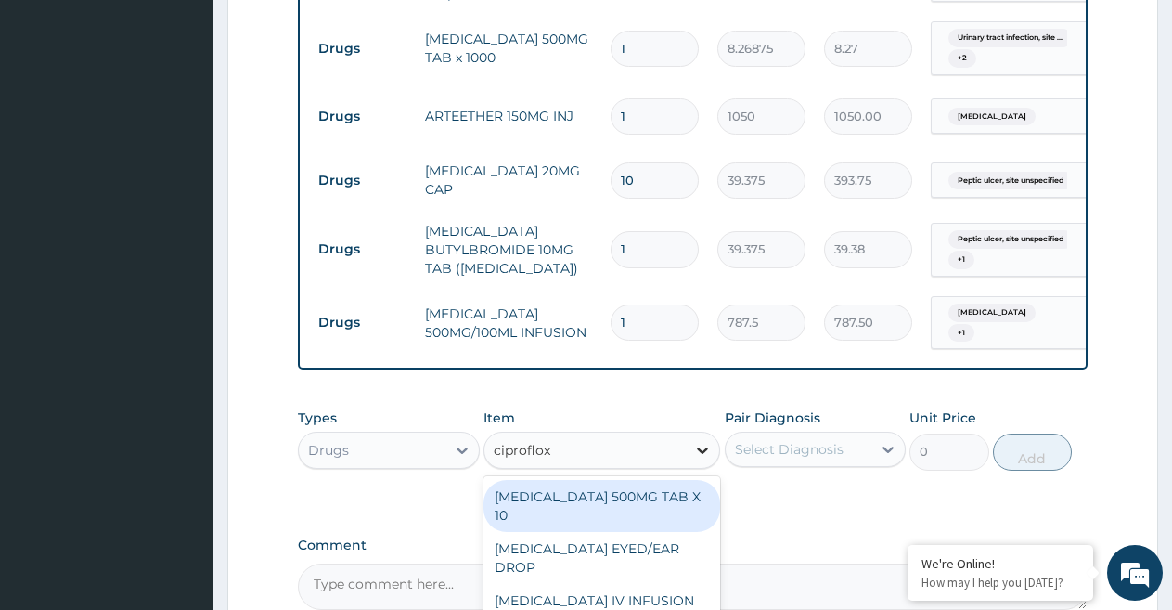
type input "ciprofloxa"
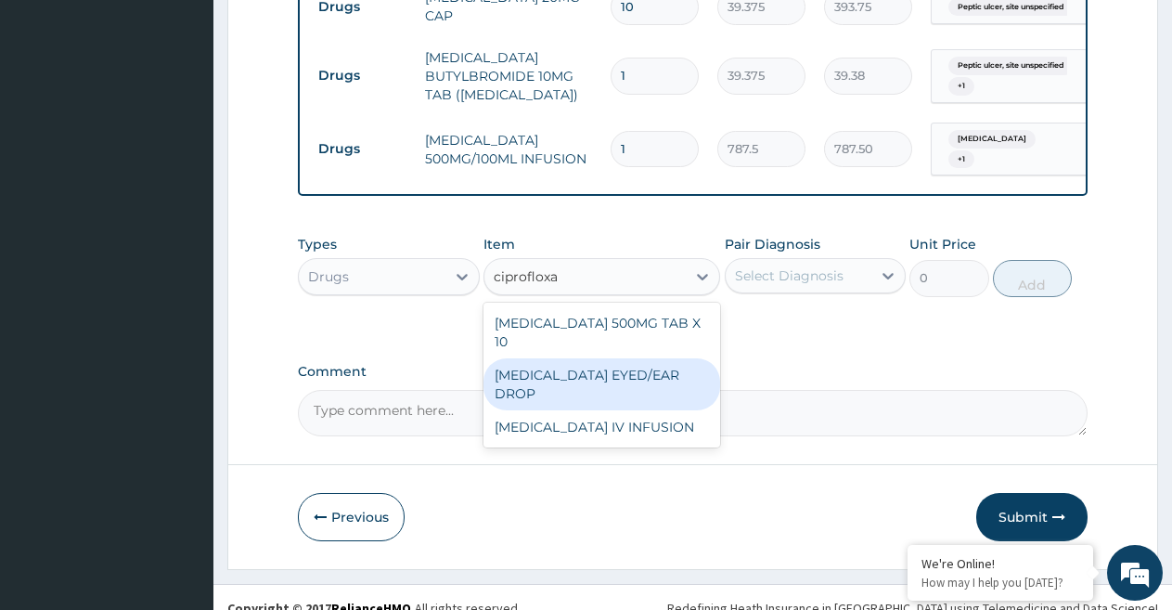
scroll to position [1047, 0]
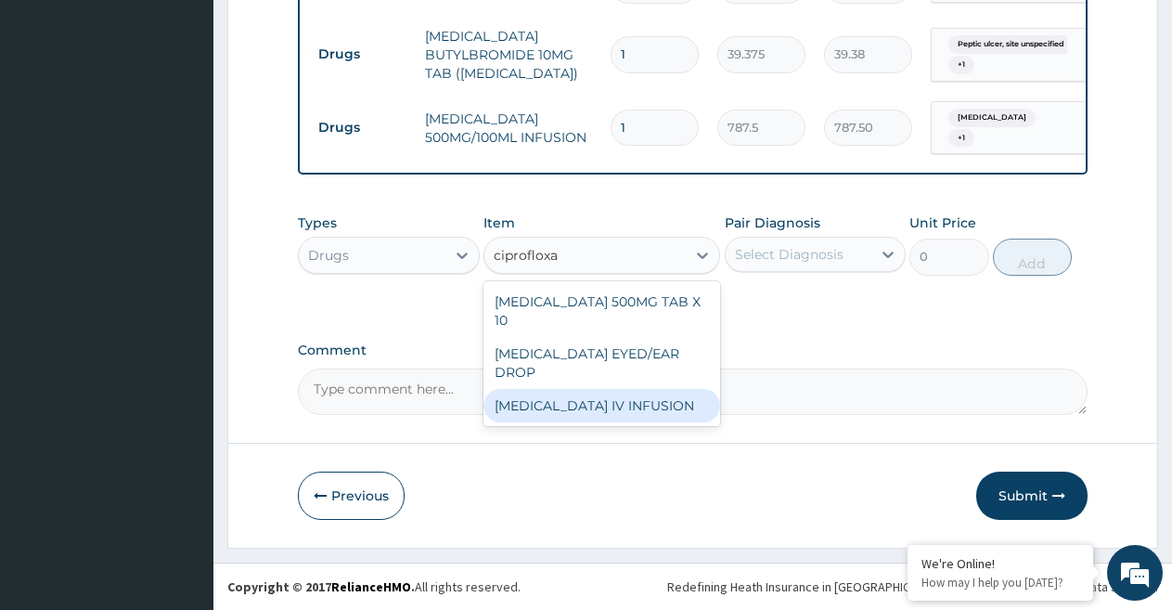
click at [668, 399] on div "[MEDICAL_DATA] IV INFUSION" at bounding box center [601, 405] width 237 height 33
type input "1181.25"
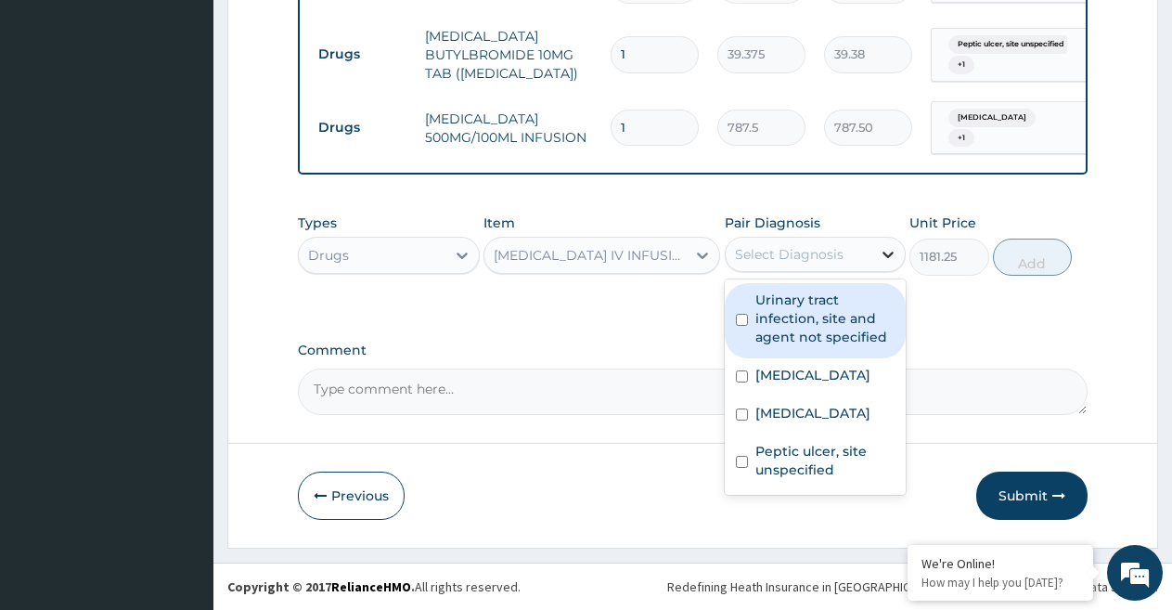
click at [885, 257] on icon at bounding box center [888, 254] width 19 height 19
click at [738, 321] on input "checkbox" at bounding box center [742, 320] width 12 height 12
checkbox input "true"
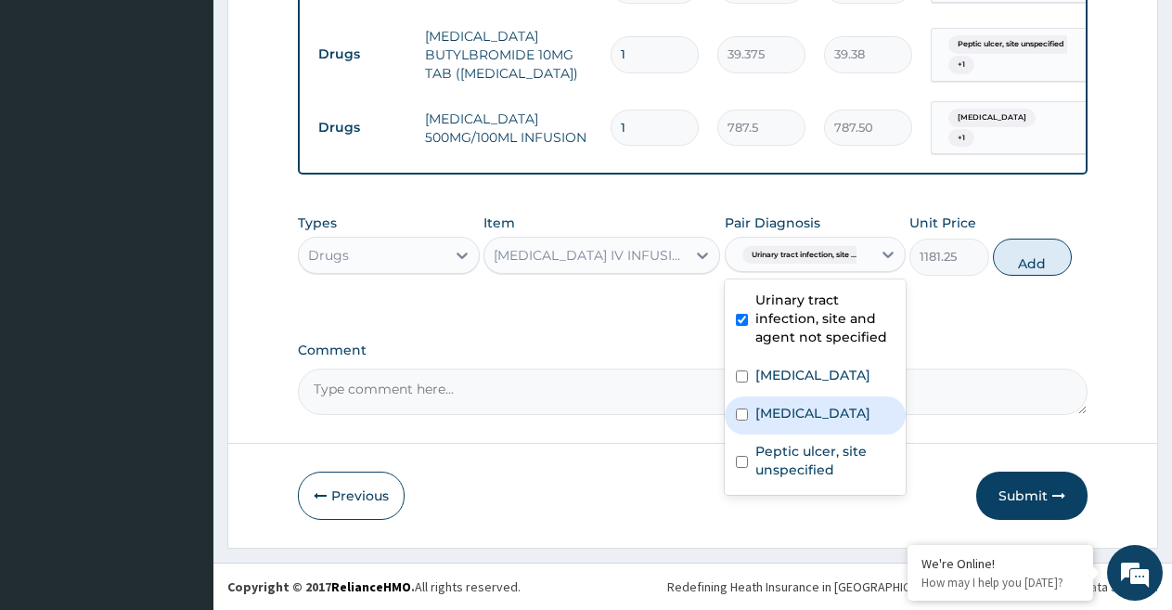
click at [739, 420] on input "checkbox" at bounding box center [742, 414] width 12 height 12
checkbox input "true"
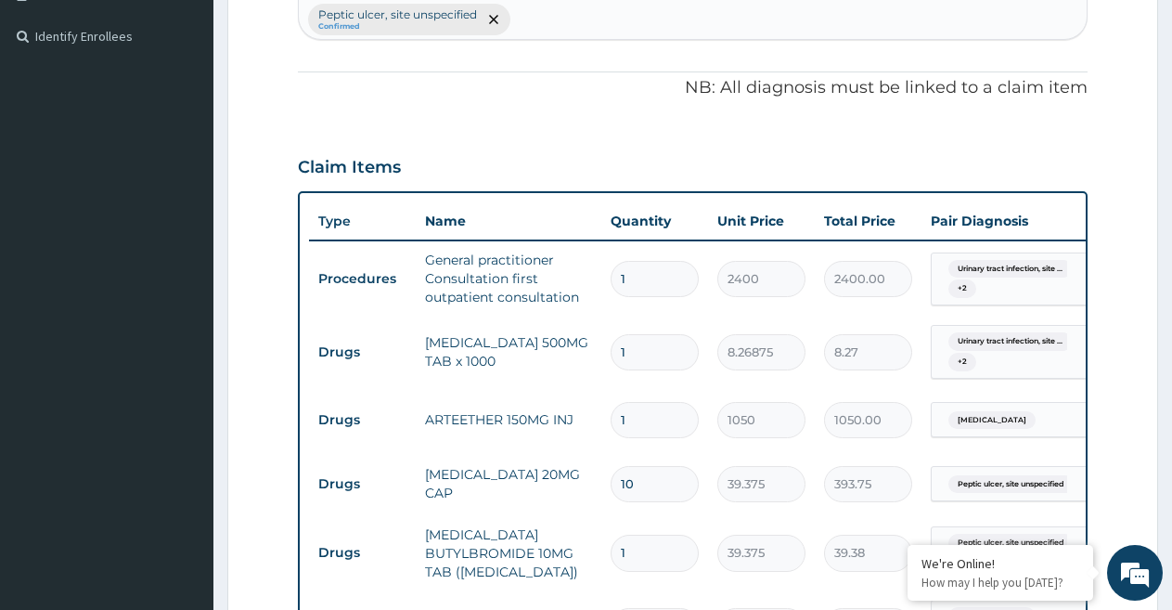
scroll to position [1062, 0]
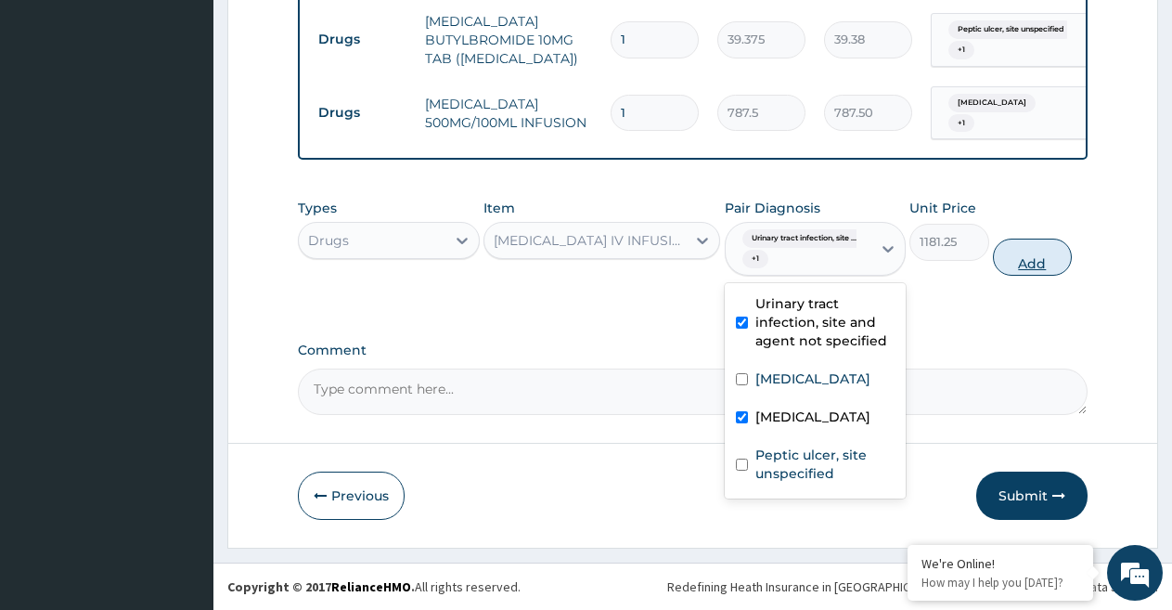
click at [1018, 265] on button "Add" at bounding box center [1032, 256] width 79 height 37
type input "0"
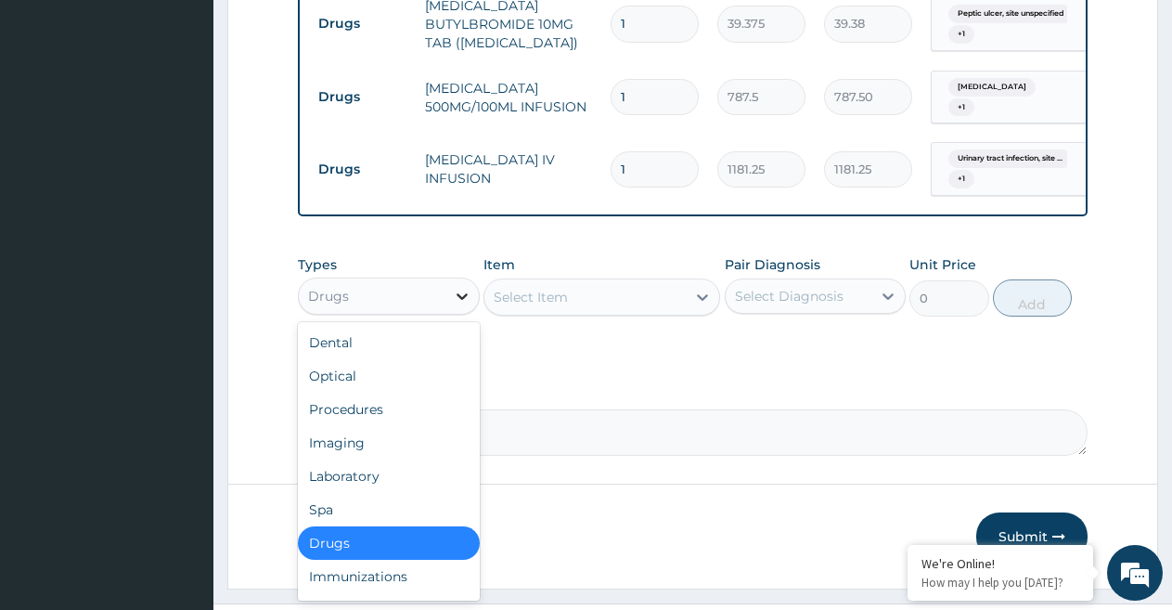
click at [464, 302] on icon at bounding box center [462, 296] width 19 height 19
click at [379, 484] on div "Laboratory" at bounding box center [389, 475] width 182 height 33
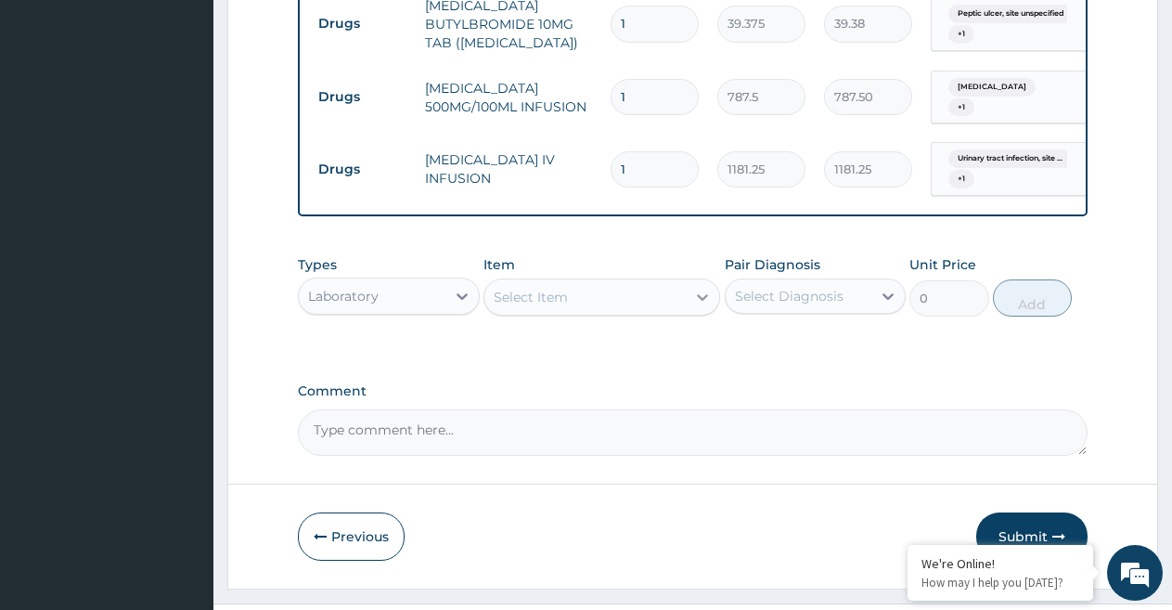
click at [700, 314] on div at bounding box center [702, 296] width 33 height 33
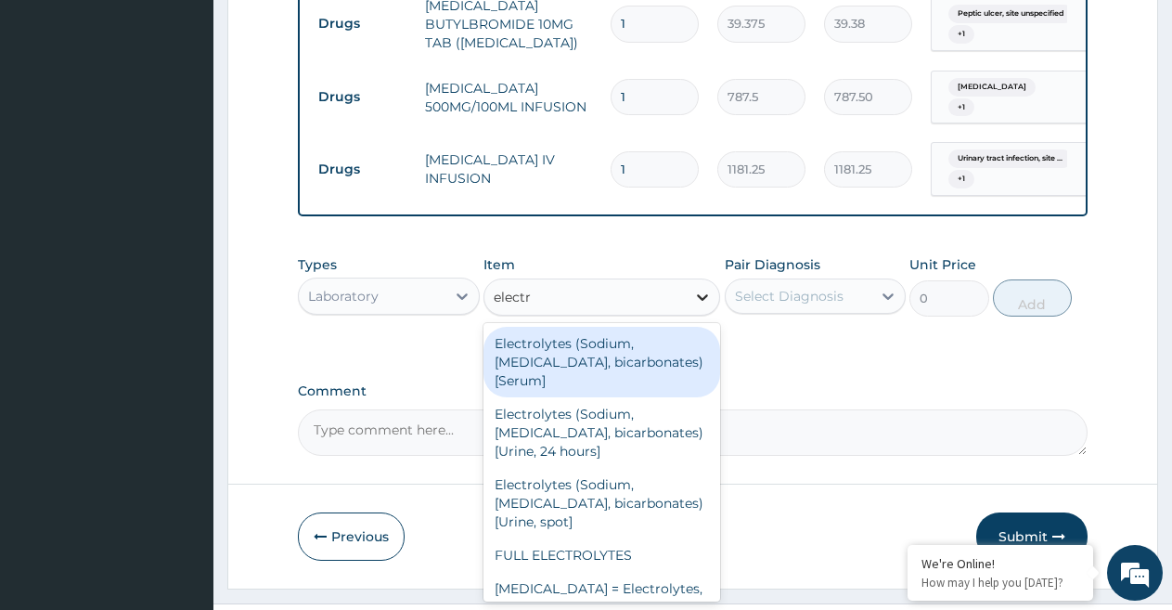
type input "electro"
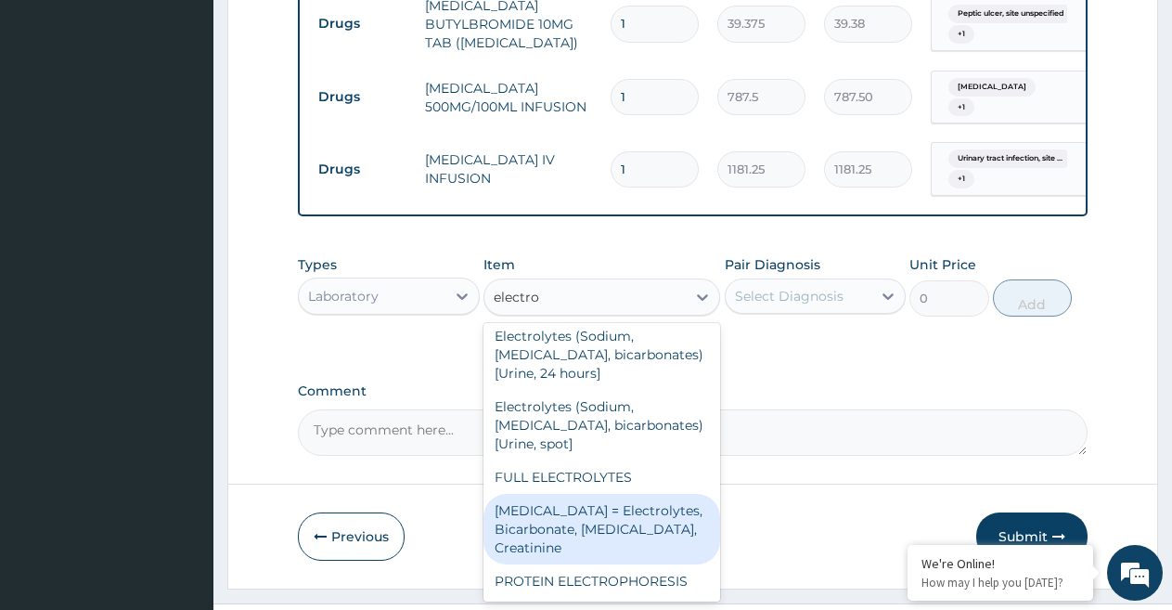
click at [678, 540] on div "[MEDICAL_DATA] = Electrolytes, Bicarbonate, [MEDICAL_DATA], Creatinine" at bounding box center [601, 529] width 237 height 71
type input "4500"
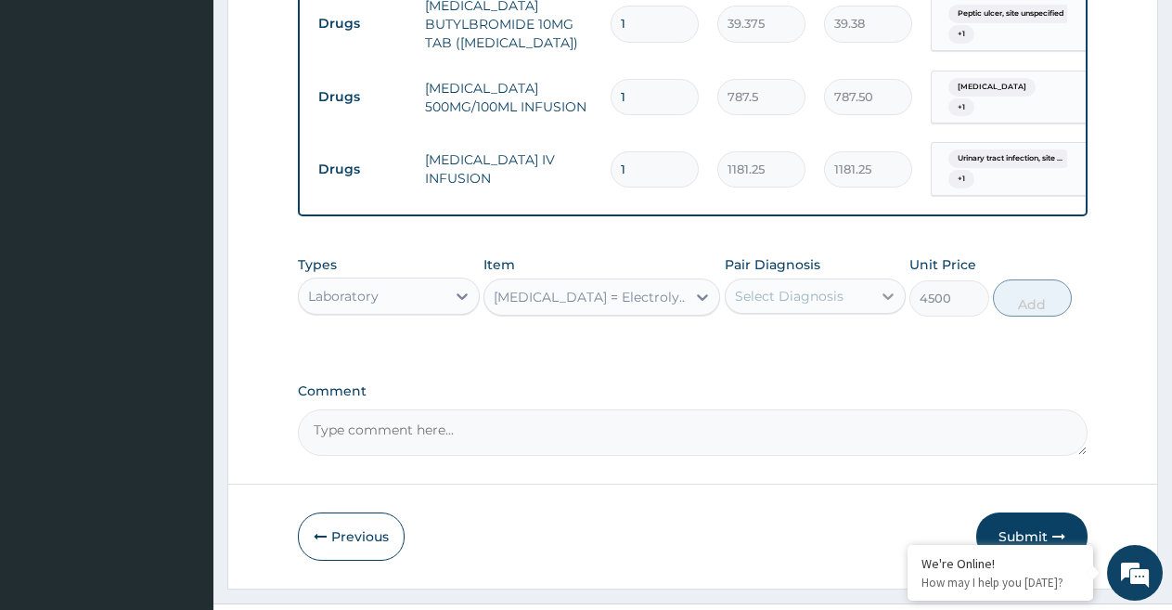
click at [888, 305] on icon at bounding box center [888, 296] width 19 height 19
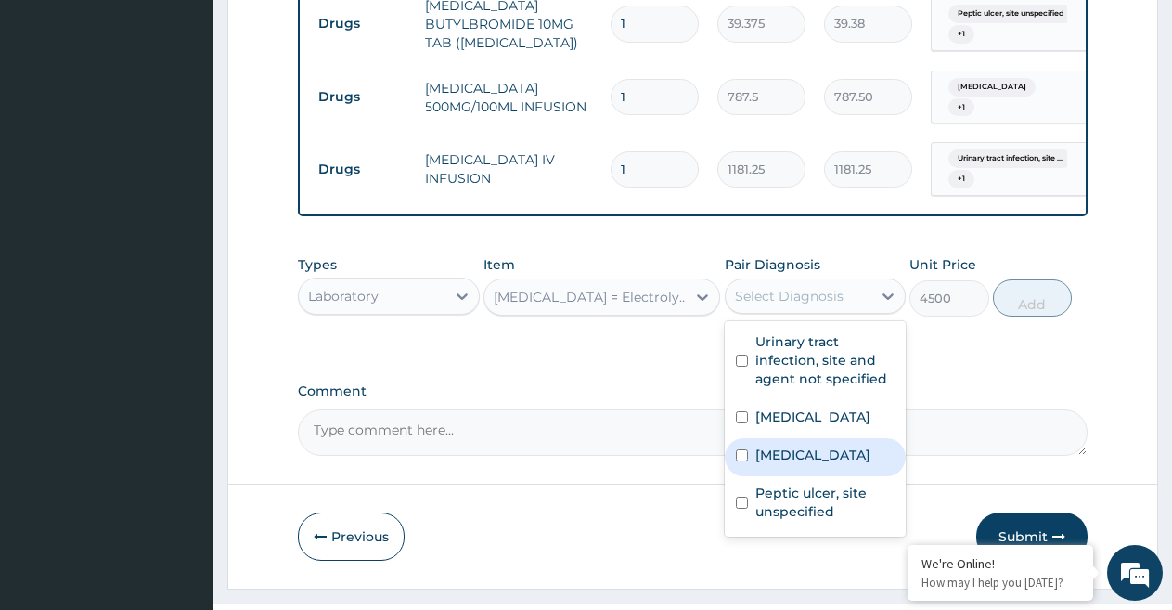
click at [740, 461] on input "checkbox" at bounding box center [742, 455] width 12 height 12
checkbox input "true"
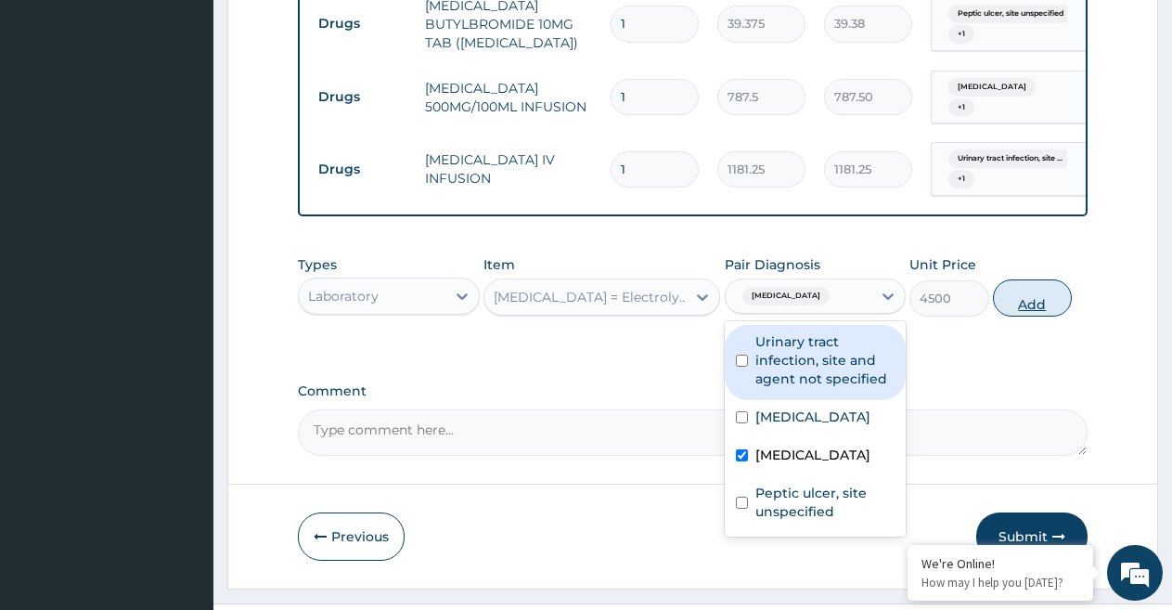
click at [1035, 316] on button "Add" at bounding box center [1032, 297] width 79 height 37
type input "0"
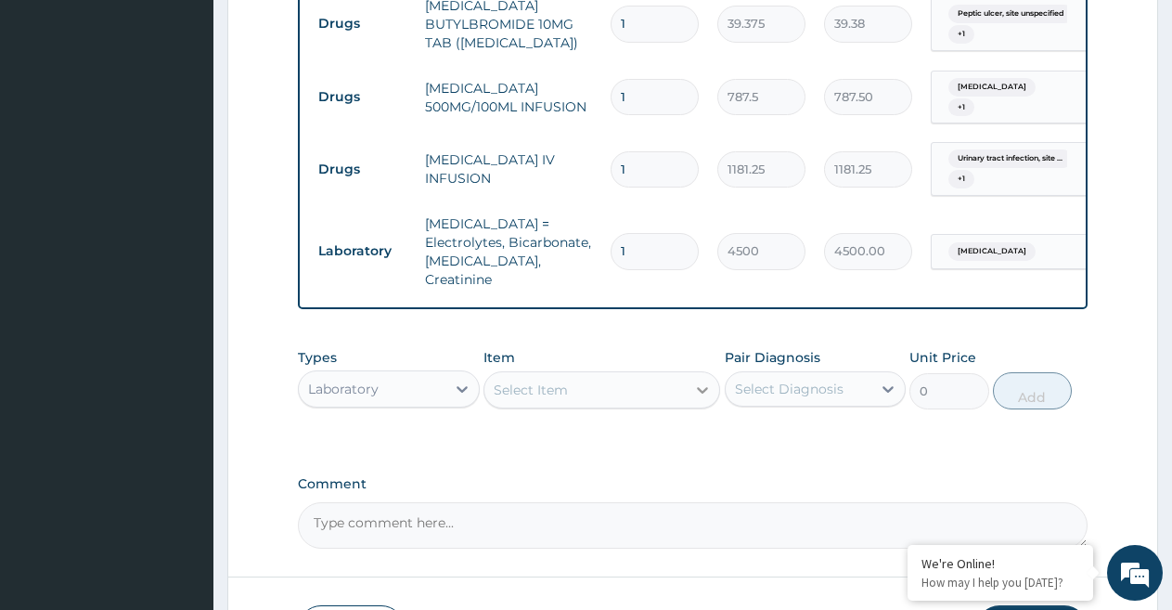
click at [697, 382] on icon at bounding box center [702, 389] width 19 height 19
click at [708, 382] on icon at bounding box center [702, 389] width 19 height 19
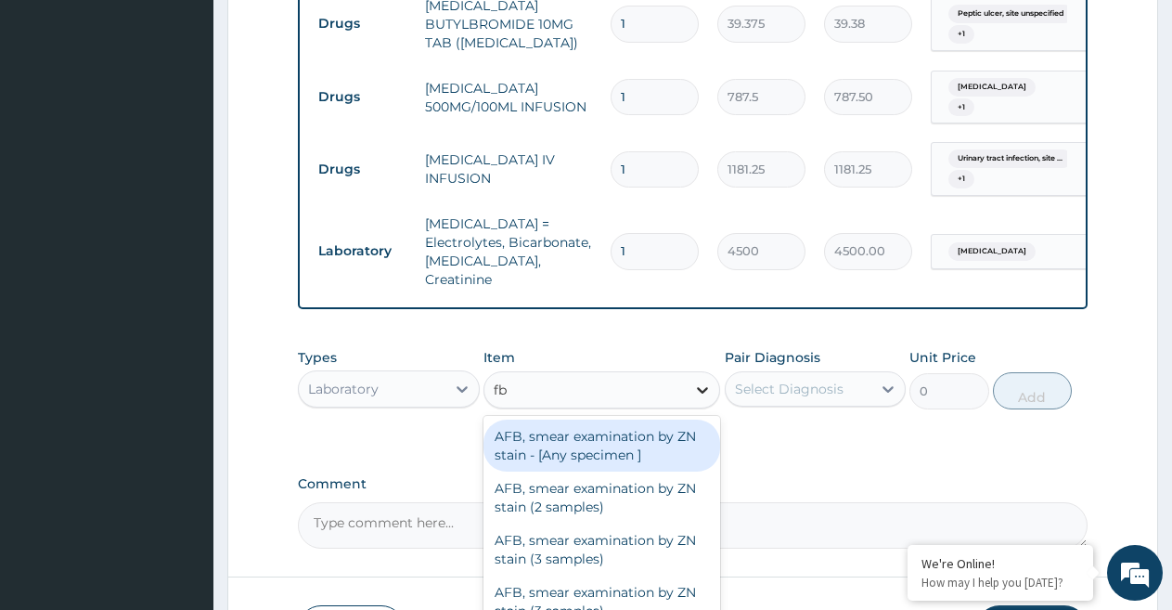
type input "fbc"
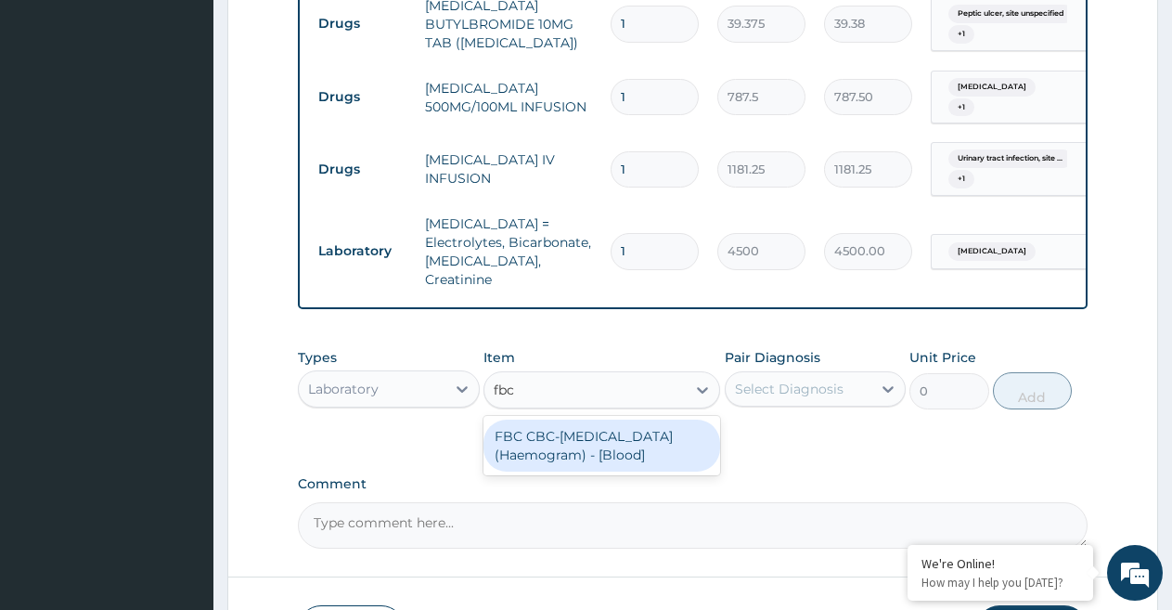
click at [688, 445] on div "FBC CBC-[MEDICAL_DATA] (Haemogram) - [Blood]" at bounding box center [601, 445] width 237 height 52
type input "3000"
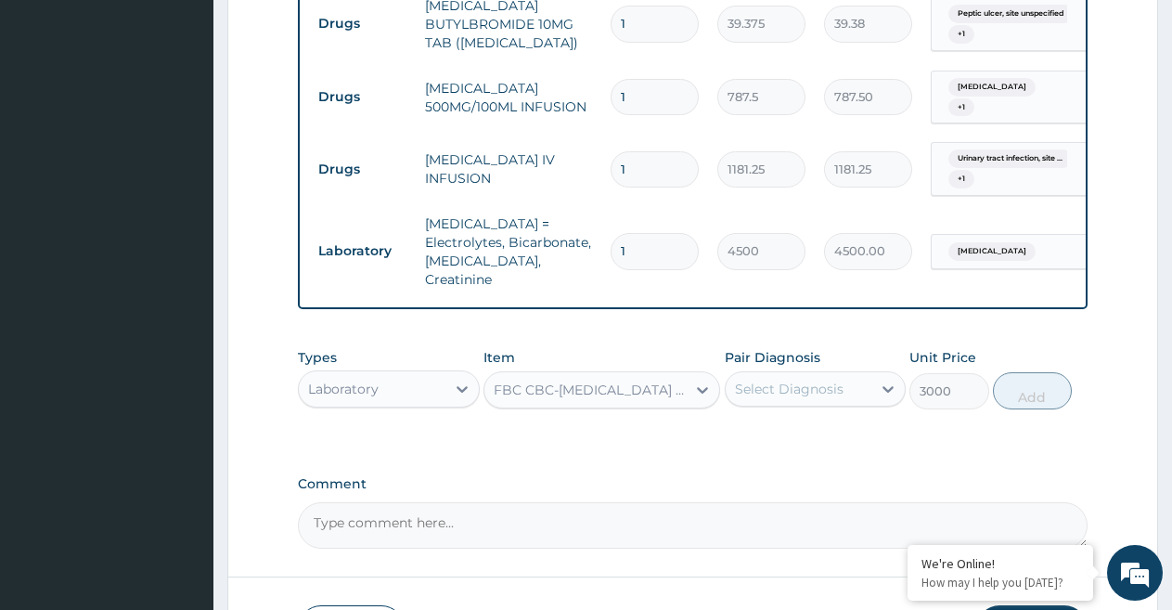
click at [885, 379] on icon at bounding box center [888, 388] width 19 height 19
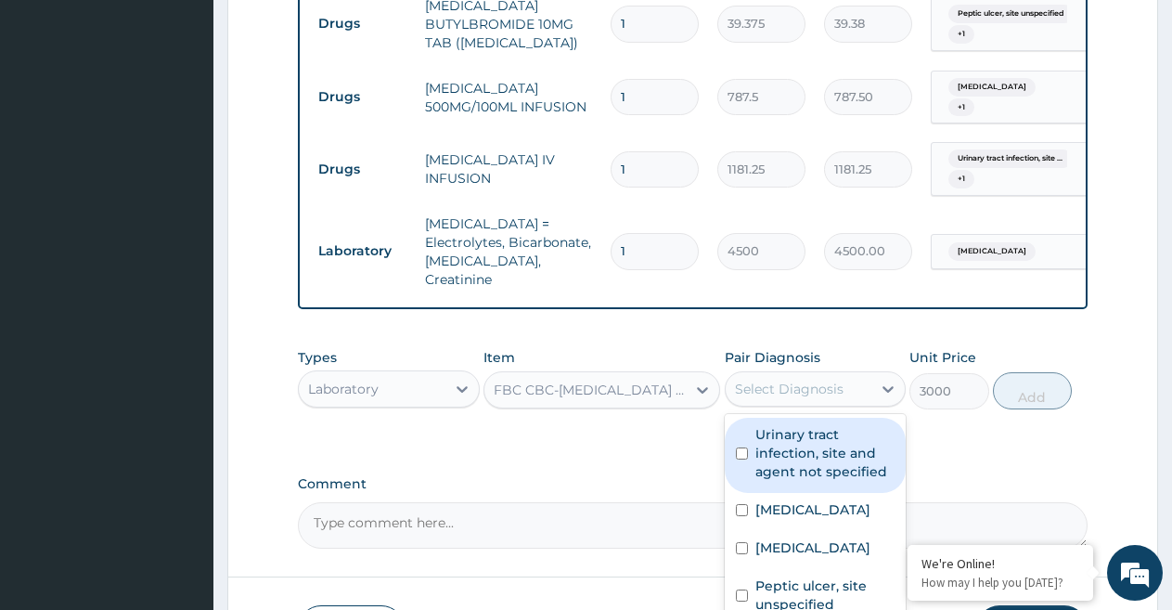
scroll to position [1193, 0]
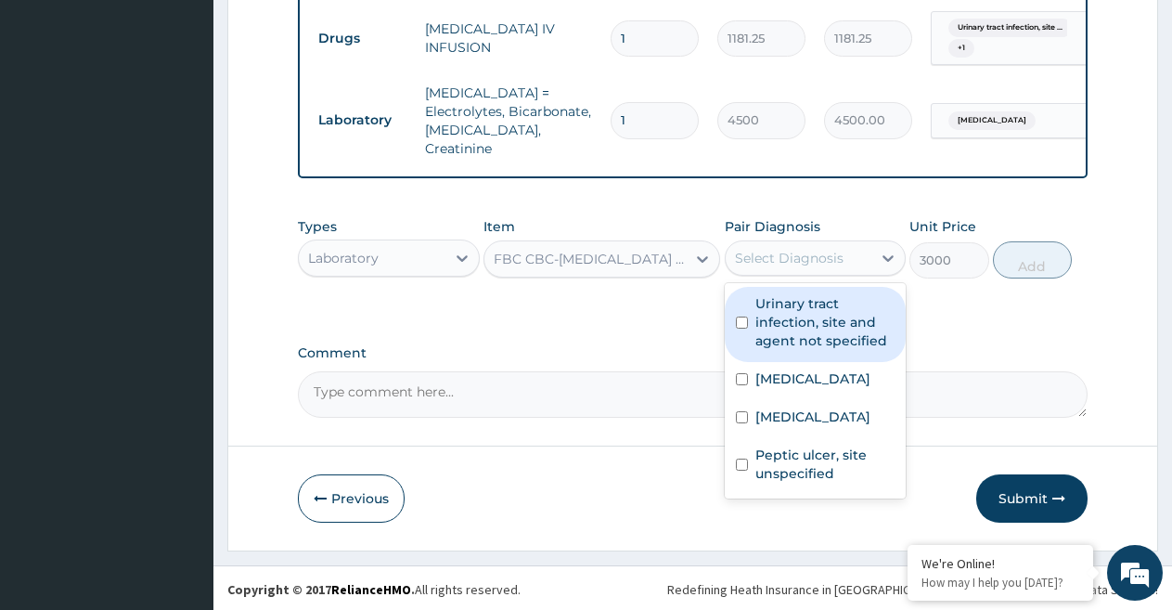
click at [738, 317] on input "checkbox" at bounding box center [742, 322] width 12 height 12
checkbox input "true"
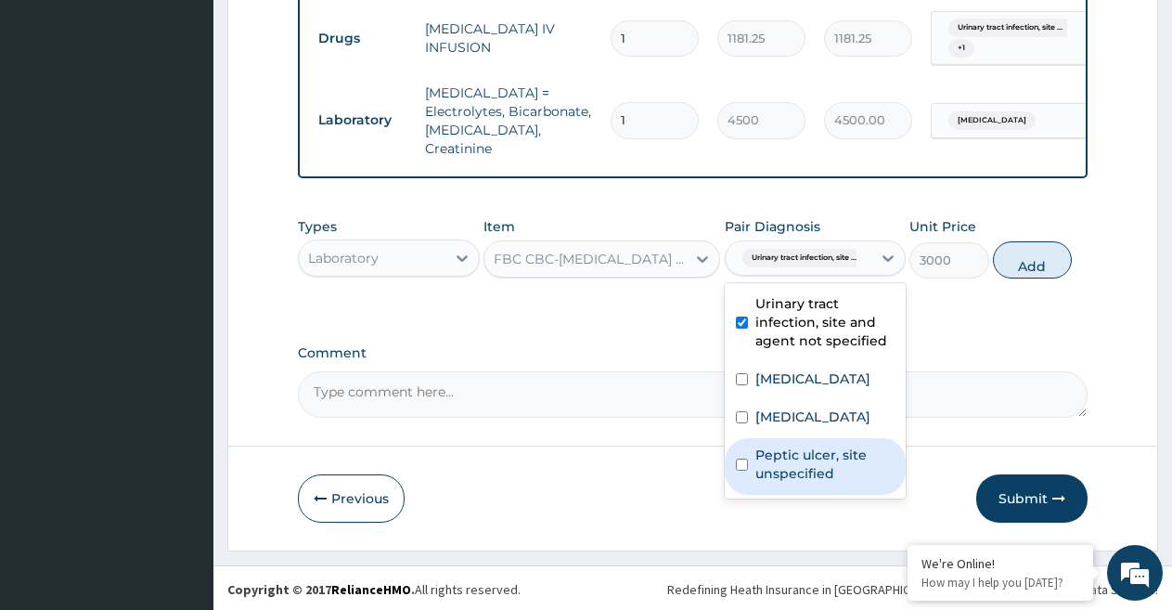
click at [741, 470] on input "checkbox" at bounding box center [742, 464] width 12 height 12
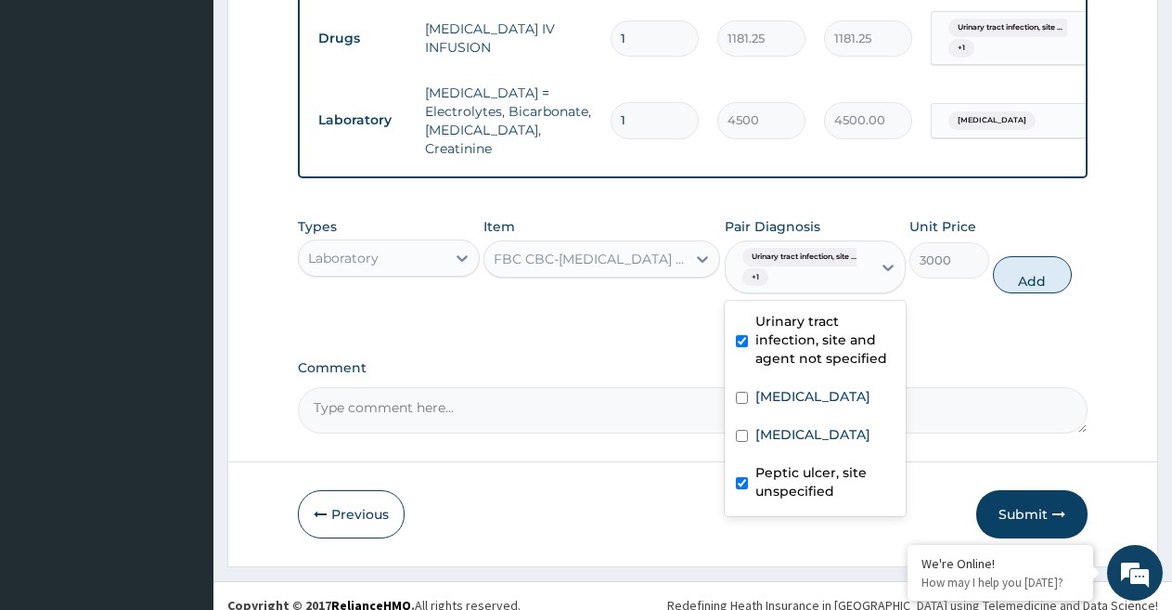
click at [739, 489] on input "checkbox" at bounding box center [742, 483] width 12 height 12
checkbox input "false"
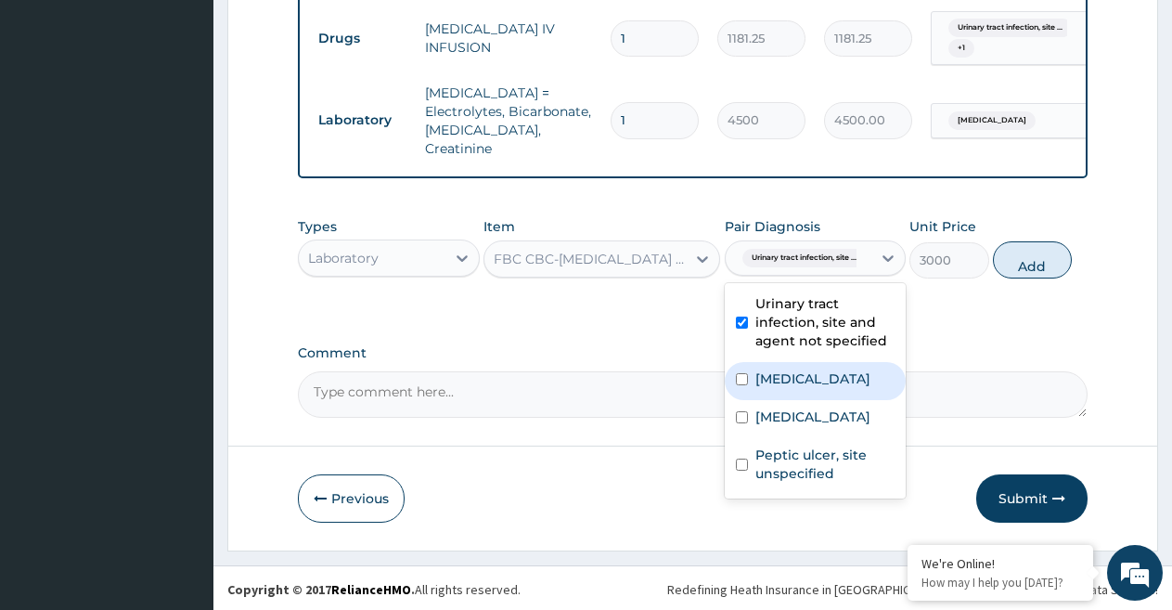
click at [738, 380] on input "checkbox" at bounding box center [742, 379] width 12 height 12
checkbox input "true"
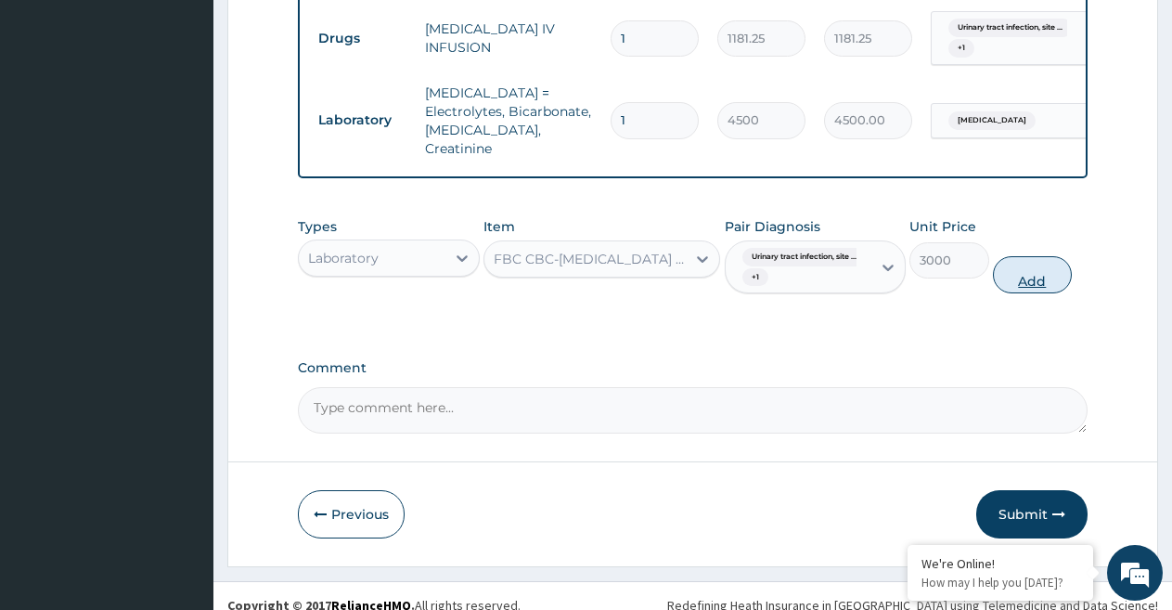
click at [1019, 273] on button "Add" at bounding box center [1032, 274] width 79 height 37
type input "0"
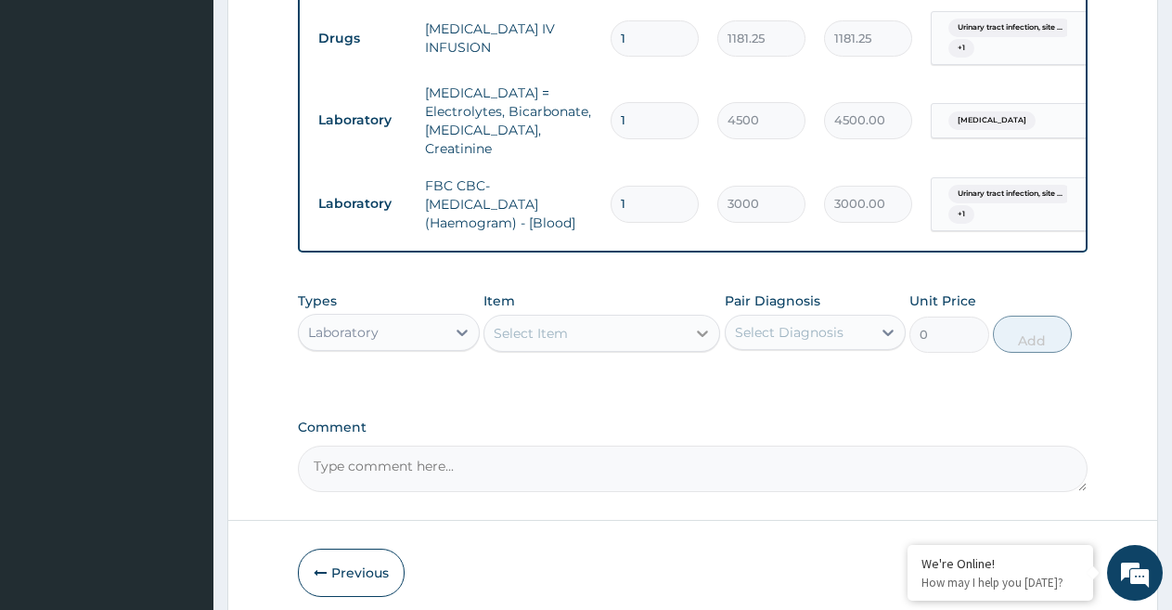
click at [696, 332] on icon at bounding box center [702, 333] width 19 height 19
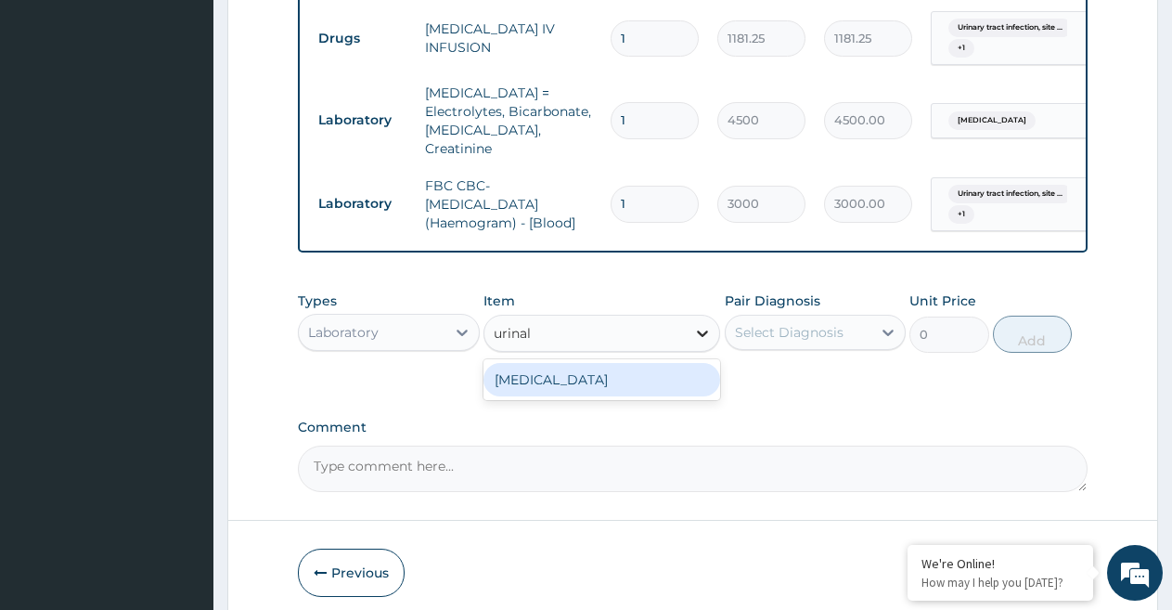
type input "urinaly"
click at [679, 369] on div "[MEDICAL_DATA]" at bounding box center [601, 379] width 237 height 33
type input "2000"
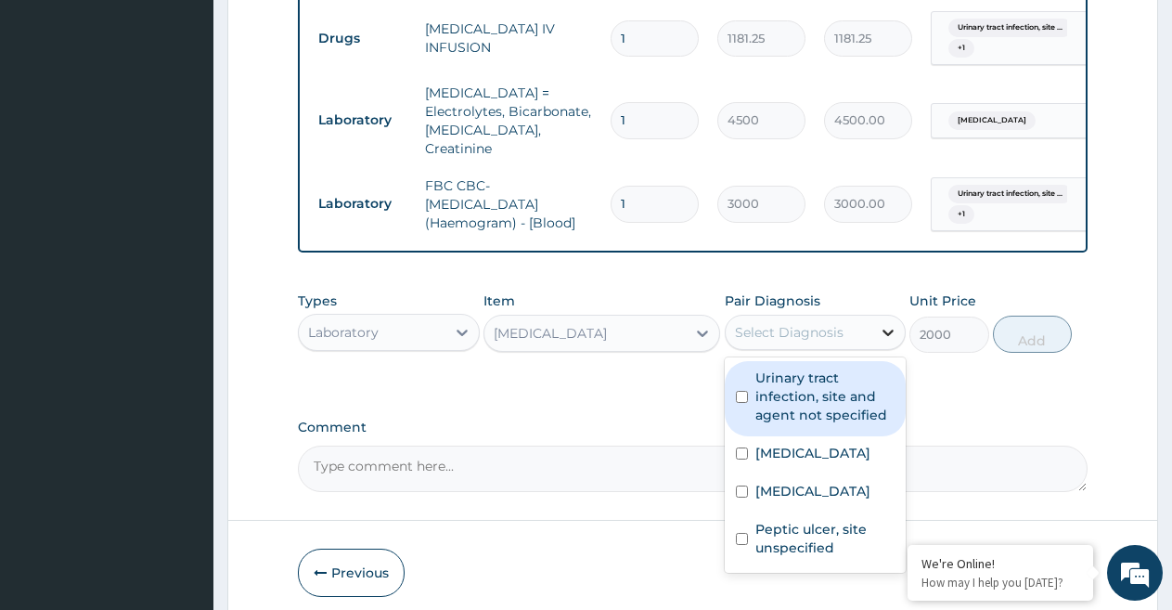
click at [883, 334] on icon at bounding box center [888, 332] width 19 height 19
click at [744, 399] on input "checkbox" at bounding box center [742, 397] width 12 height 12
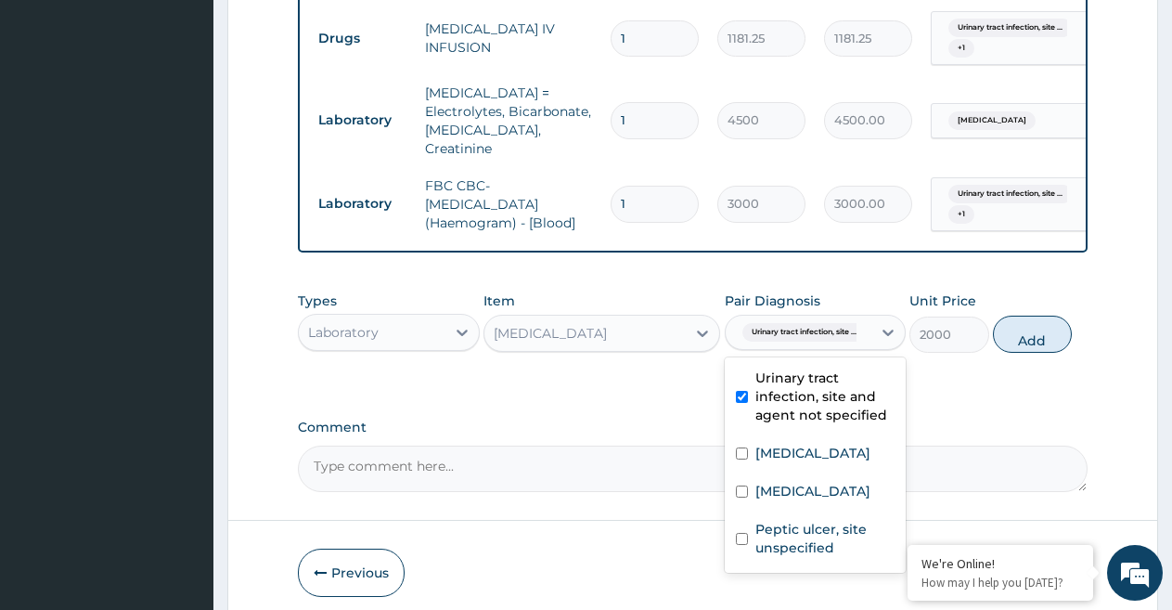
click at [744, 399] on input "checkbox" at bounding box center [742, 397] width 12 height 12
checkbox input "false"
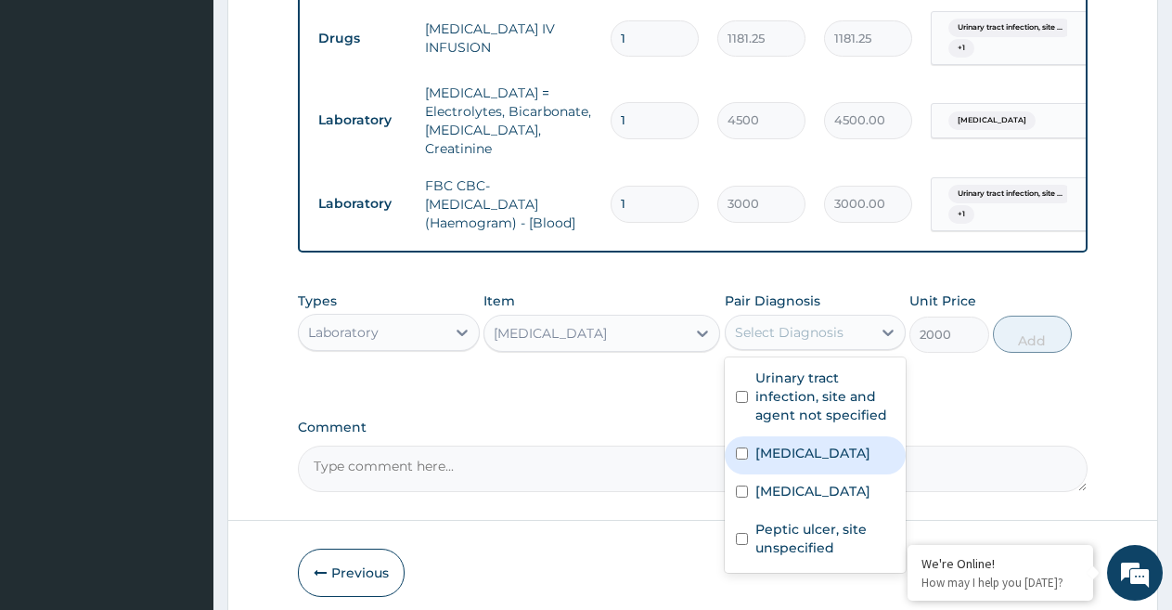
click at [739, 450] on input "checkbox" at bounding box center [742, 453] width 12 height 12
checkbox input "true"
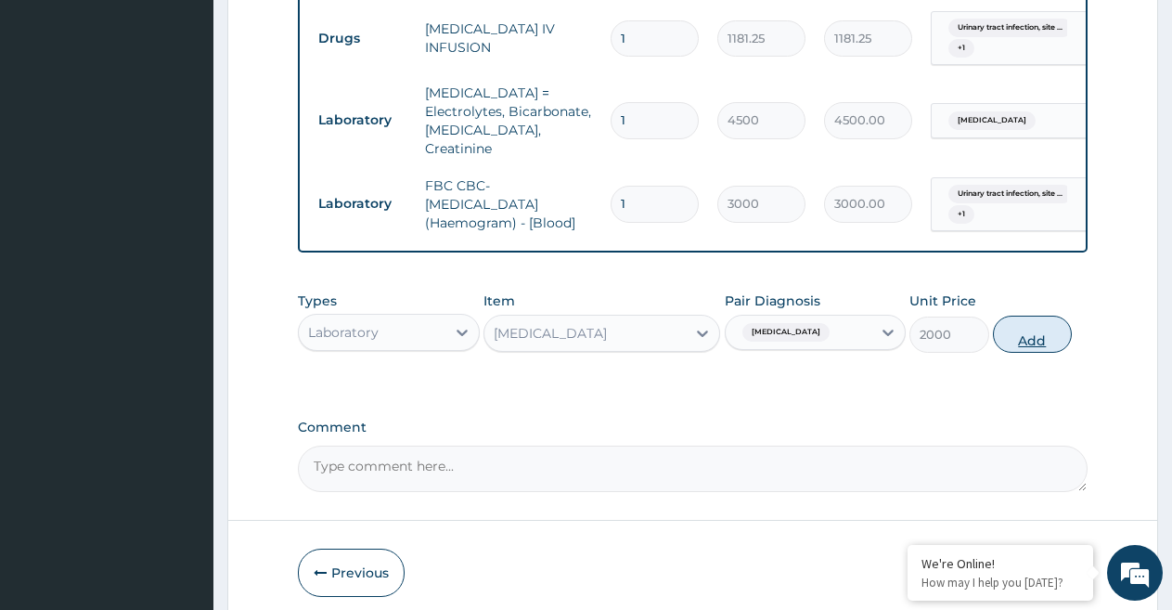
click at [1029, 342] on button "Add" at bounding box center [1032, 333] width 79 height 37
type input "0"
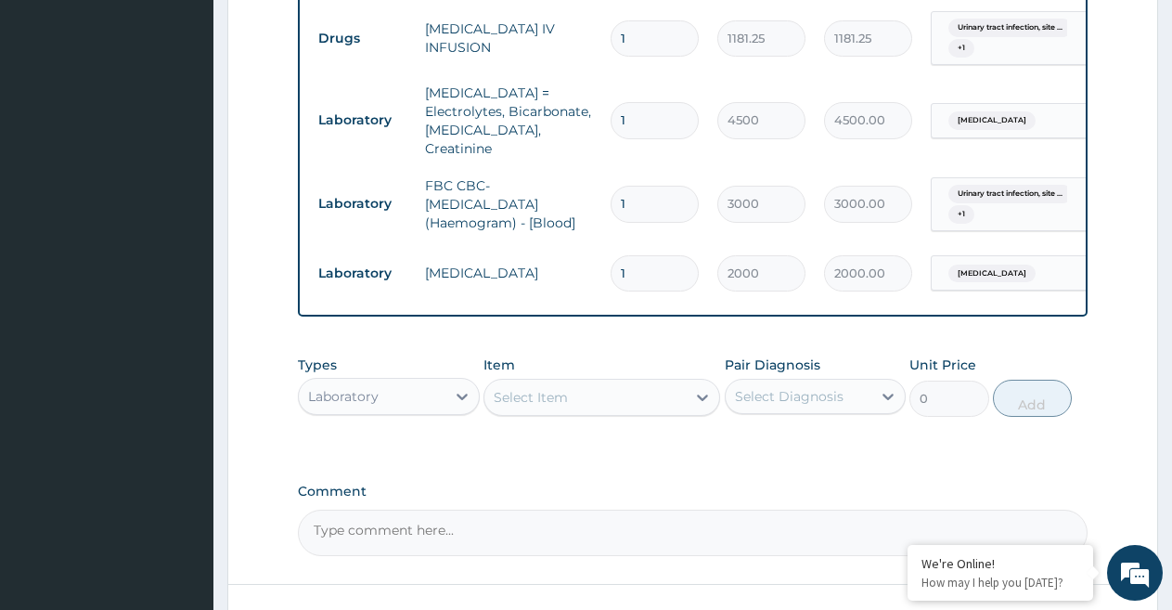
scroll to position [660, 0]
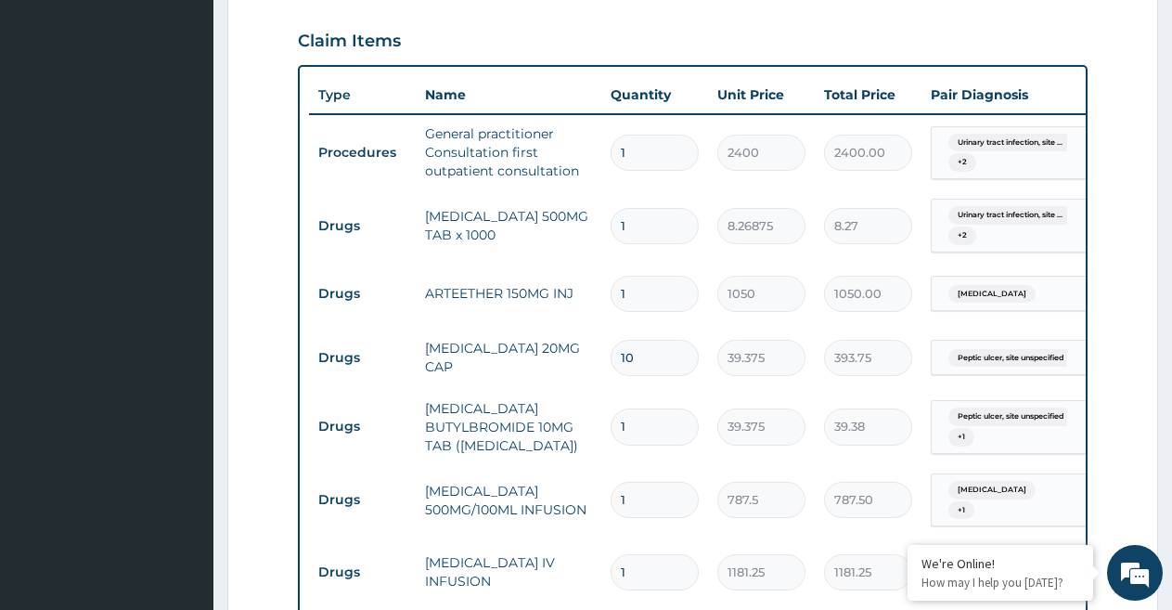
click at [644, 432] on input "1" at bounding box center [654, 426] width 88 height 36
type input "10"
type input "393.75"
type input "10"
click at [879, 455] on tr "Drugs [MEDICAL_DATA] BUTYLBROMIDE 10MG TAB ([MEDICAL_DATA]) 10 39.375 393.75 [M…" at bounding box center [763, 427] width 909 height 74
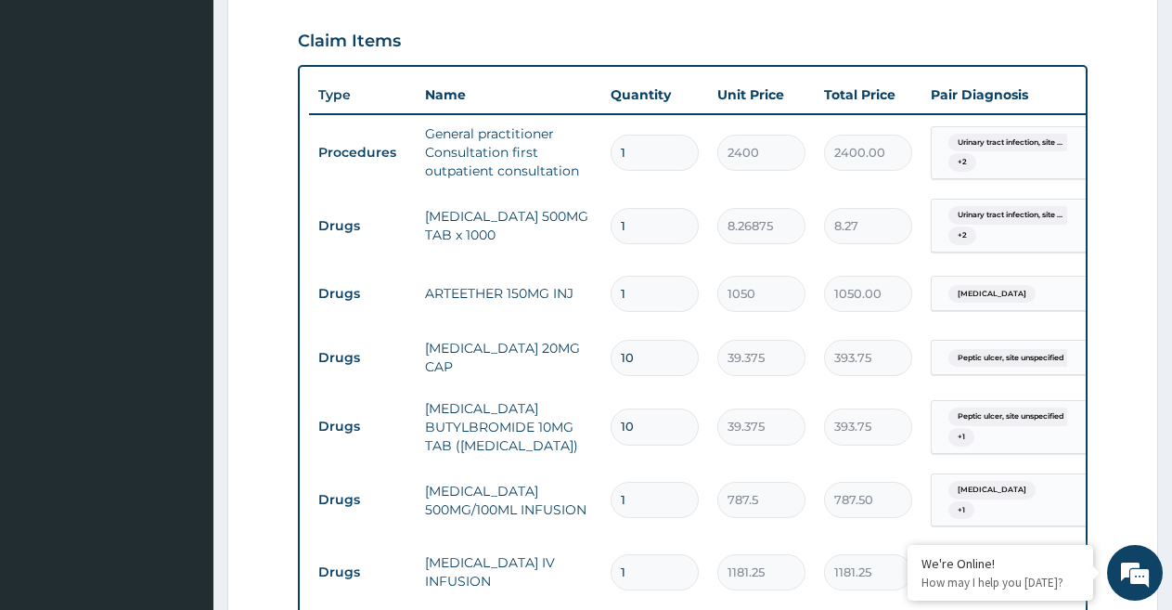
scroll to position [1193, 0]
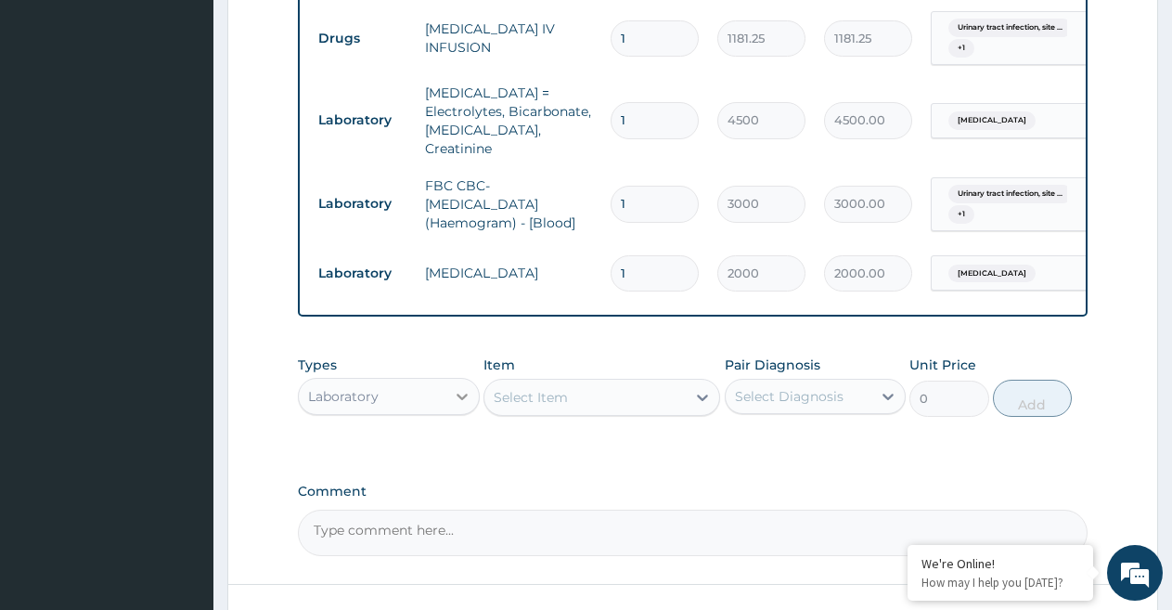
click at [460, 391] on icon at bounding box center [462, 396] width 19 height 19
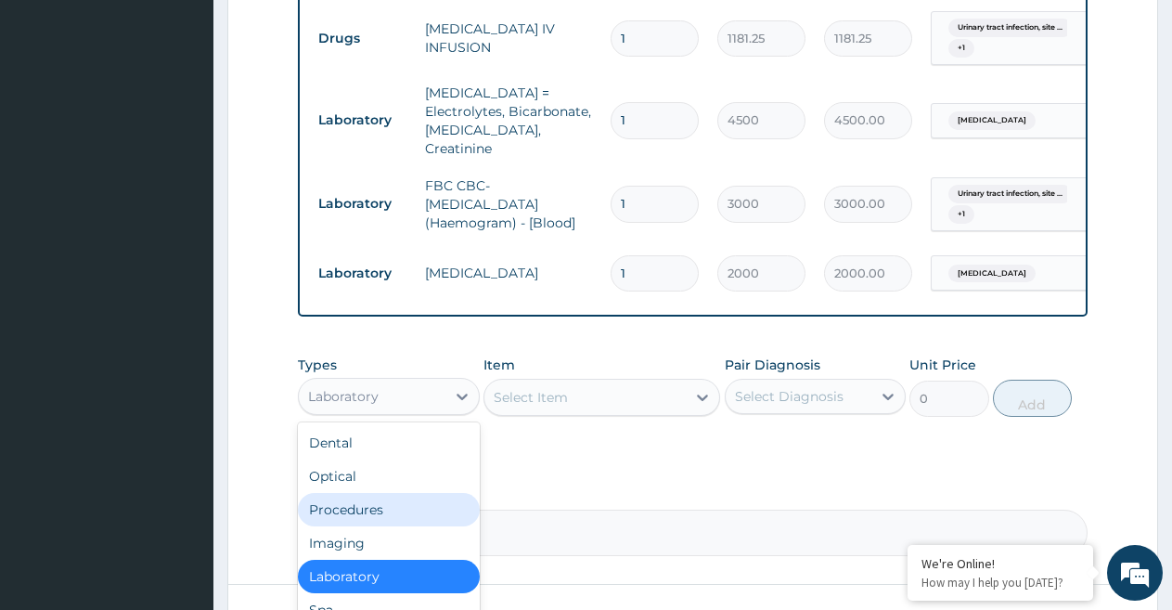
scroll to position [1331, 0]
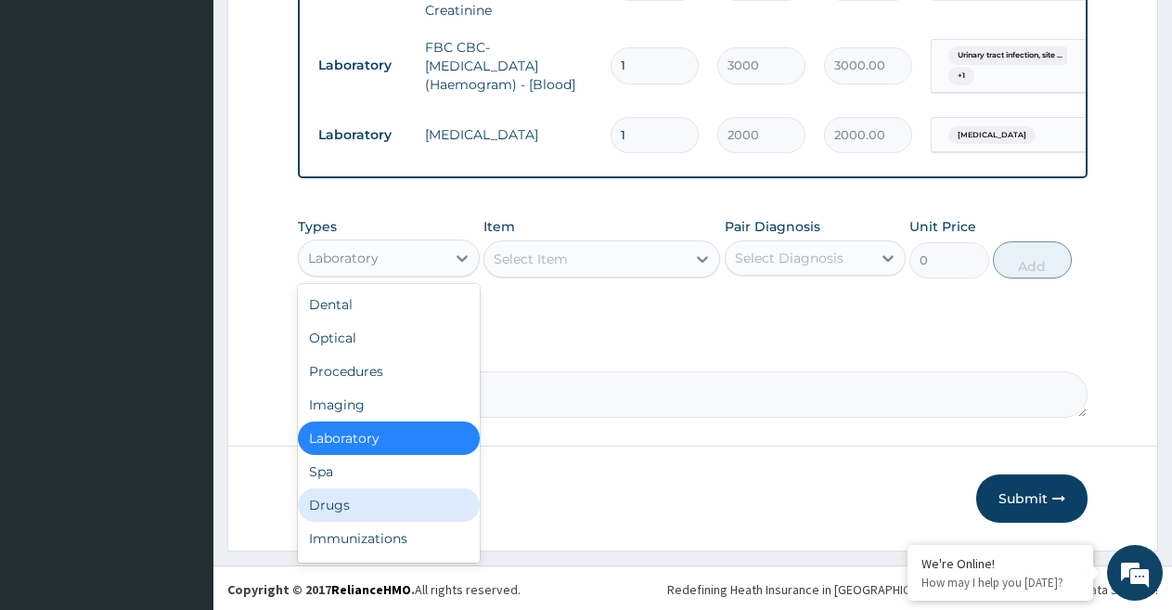
click at [358, 503] on div "Drugs" at bounding box center [389, 504] width 182 height 33
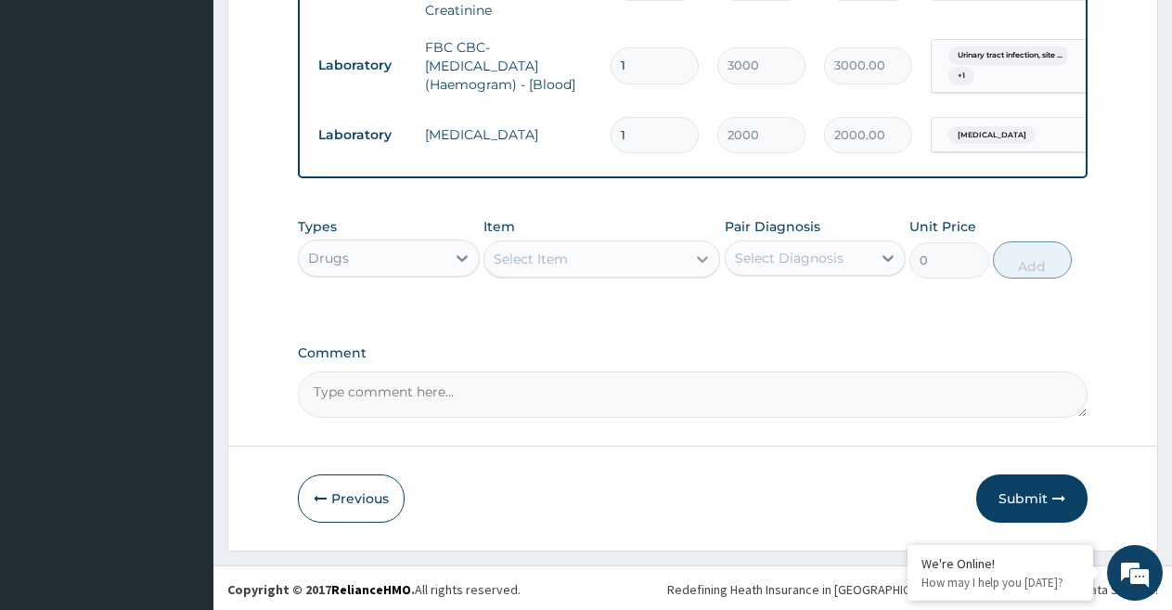
click at [698, 265] on div at bounding box center [702, 258] width 33 height 33
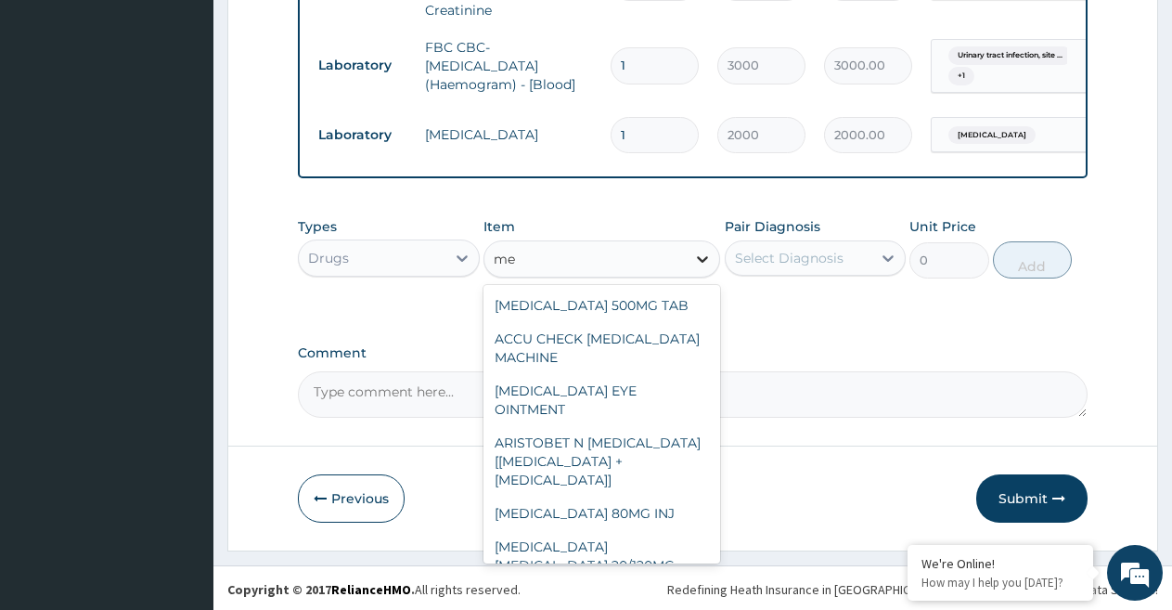
type input "m"
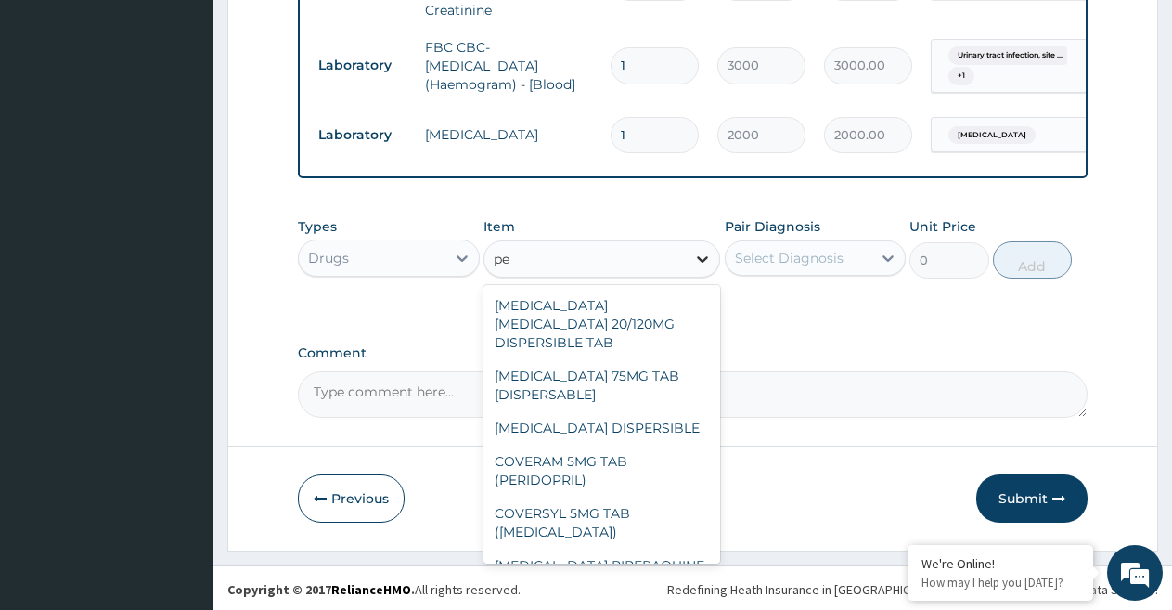
type input "p"
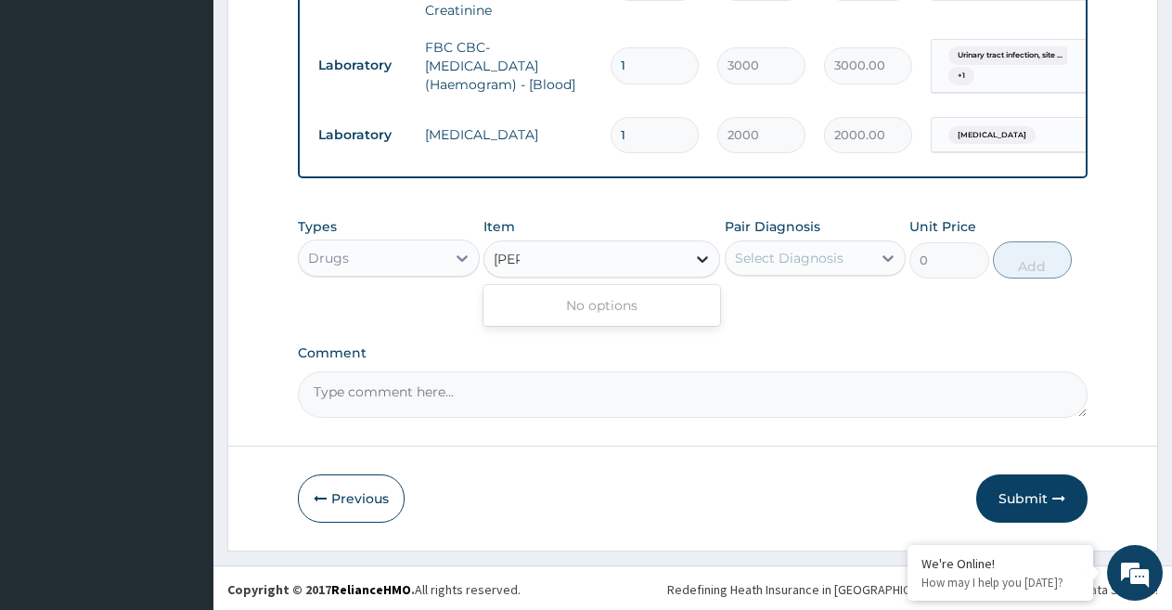
type input "fel"
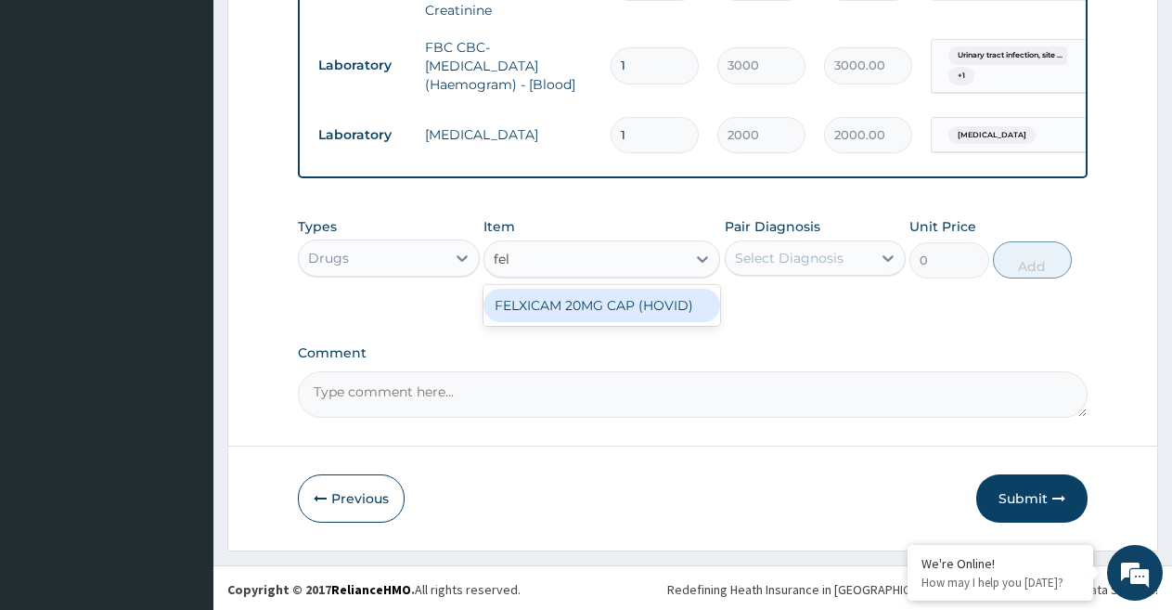
click at [686, 305] on div "FELXICAM 20MG CAP (HOVID)" at bounding box center [601, 305] width 237 height 33
type input "47.25"
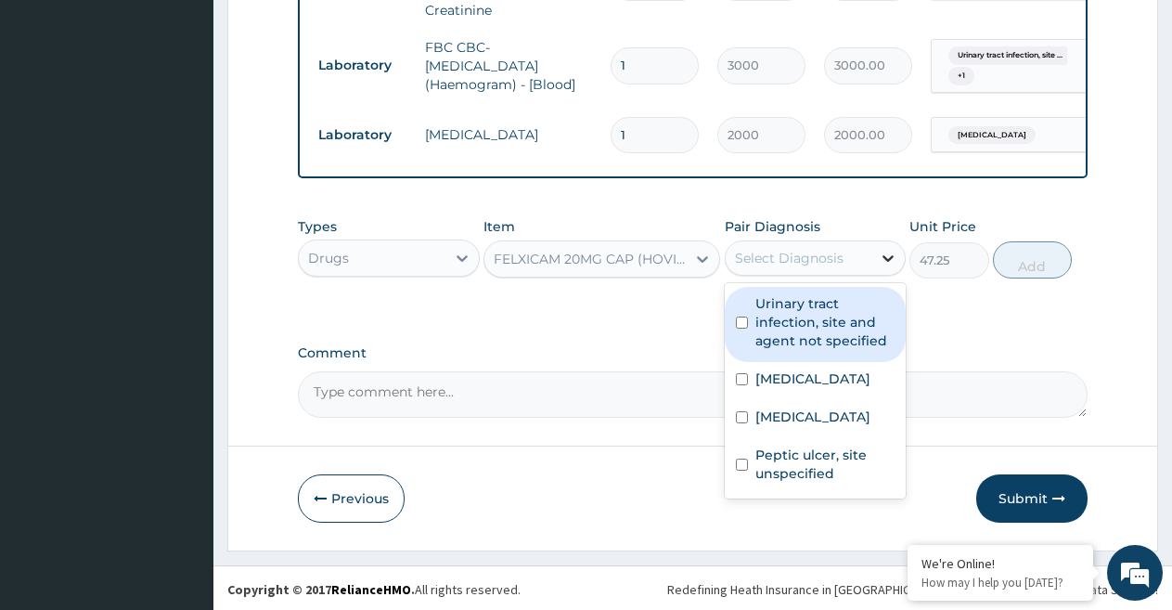
click at [881, 250] on icon at bounding box center [888, 258] width 19 height 19
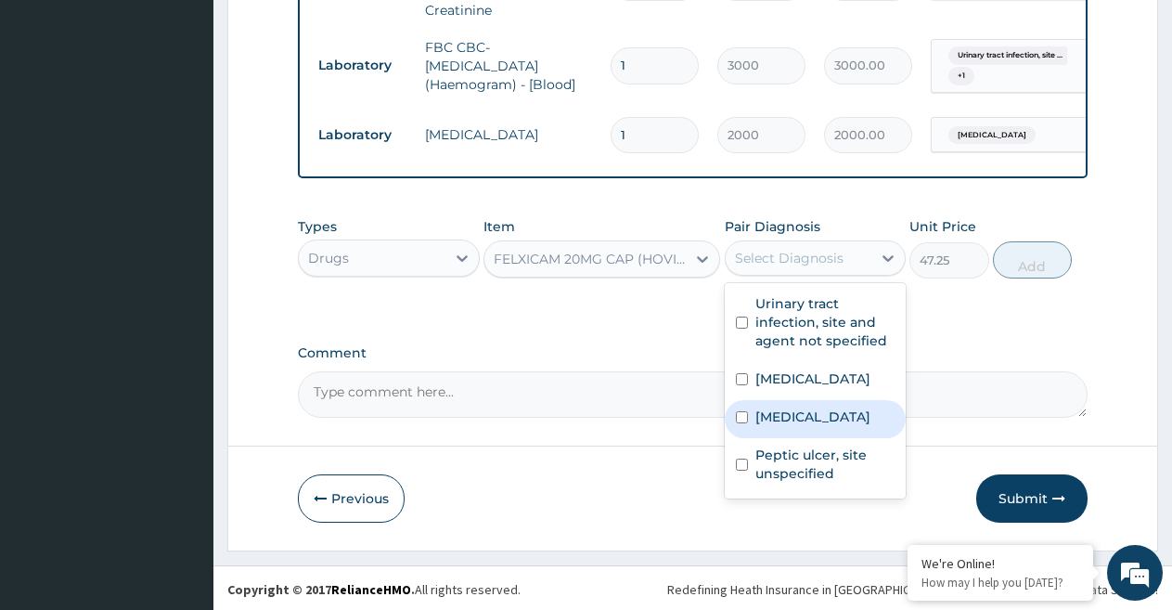
click at [742, 423] on input "checkbox" at bounding box center [742, 417] width 12 height 12
checkbox input "true"
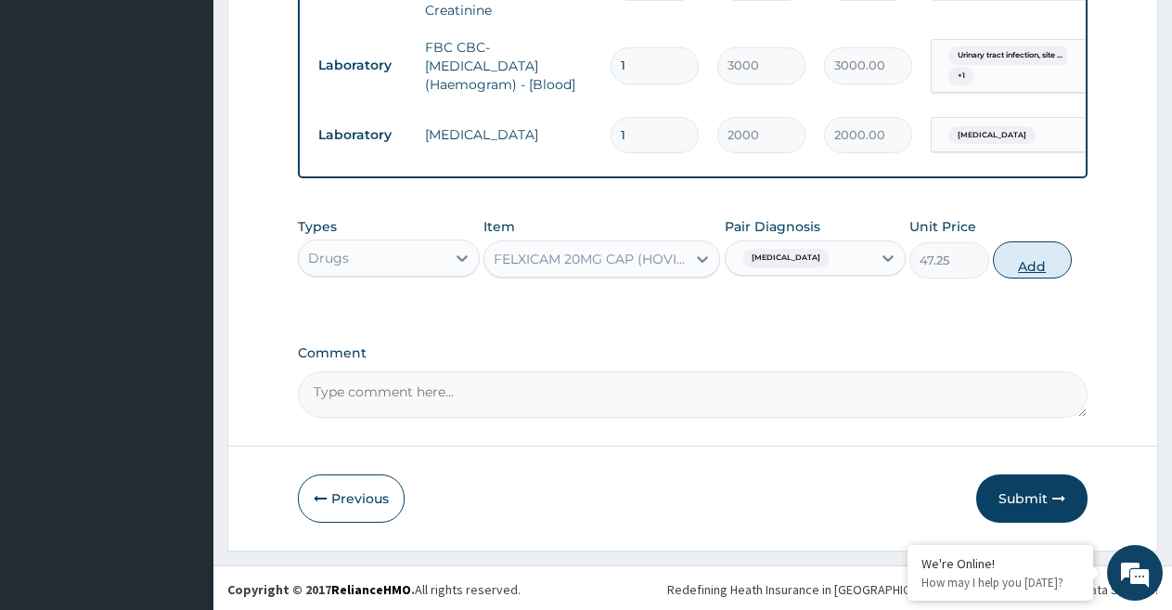
click at [1035, 255] on button "Add" at bounding box center [1032, 259] width 79 height 37
type input "0"
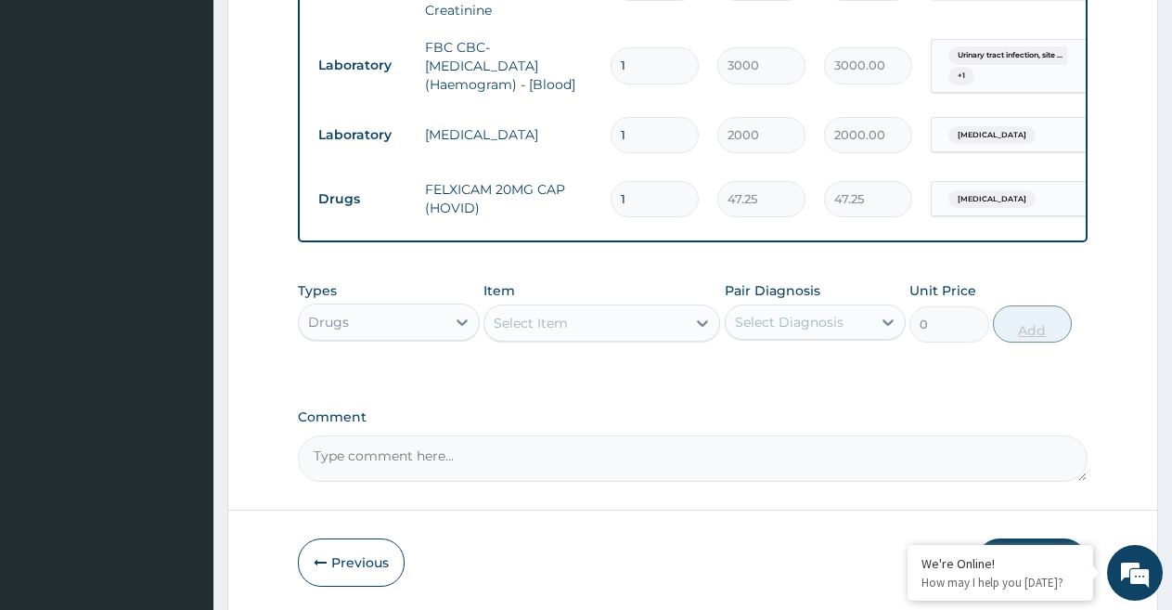
type input "10"
type input "472.50"
type input "10"
click at [697, 325] on icon at bounding box center [702, 323] width 19 height 19
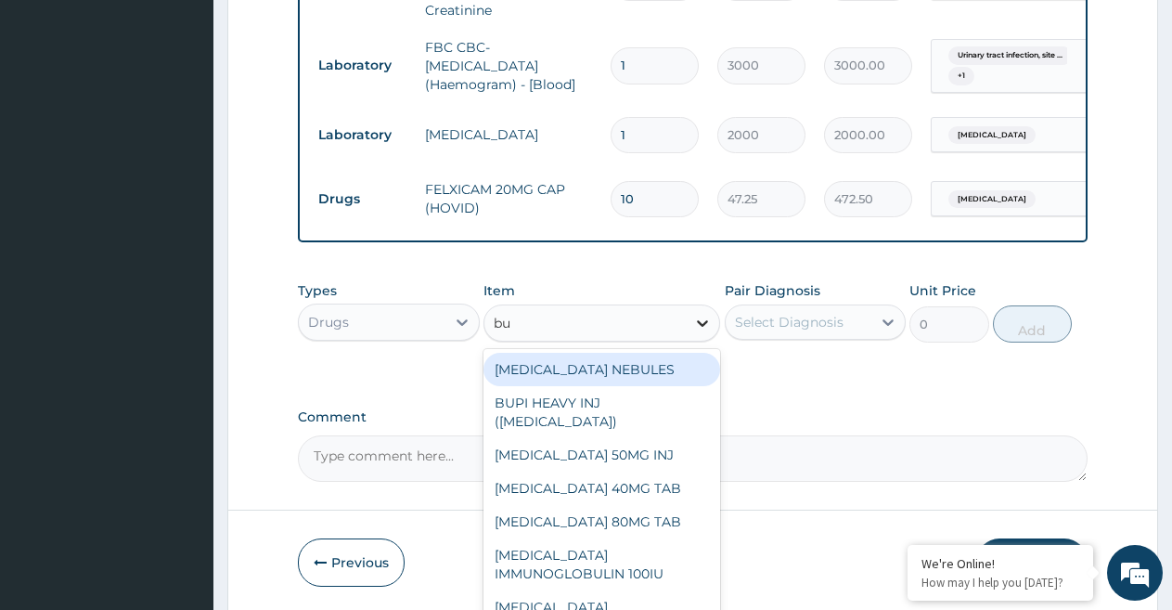
type input "bus"
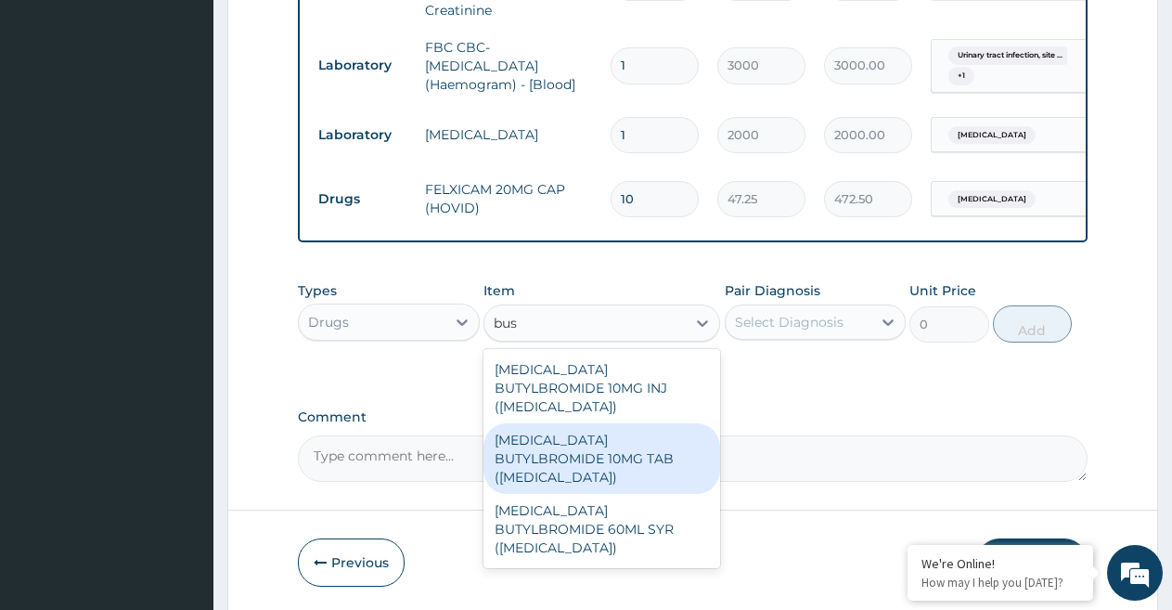
click at [653, 424] on div "[MEDICAL_DATA] BUTYLBROMIDE 10MG TAB ([MEDICAL_DATA])" at bounding box center [601, 458] width 237 height 71
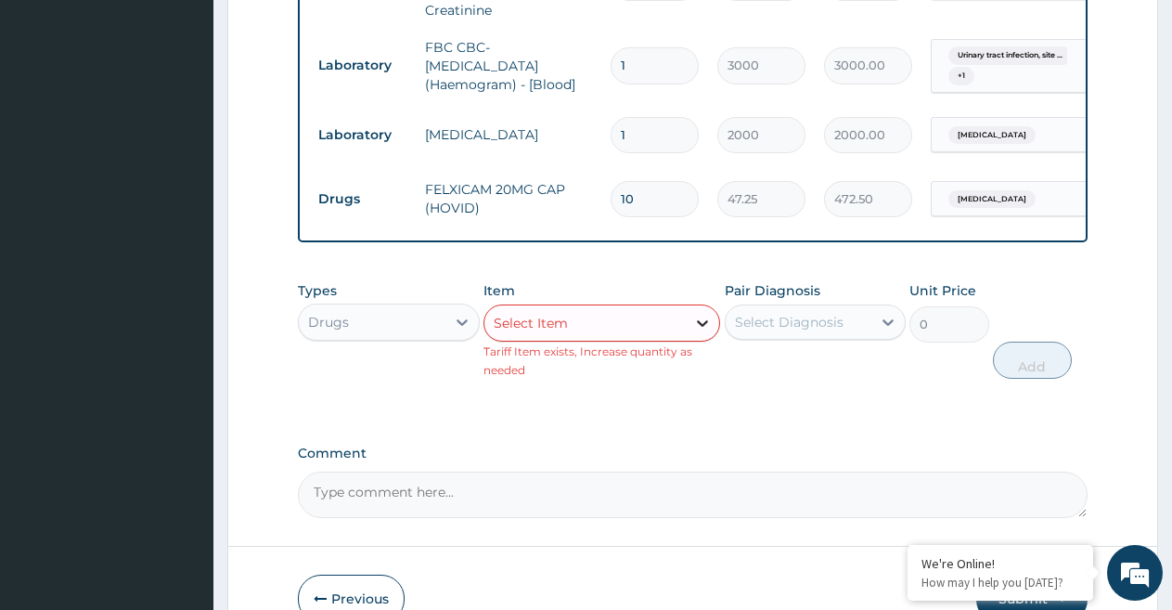
click at [706, 317] on icon at bounding box center [702, 323] width 19 height 19
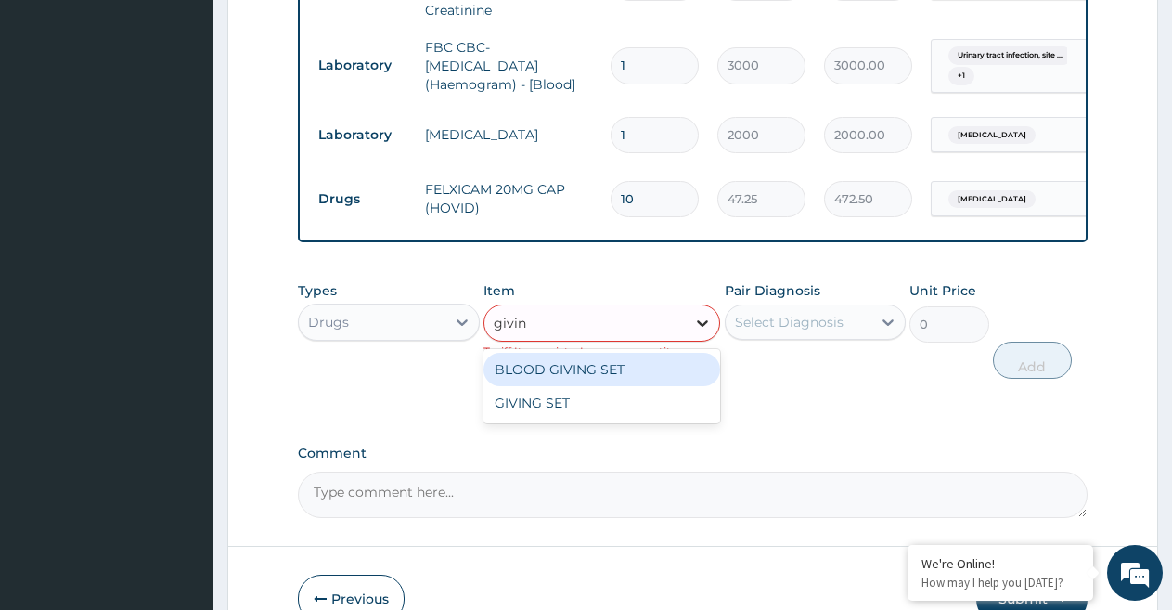
type input "giving"
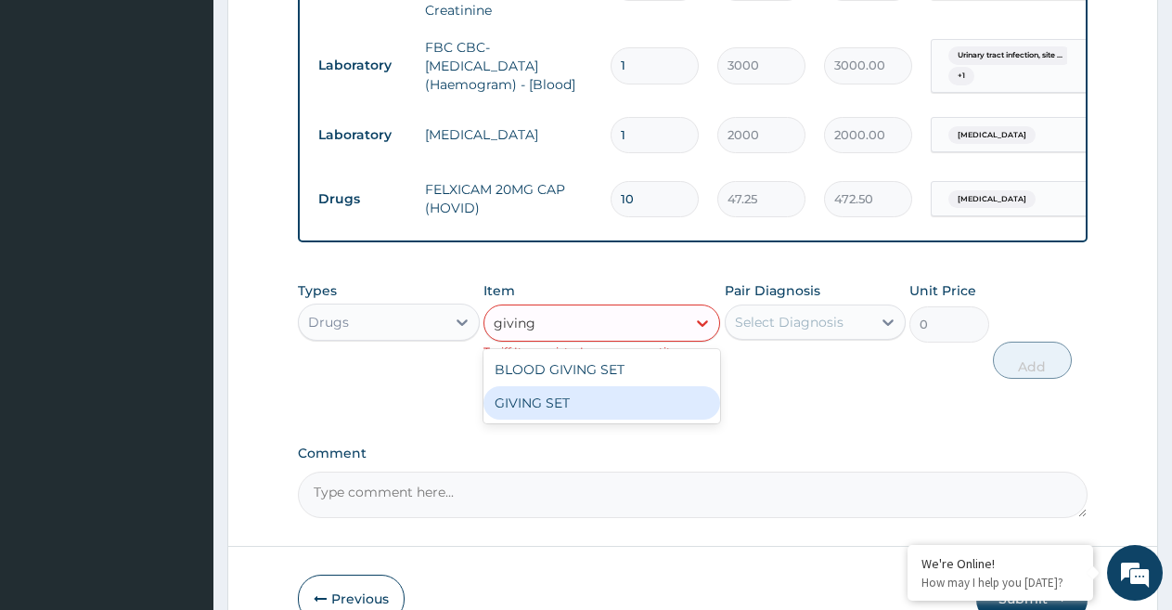
click at [661, 404] on div "GIVING SET" at bounding box center [601, 402] width 237 height 33
type input "393.75"
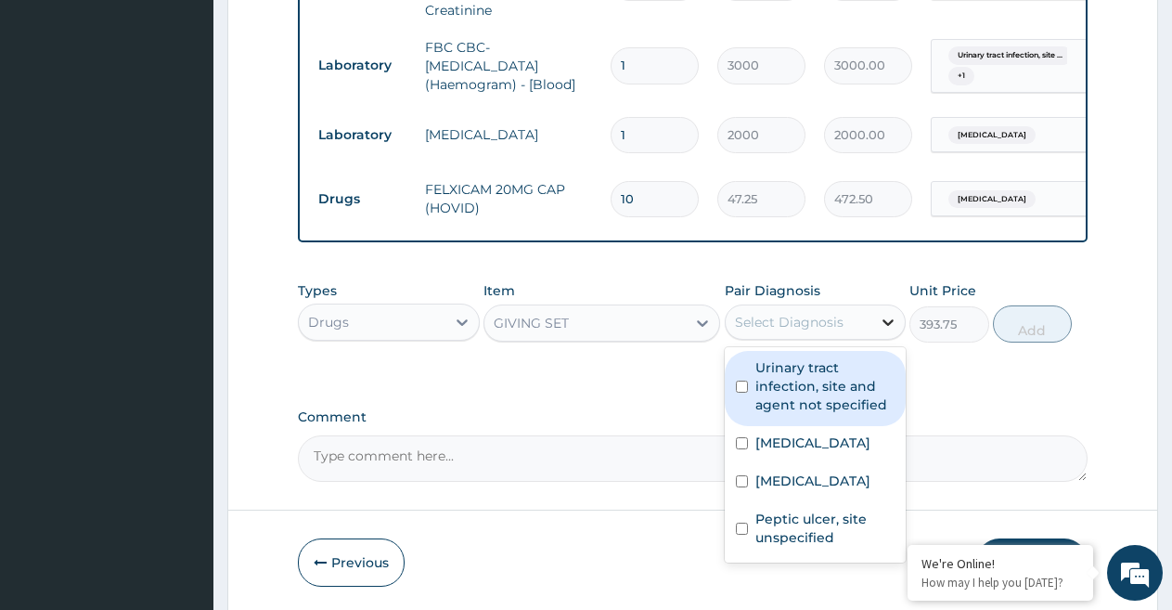
click at [880, 320] on icon at bounding box center [888, 322] width 19 height 19
click at [740, 384] on input "checkbox" at bounding box center [742, 386] width 12 height 12
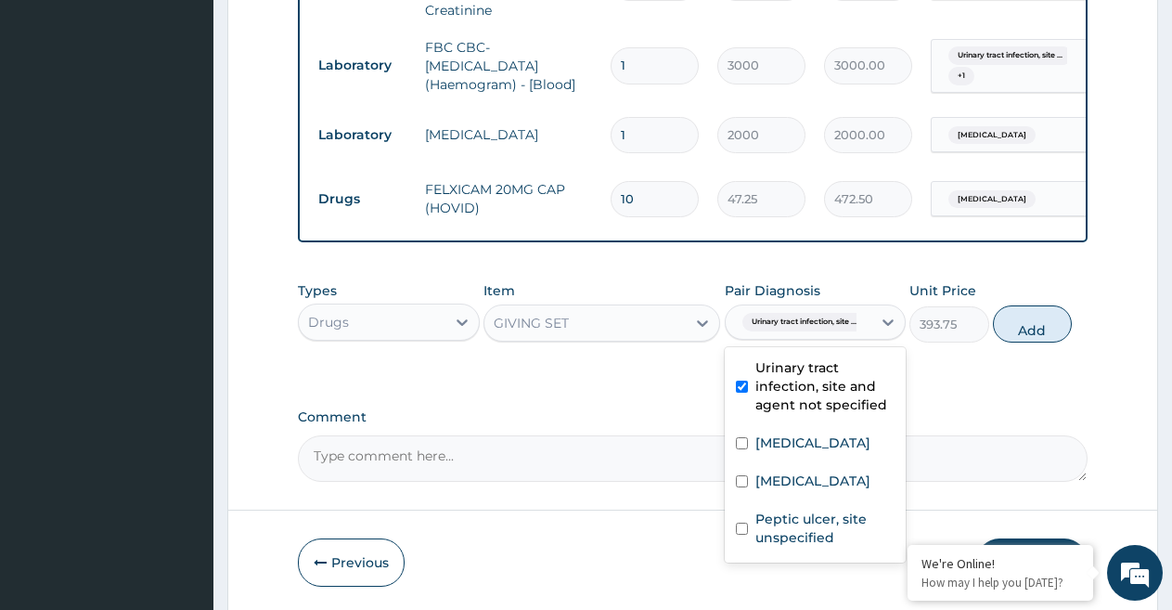
click at [743, 388] on input "checkbox" at bounding box center [742, 386] width 12 height 12
checkbox input "false"
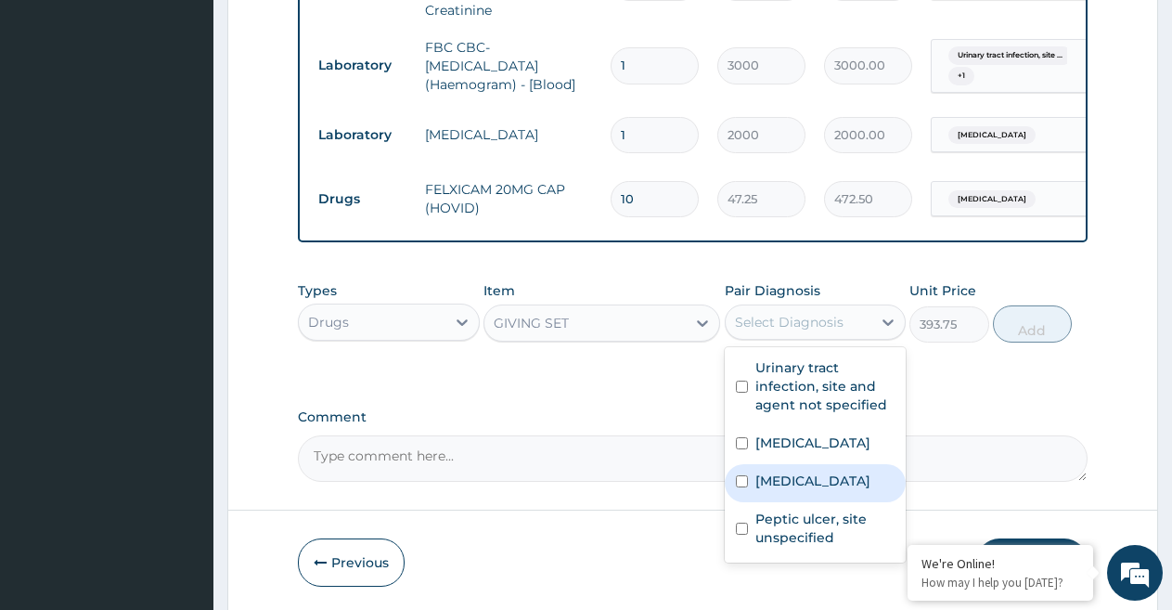
click at [738, 482] on input "checkbox" at bounding box center [742, 481] width 12 height 12
checkbox input "true"
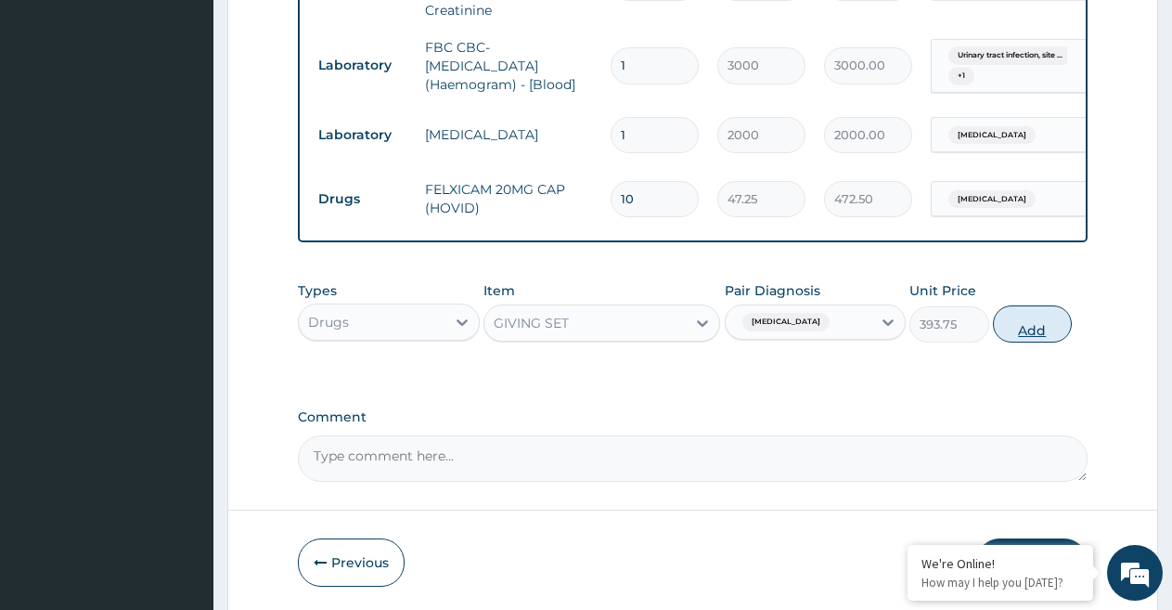
click at [1016, 328] on button "Add" at bounding box center [1032, 323] width 79 height 37
type input "0"
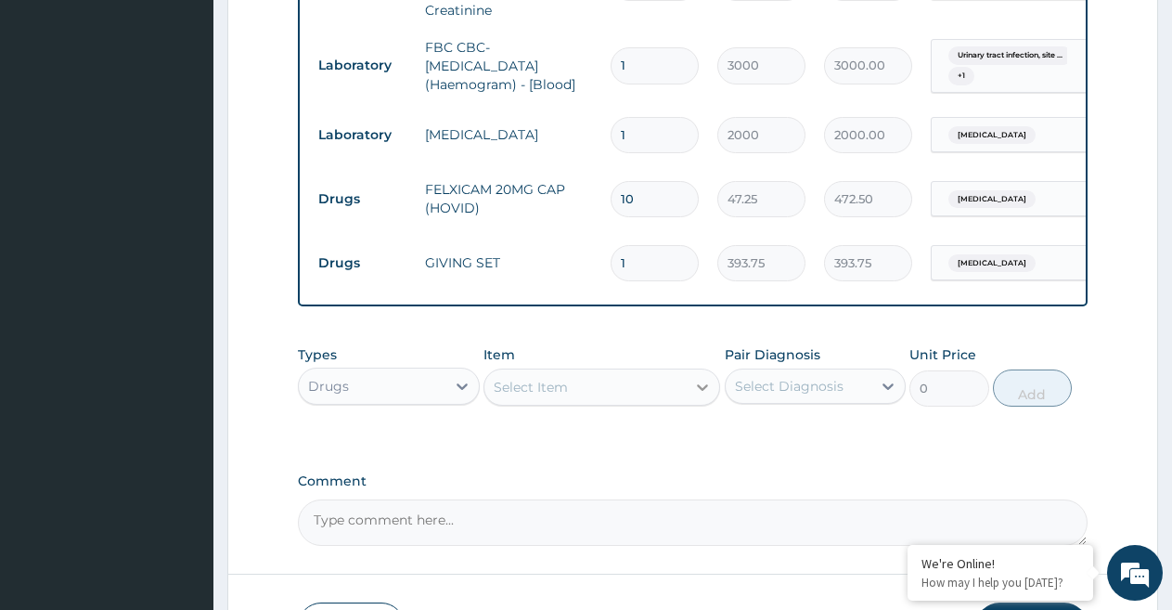
click at [700, 385] on icon at bounding box center [702, 387] width 11 height 6
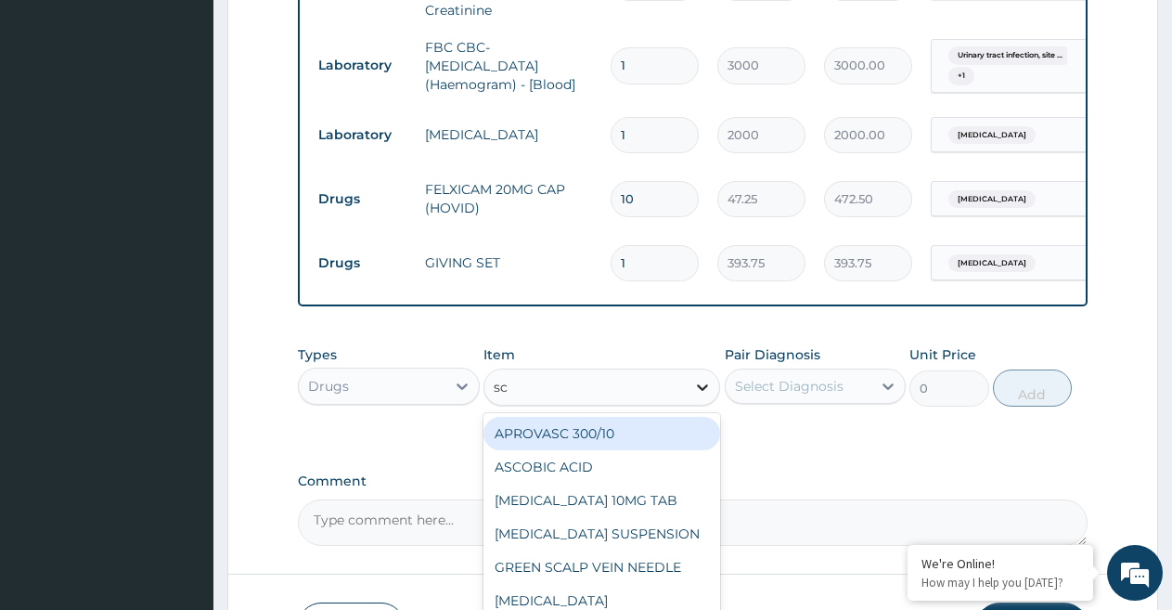
type input "sca"
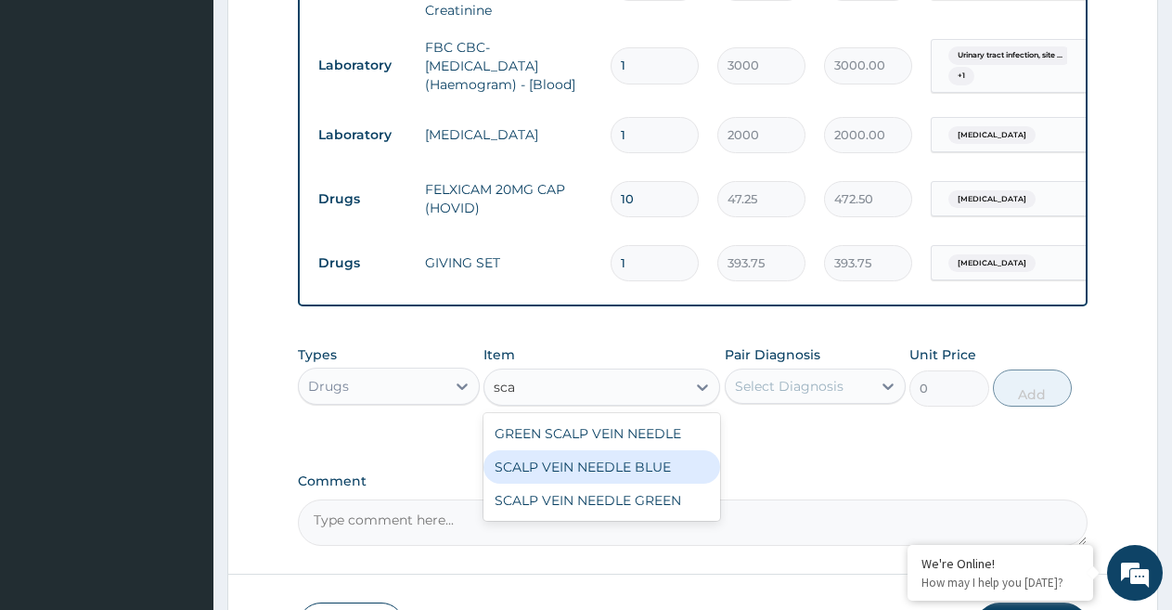
click at [662, 457] on div "SCALP VEIN NEEDLE BLUE" at bounding box center [601, 466] width 237 height 33
type input "157.5"
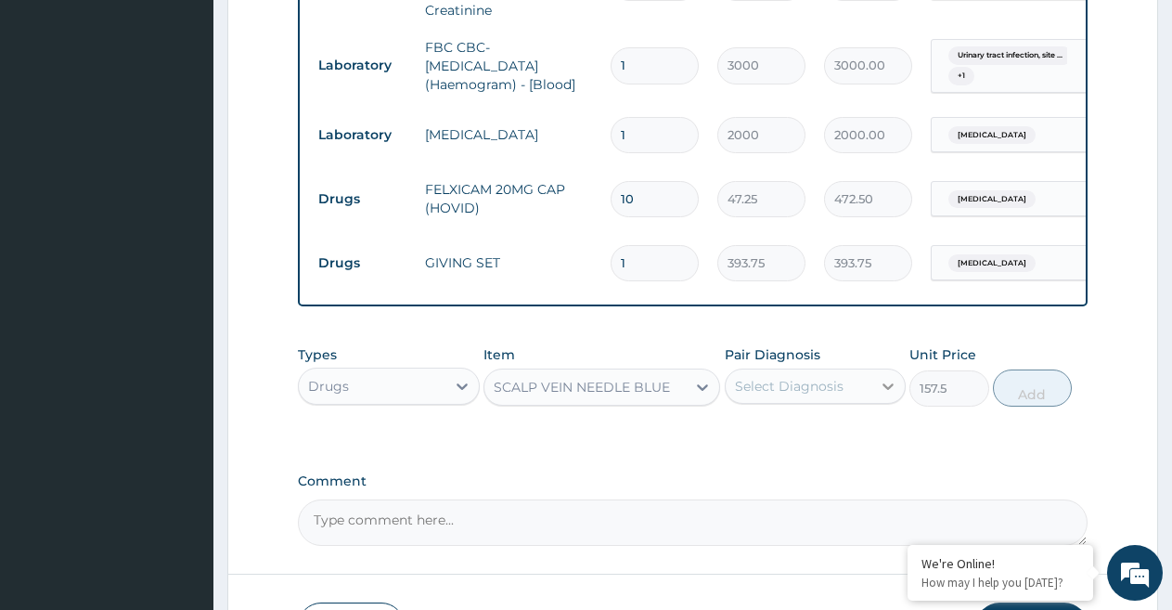
click at [884, 383] on icon at bounding box center [887, 386] width 11 height 6
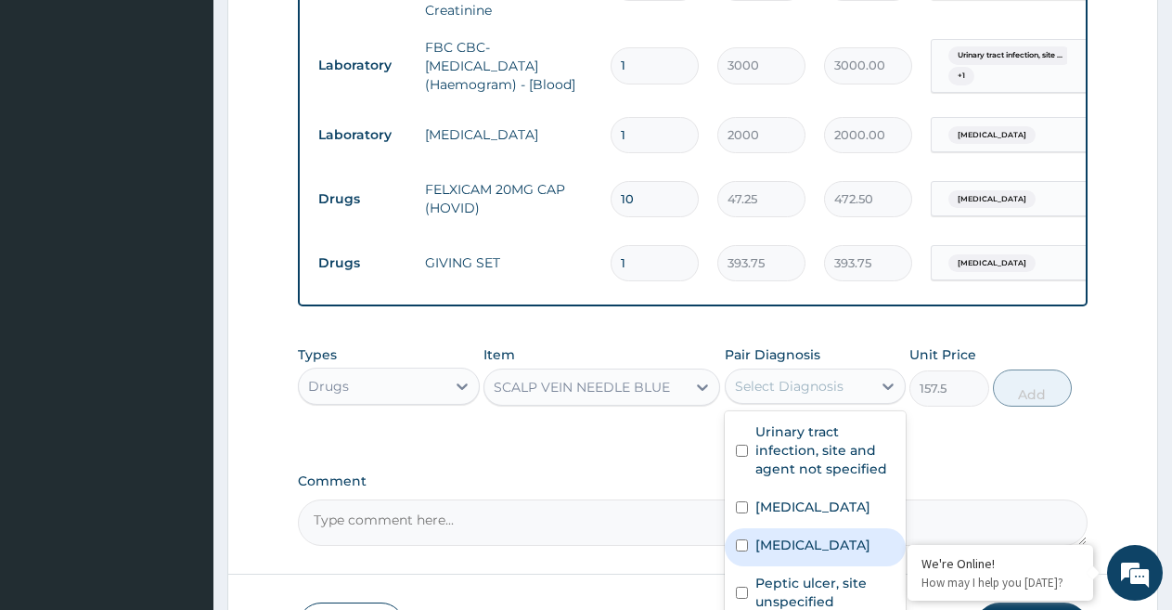
click at [750, 555] on div "[MEDICAL_DATA]" at bounding box center [816, 547] width 182 height 38
checkbox input "true"
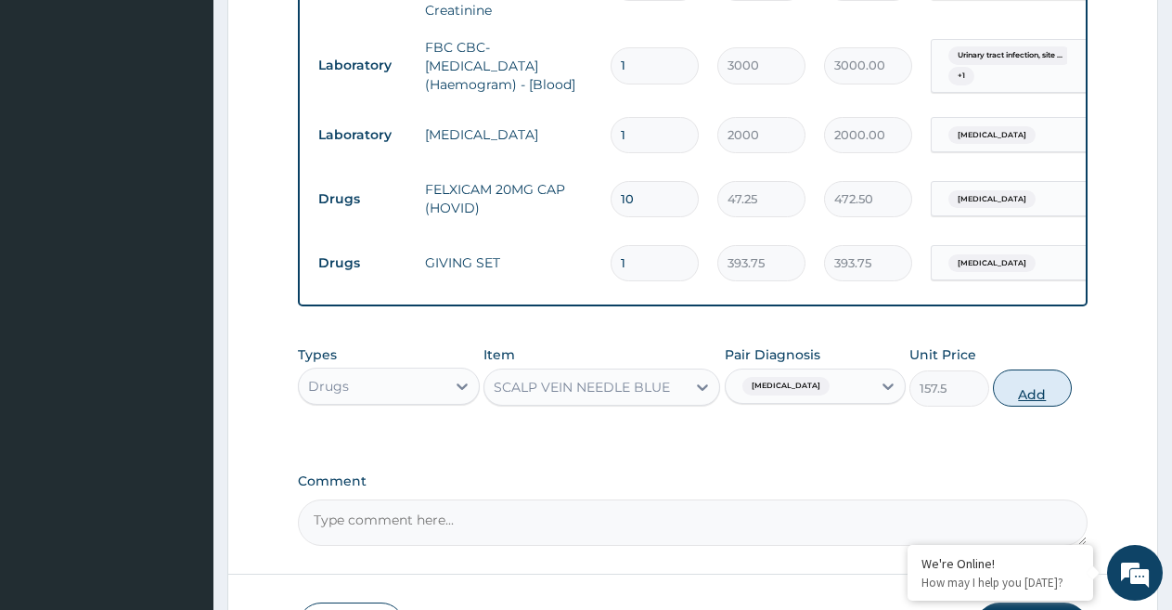
click at [1035, 386] on button "Add" at bounding box center [1032, 387] width 79 height 37
type input "0"
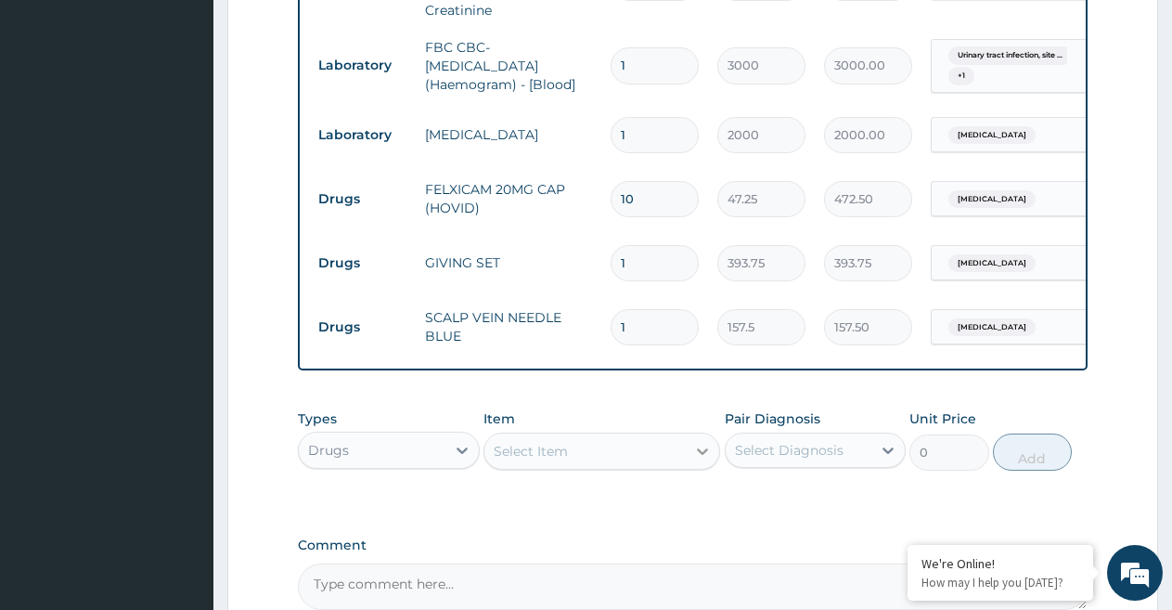
click at [694, 446] on icon at bounding box center [702, 451] width 19 height 19
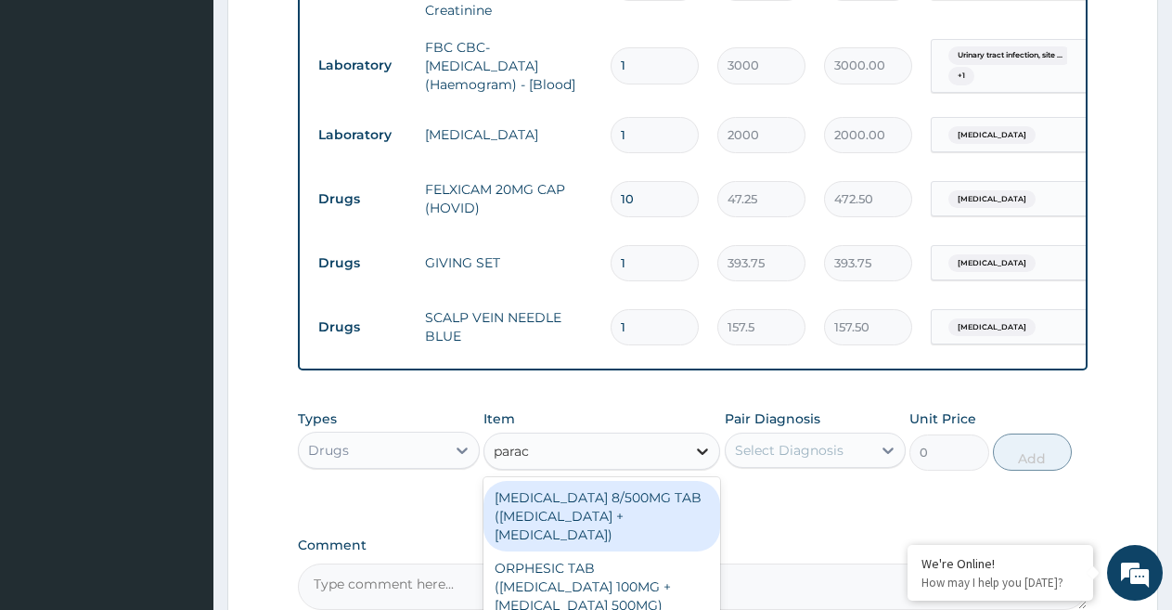
type input "parace"
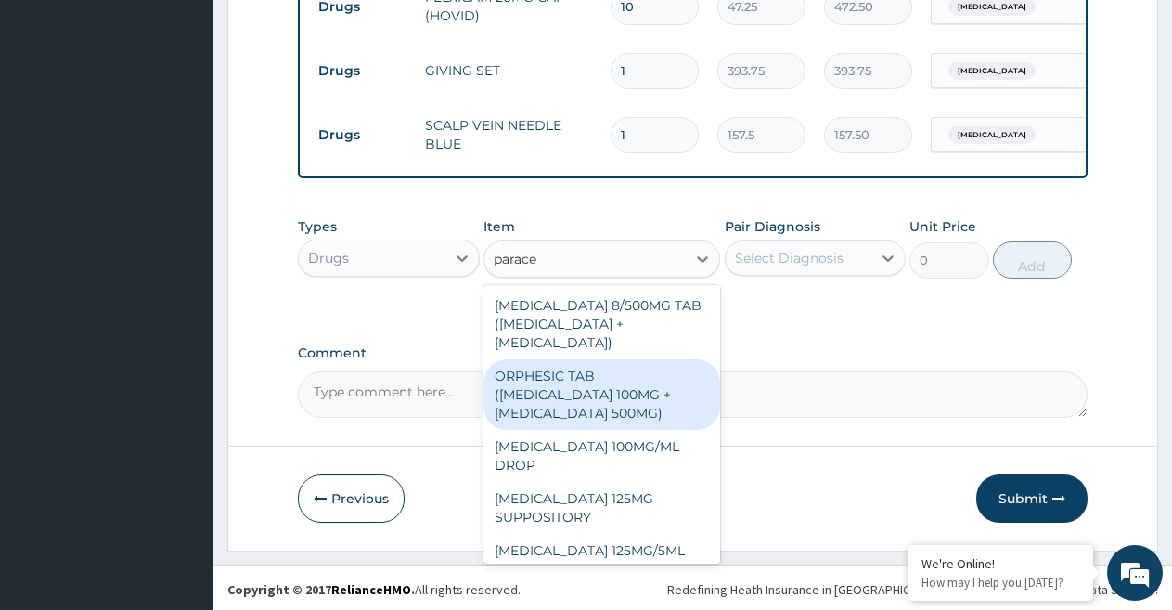
scroll to position [244, 0]
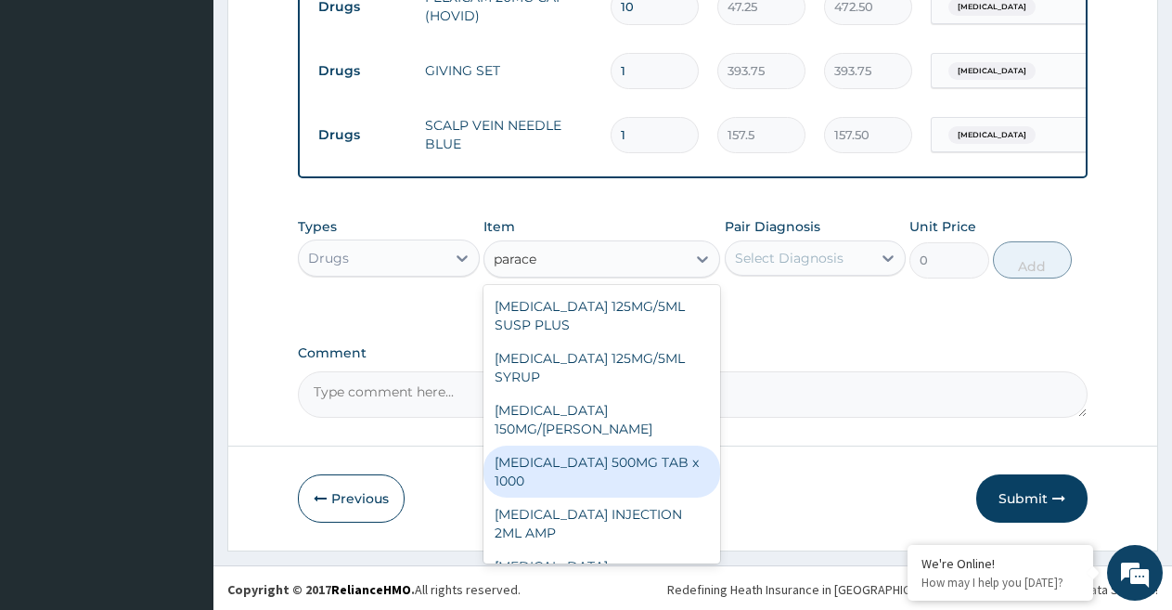
click at [660, 459] on div "[MEDICAL_DATA] 500MG TAB x 1000" at bounding box center [601, 471] width 237 height 52
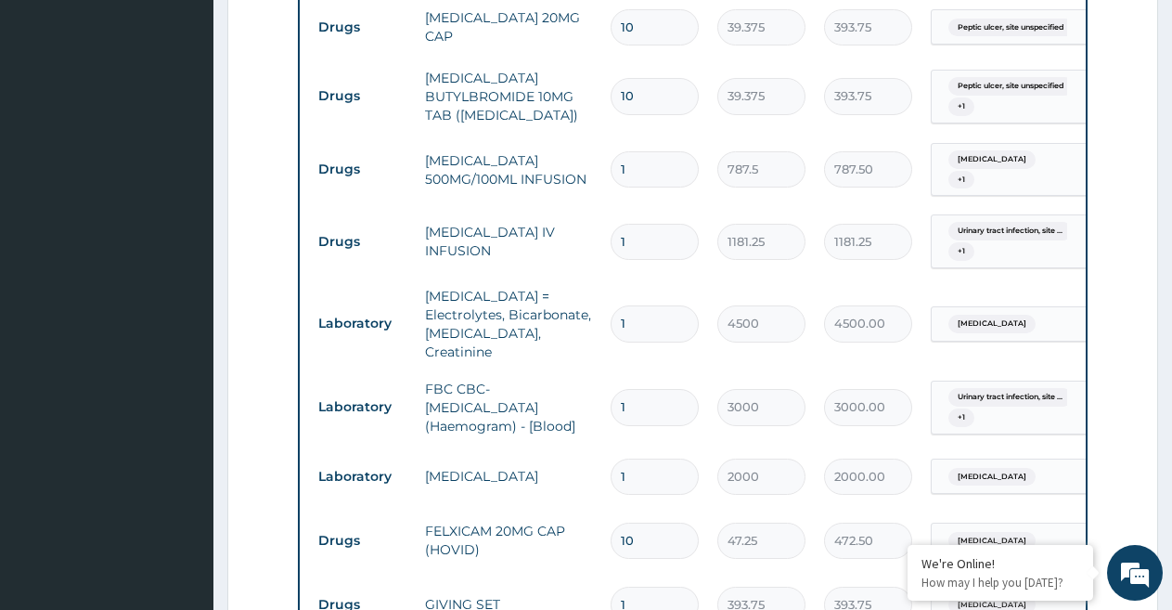
scroll to position [1523, 0]
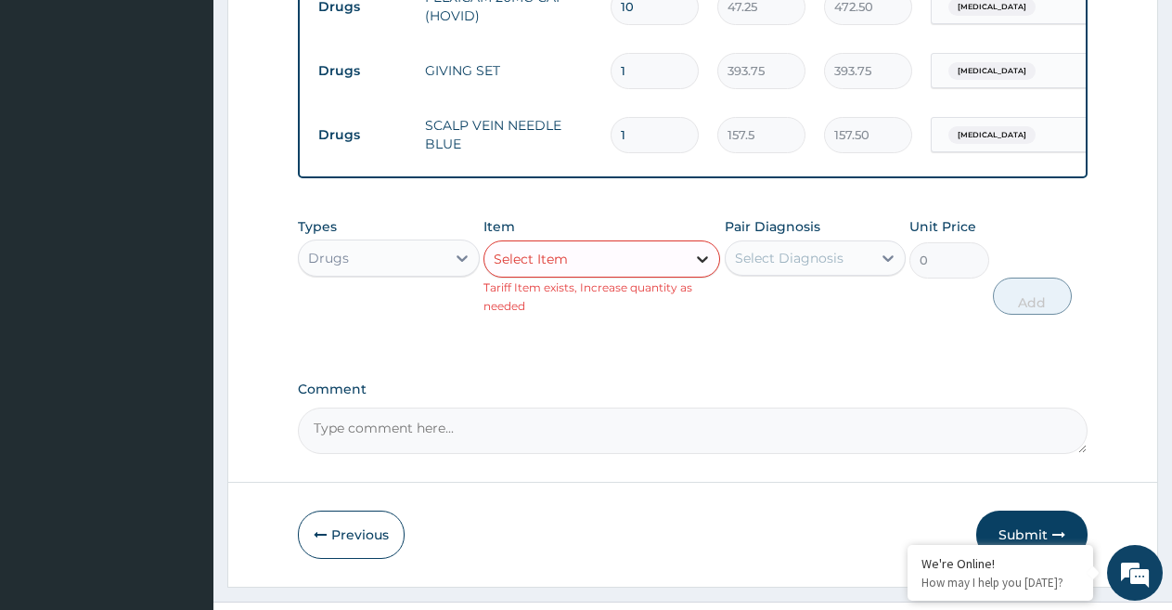
click at [706, 250] on icon at bounding box center [702, 259] width 19 height 19
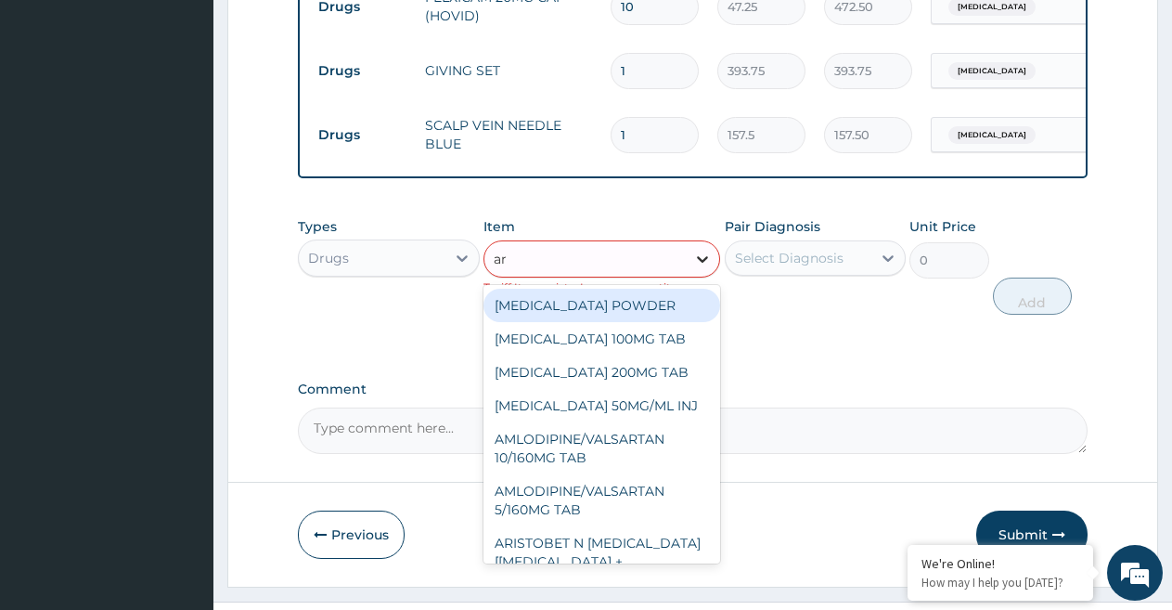
type input "art"
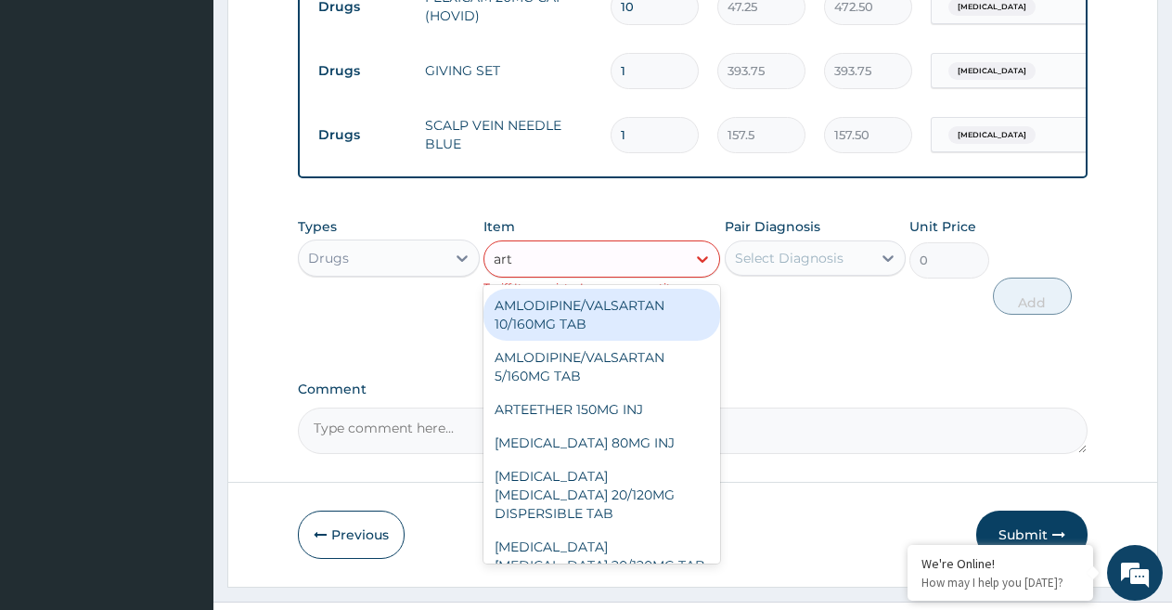
scroll to position [230, 0]
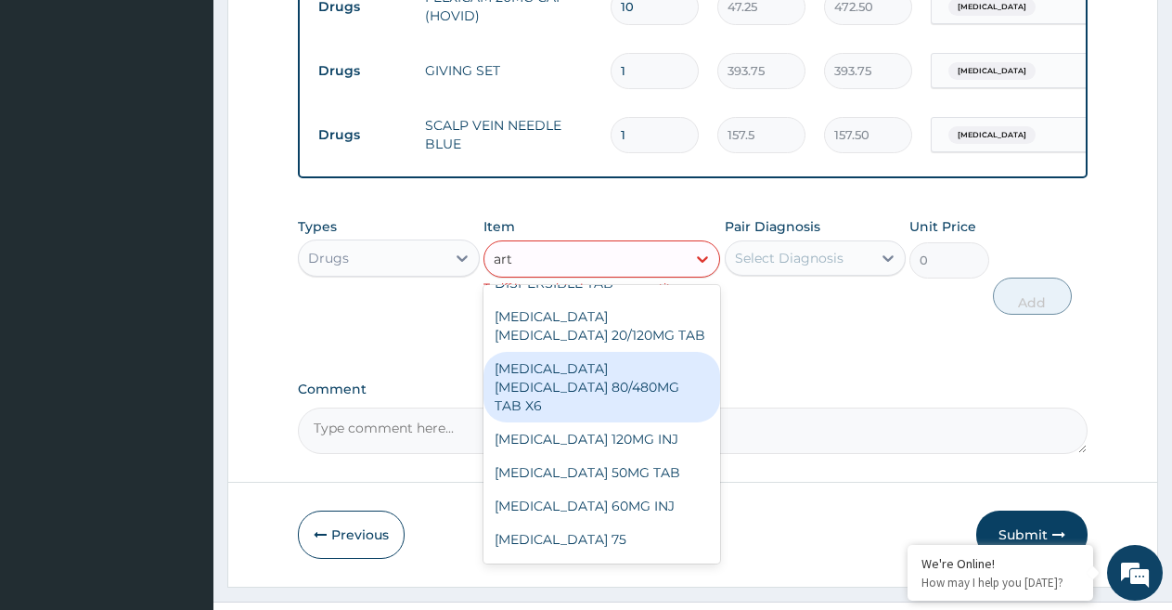
click at [695, 352] on div "[MEDICAL_DATA] [MEDICAL_DATA] 80/480MG TAB X6" at bounding box center [601, 387] width 237 height 71
type input "196.875"
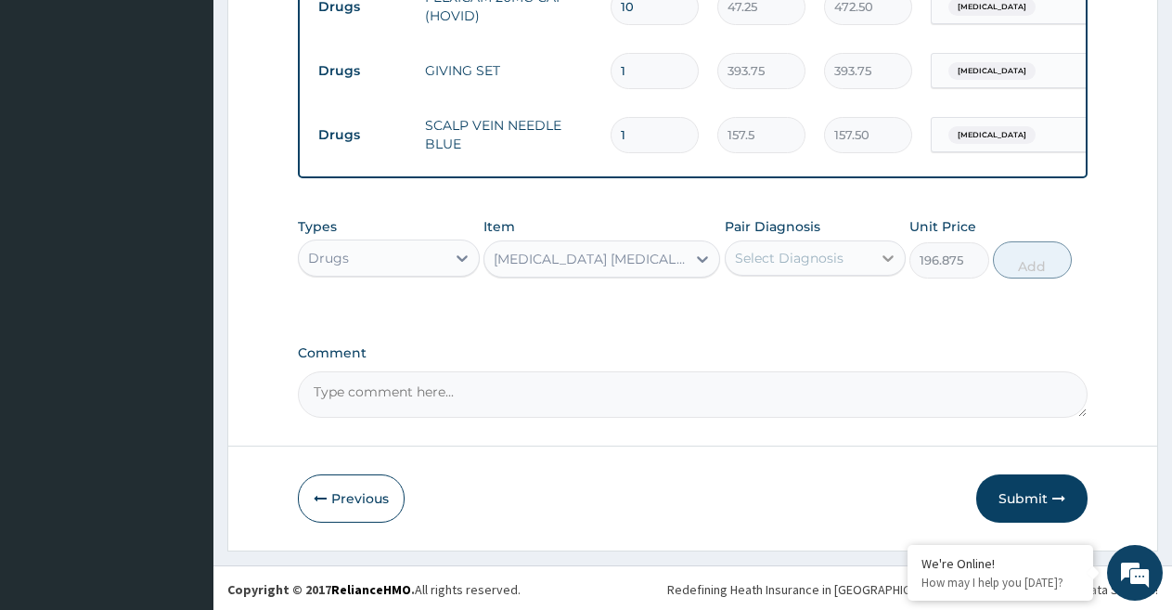
click at [885, 253] on icon at bounding box center [888, 258] width 19 height 19
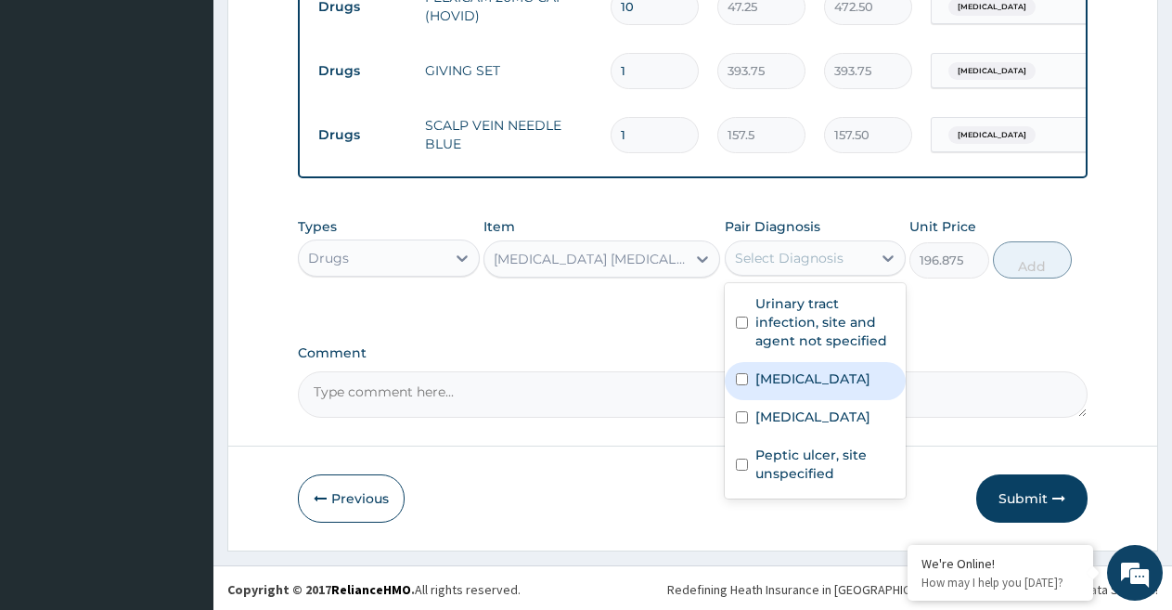
click at [742, 376] on input "checkbox" at bounding box center [742, 379] width 12 height 12
checkbox input "true"
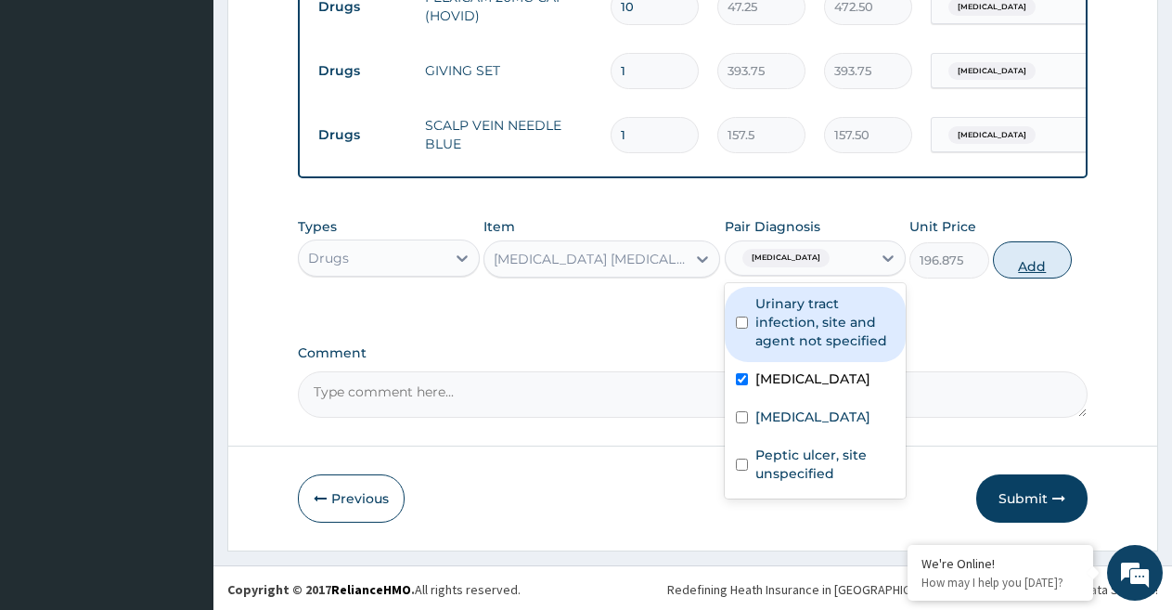
click at [1019, 265] on button "Add" at bounding box center [1032, 259] width 79 height 37
type input "0"
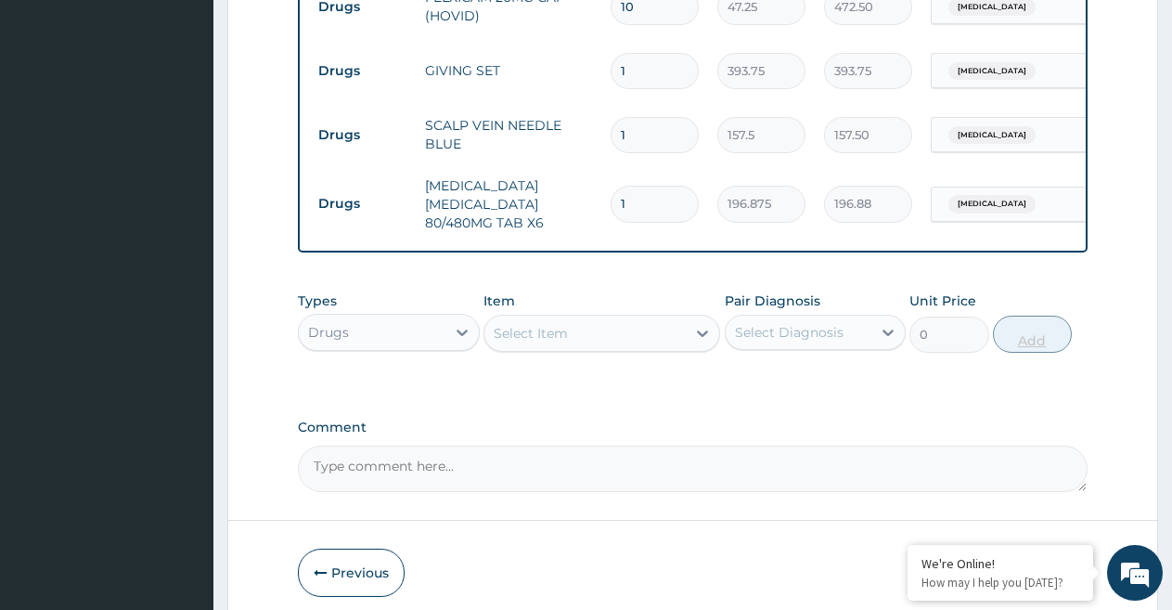
type input "0.00"
type input "6"
type input "1181.25"
type input "6"
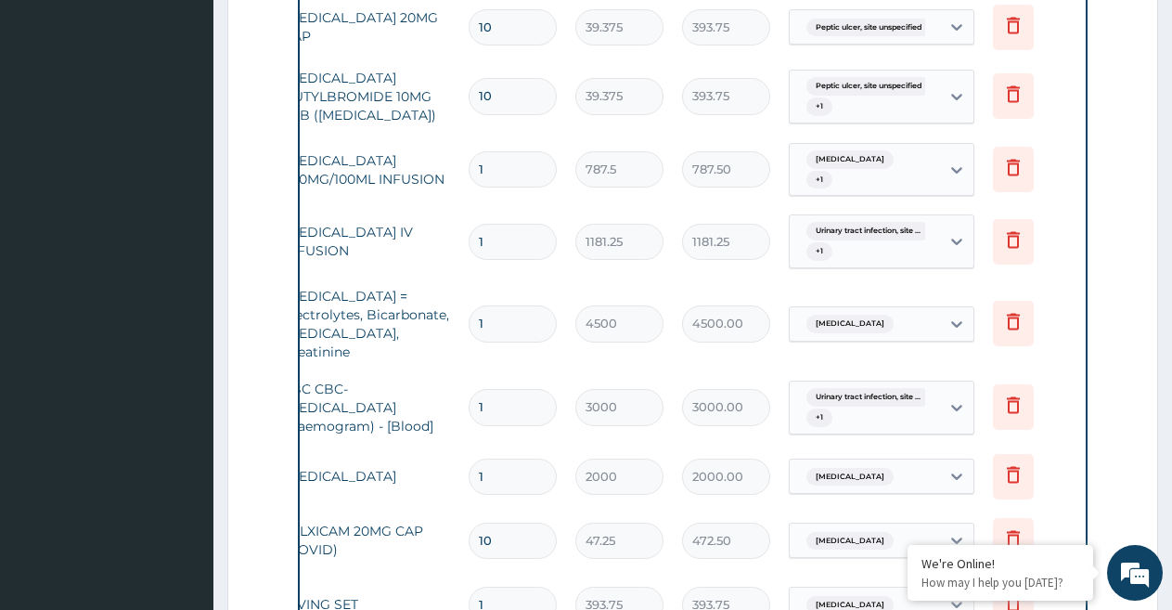
scroll to position [456, 0]
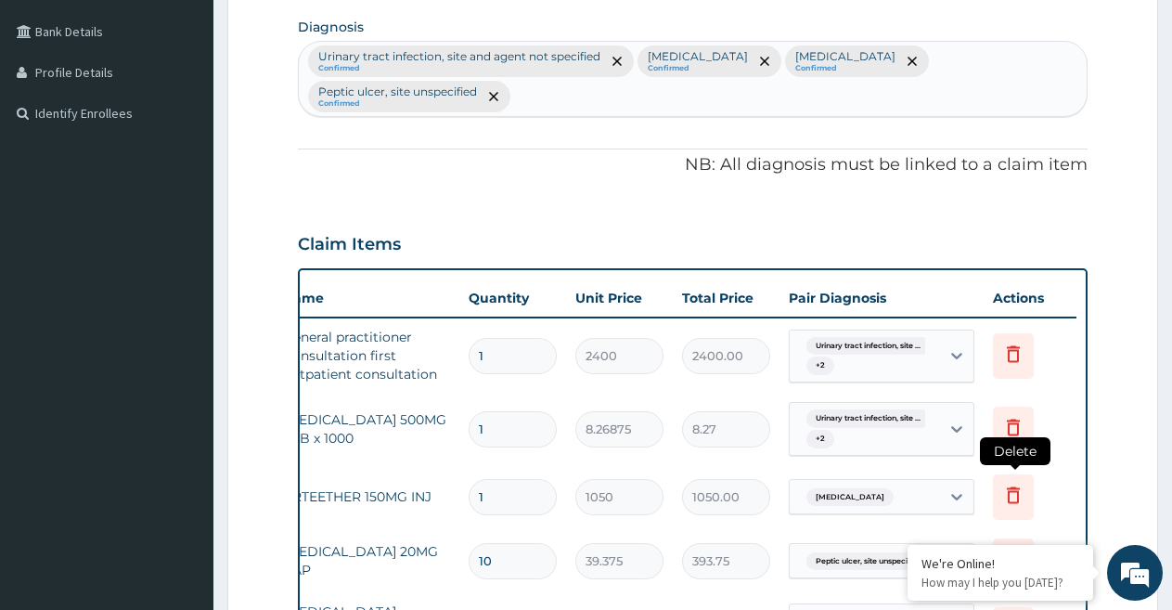
click at [1012, 494] on icon at bounding box center [1013, 494] width 22 height 22
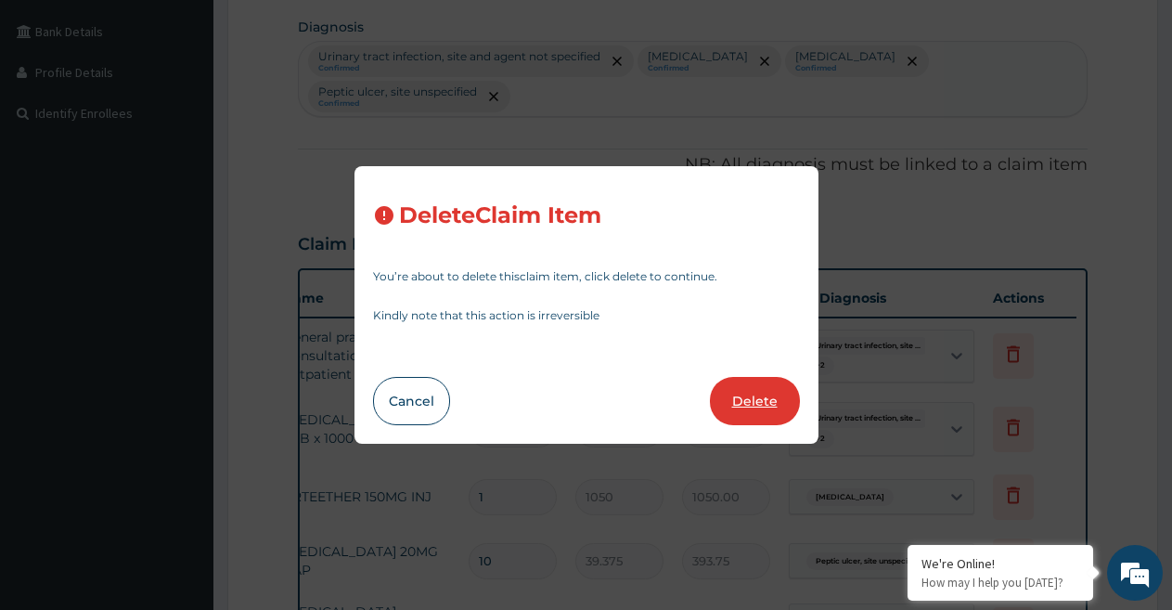
click at [742, 399] on button "Delete" at bounding box center [755, 401] width 90 height 48
type input "10"
type input "39.375"
type input "393.75"
type input "1"
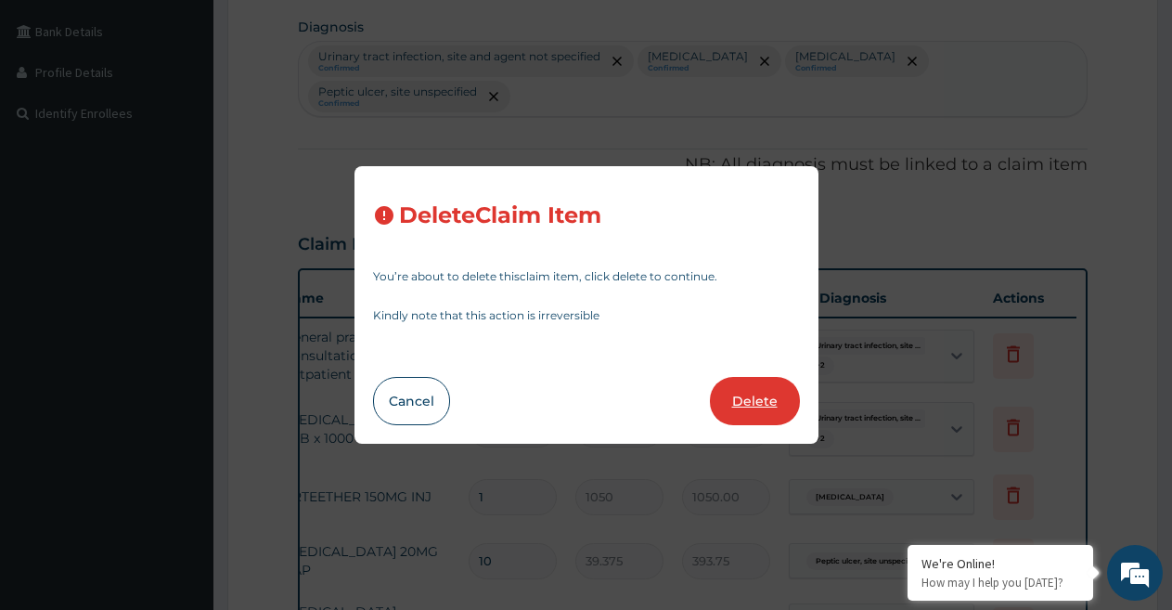
type input "787.5"
type input "787.50"
type input "1181.25"
type input "4500"
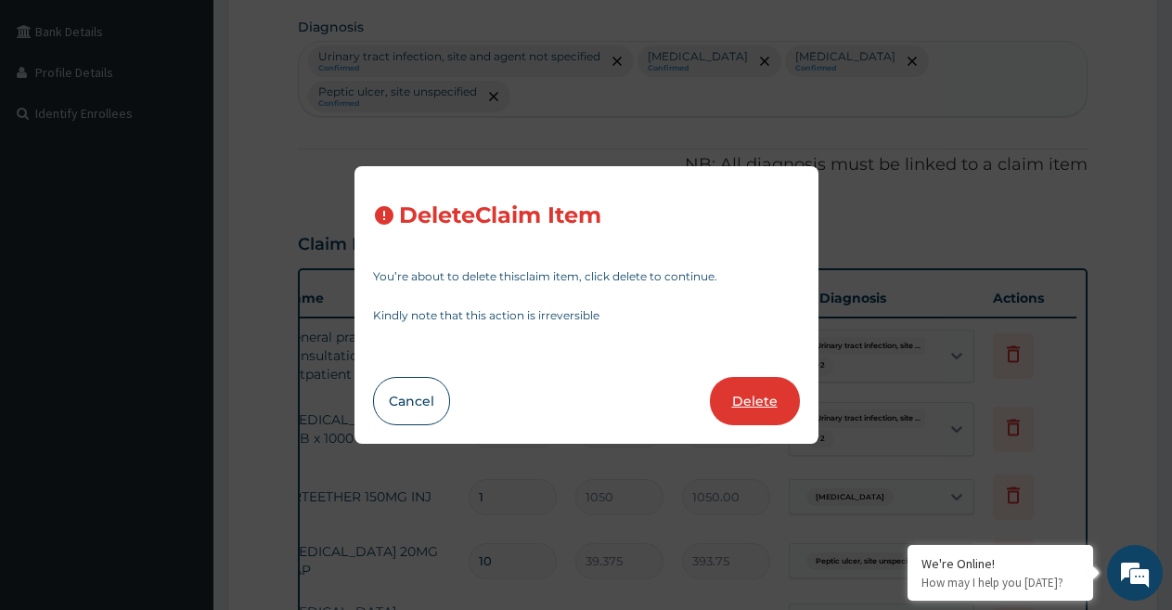
type input "4500.00"
type input "3000"
type input "3000.00"
type input "2000"
type input "2000.00"
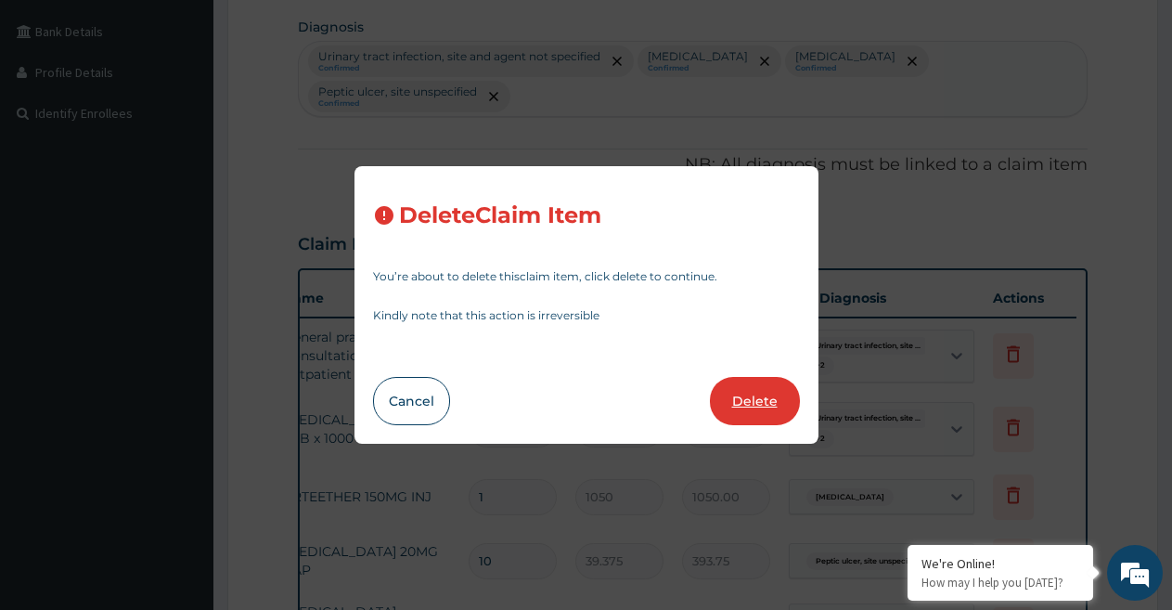
type input "10"
type input "47.25"
type input "472.50"
type input "1"
type input "393.75"
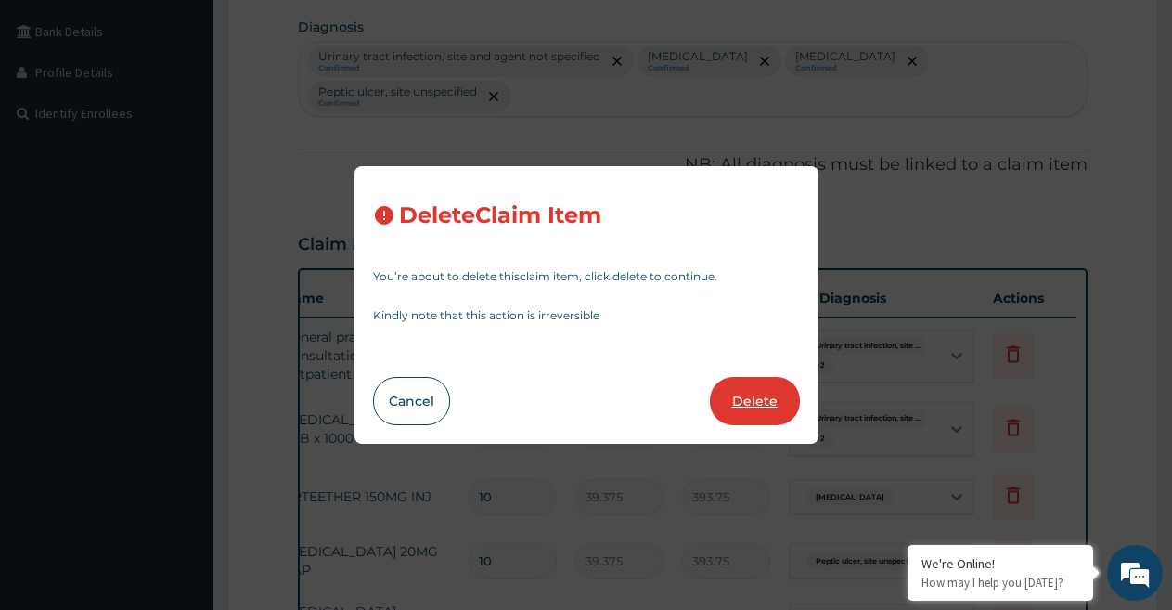
type input "393.75"
type input "157.5"
type input "157.50"
type input "6"
type input "196.875"
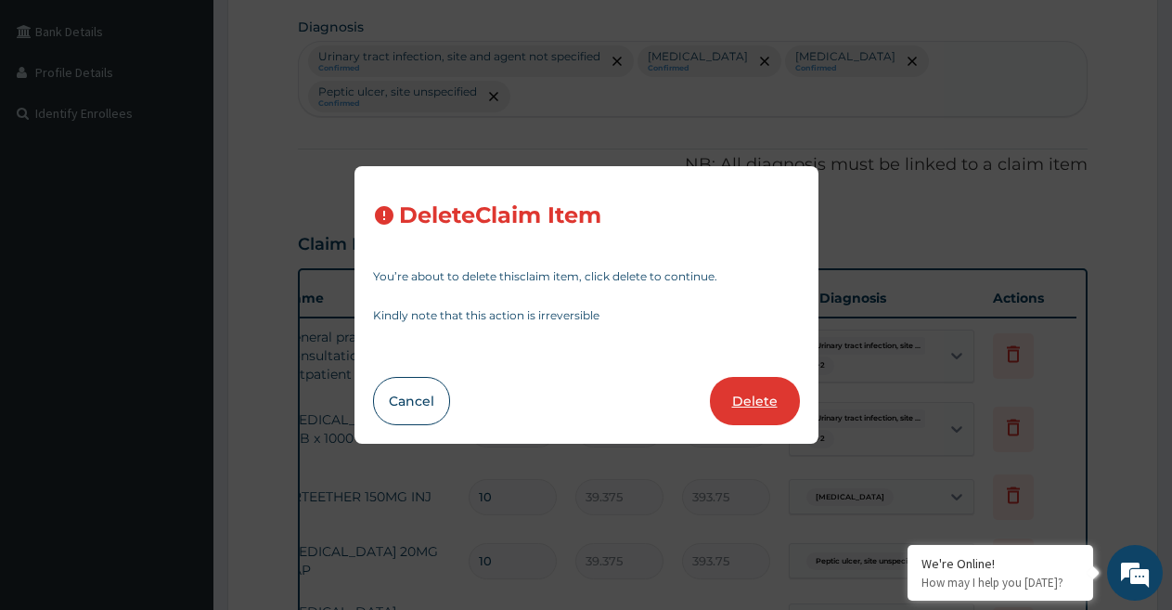
type input "1181.25"
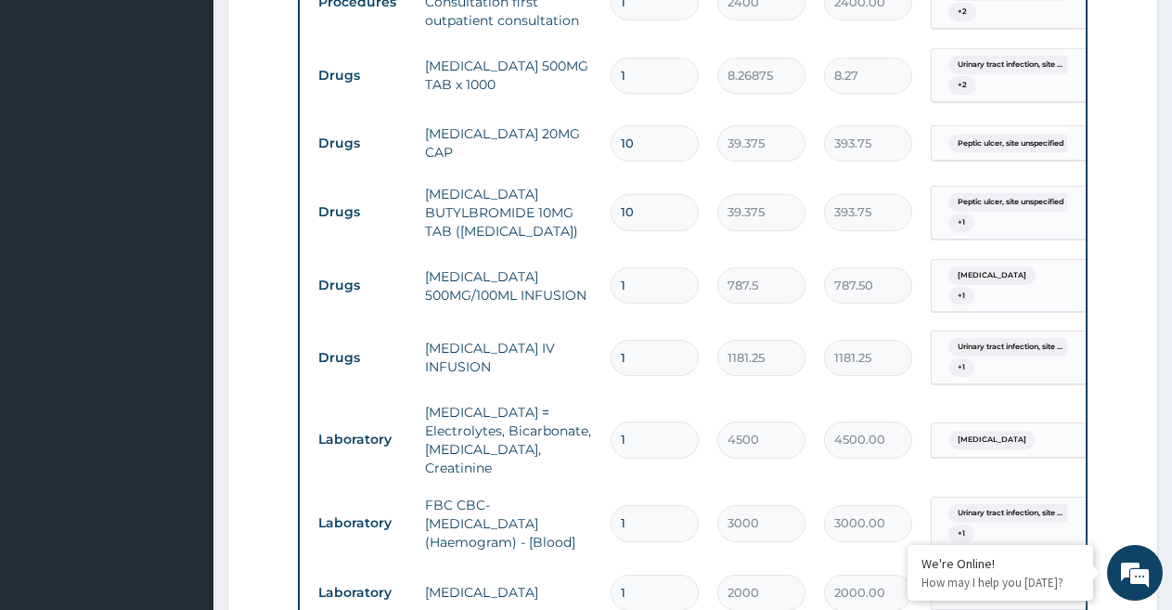
scroll to position [804, 0]
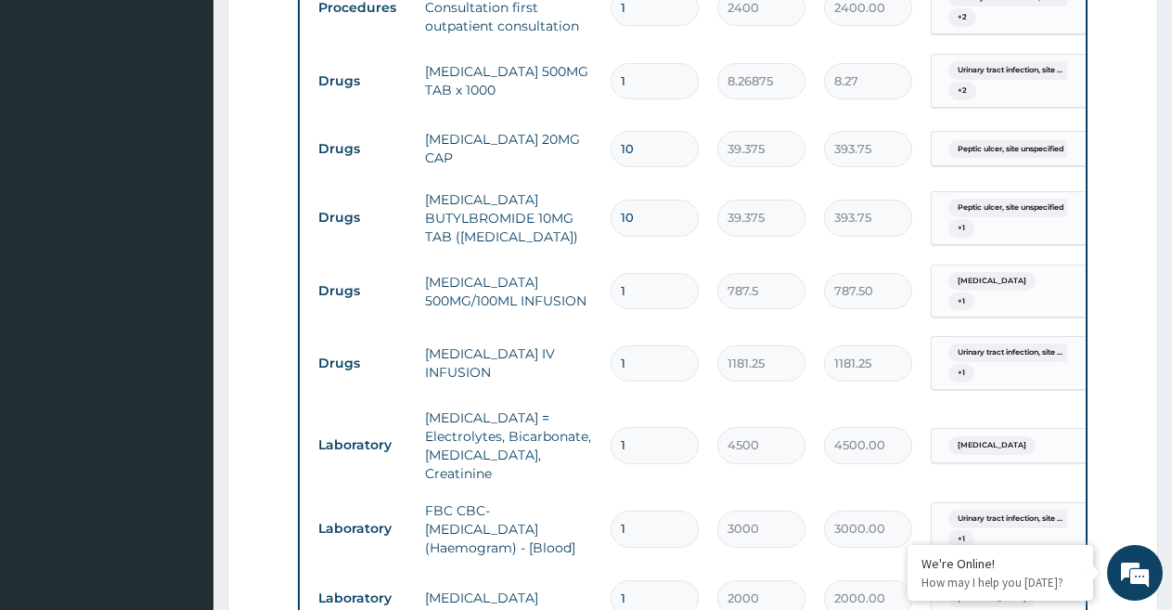
click at [638, 92] on input "1" at bounding box center [654, 81] width 88 height 36
type input "18"
type input "148.84"
type input "18"
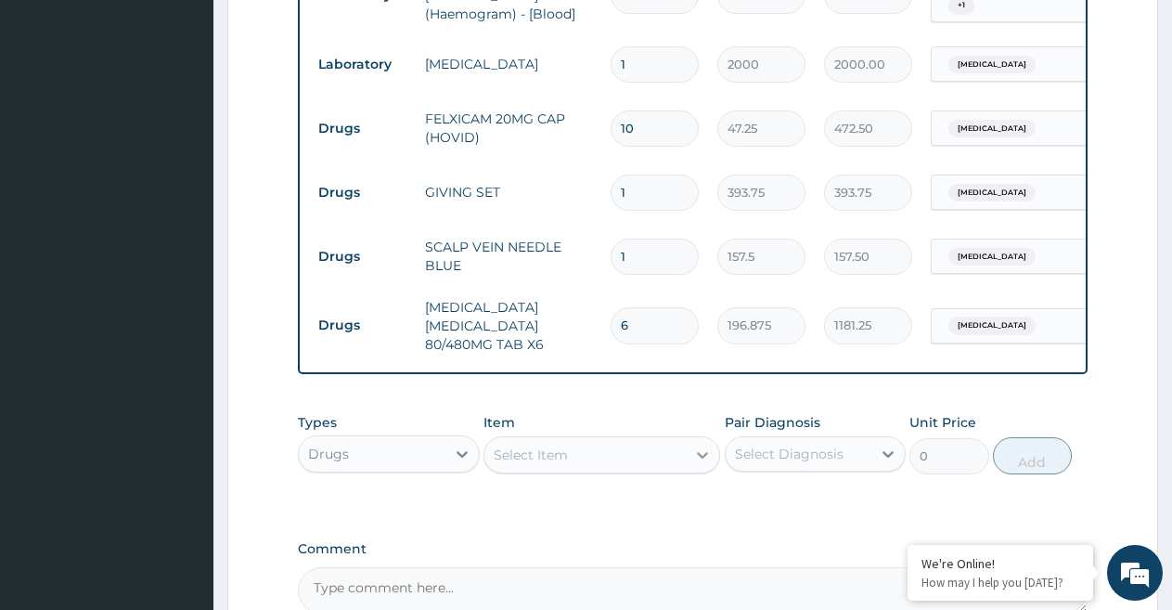
click at [699, 453] on icon at bounding box center [702, 454] width 19 height 19
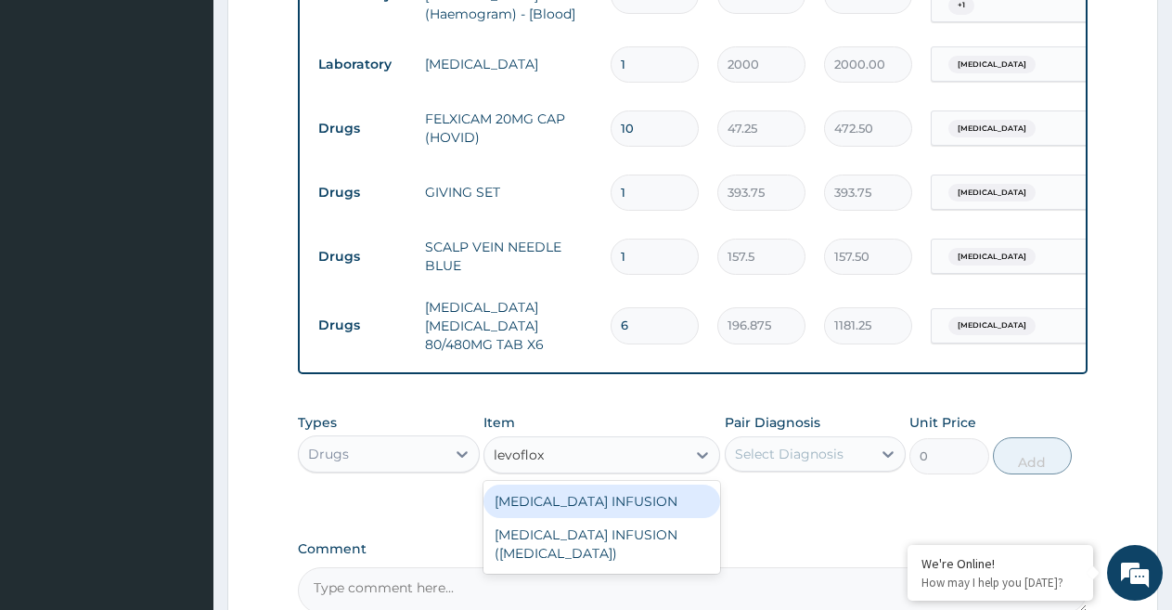
scroll to position [1534, 0]
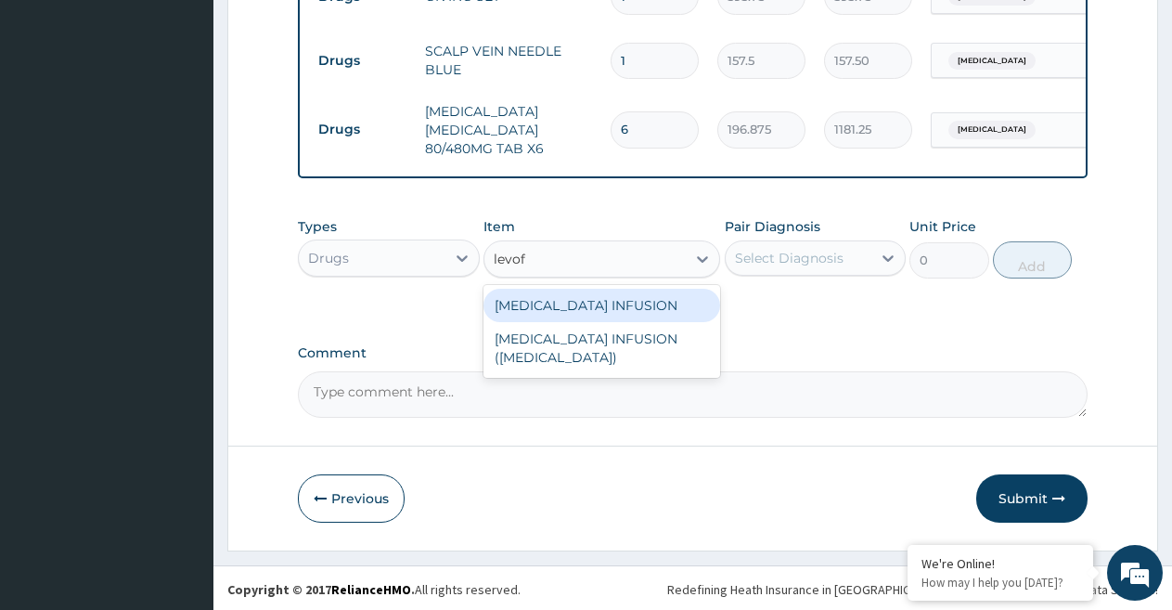
type input "levo"
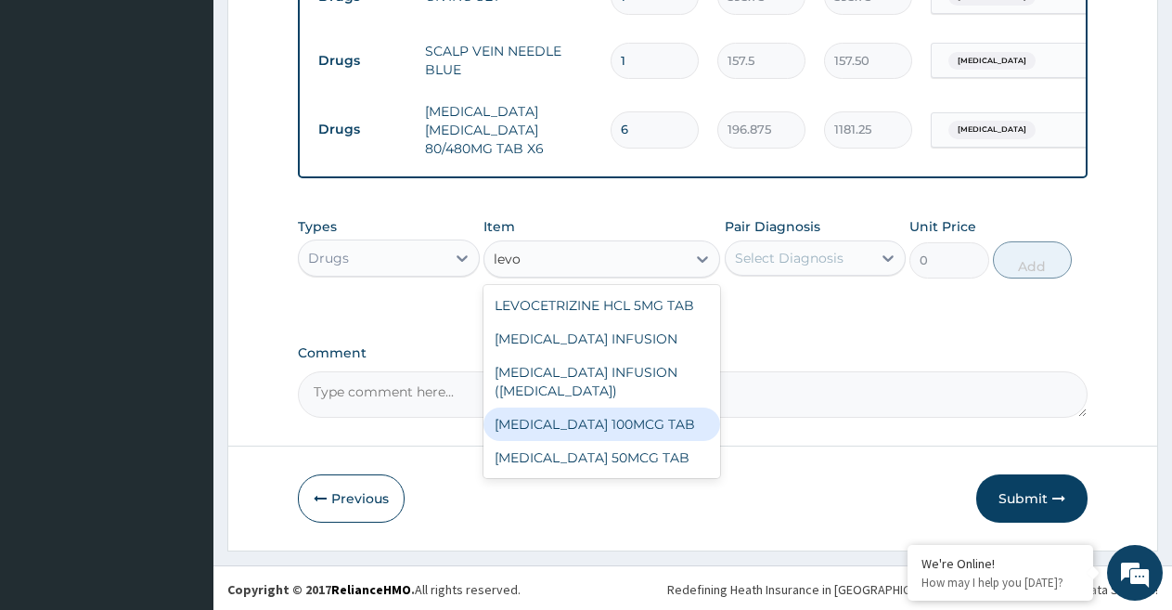
click at [689, 416] on div "[MEDICAL_DATA] 100MCG TAB" at bounding box center [601, 423] width 237 height 33
type input "88.59375"
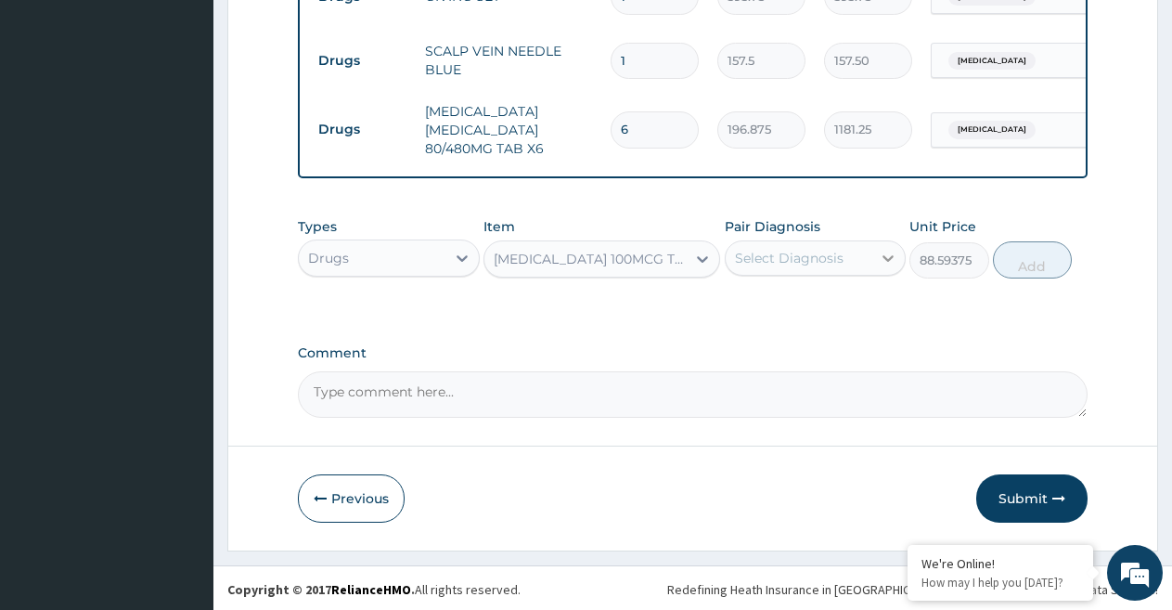
click at [887, 261] on icon at bounding box center [888, 258] width 19 height 19
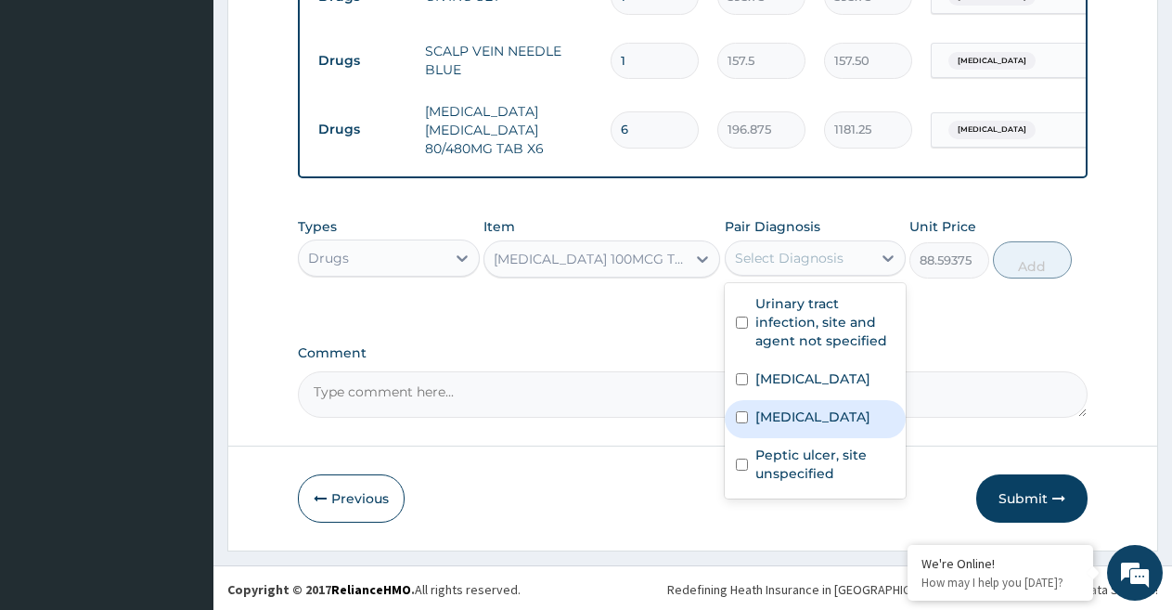
click at [745, 420] on input "checkbox" at bounding box center [742, 417] width 12 height 12
checkbox input "true"
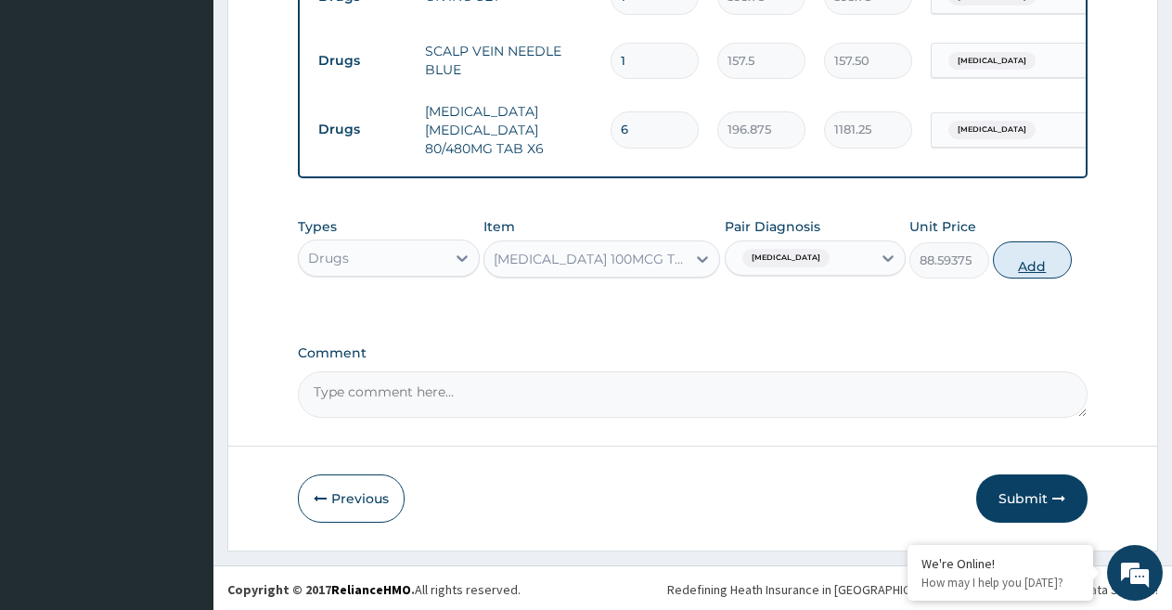
click at [1038, 260] on button "Add" at bounding box center [1032, 259] width 79 height 37
type input "0"
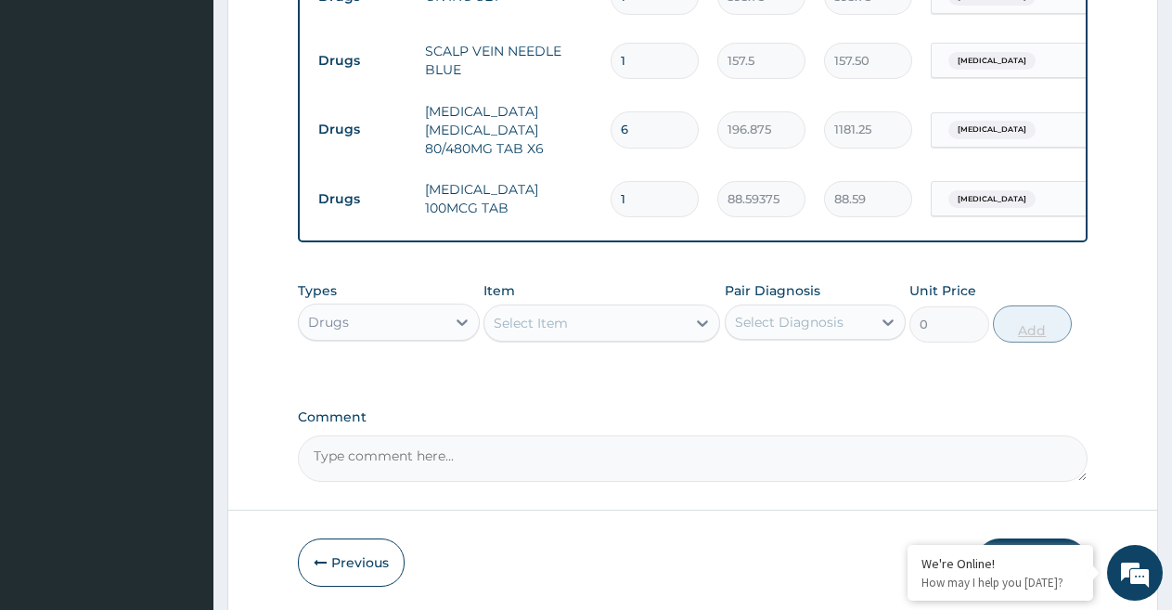
type input "10"
type input "885.94"
type input "10"
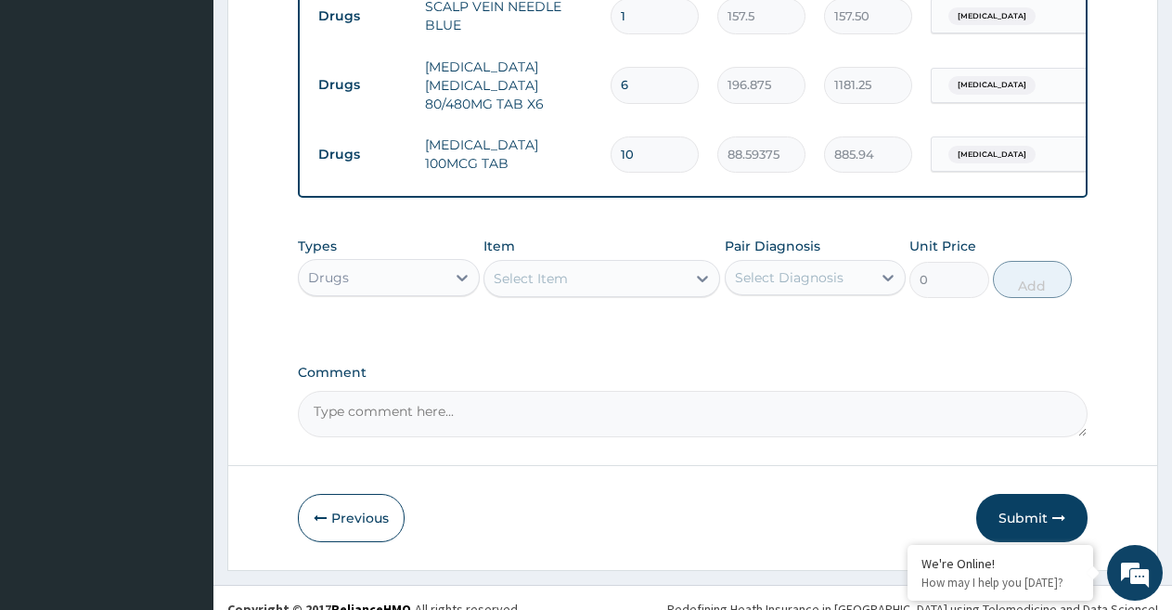
scroll to position [1598, 0]
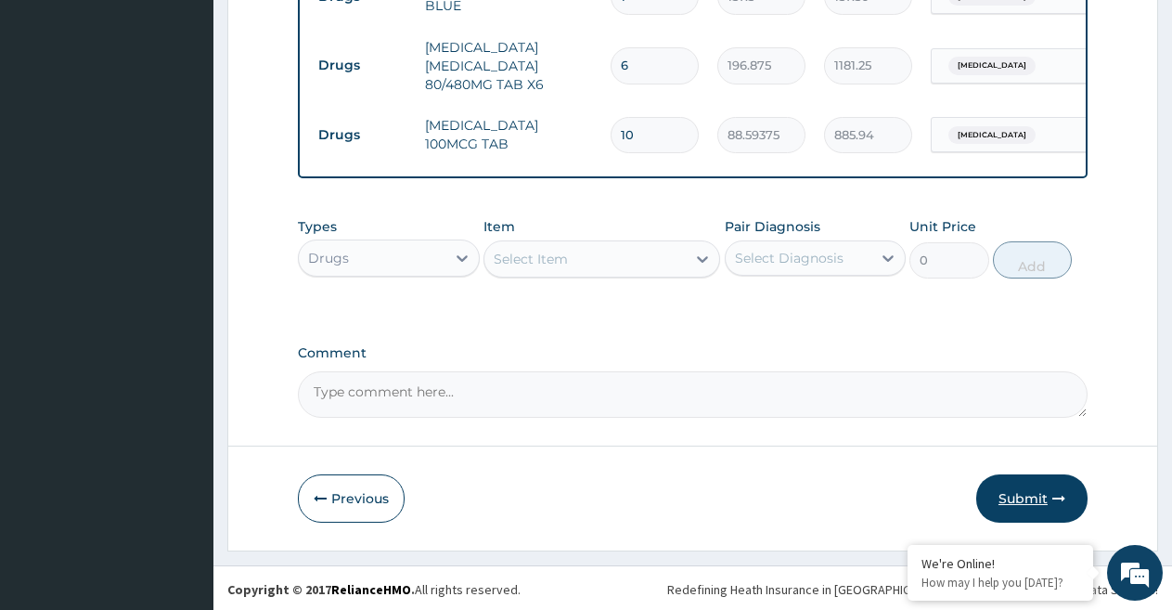
click at [1045, 489] on button "Submit" at bounding box center [1031, 498] width 111 height 48
